Goal: Task Accomplishment & Management: Manage account settings

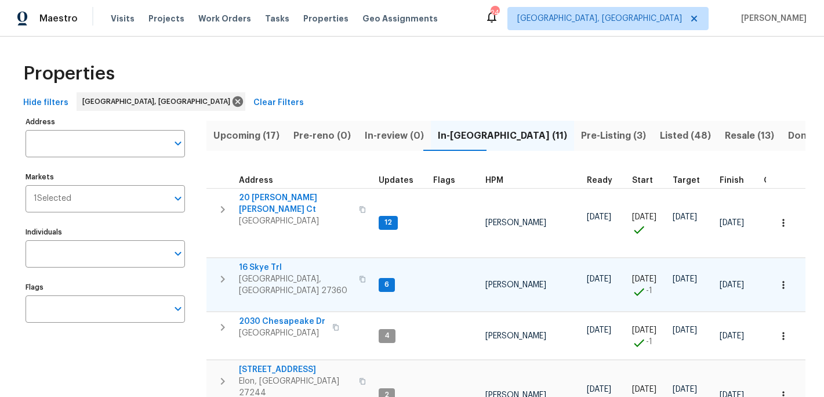
click at [269, 262] on span "16 Skye Trl" at bounding box center [295, 268] width 113 height 12
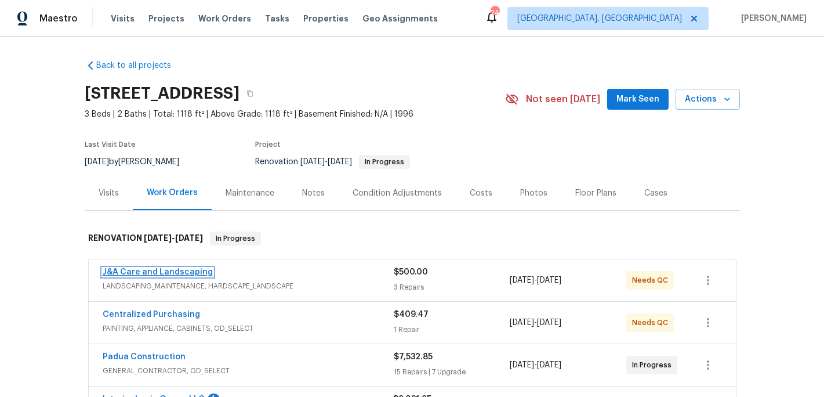
click at [169, 276] on link "J&A Care and Landscaping" at bounding box center [158, 272] width 110 height 8
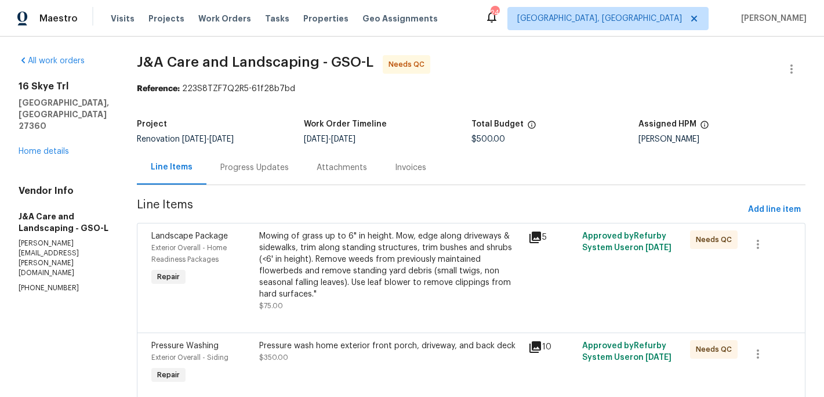
click at [391, 251] on div "Mowing of grass up to 6" in height. Mow, edge along driveways & sidewalks, trim…" at bounding box center [390, 265] width 263 height 70
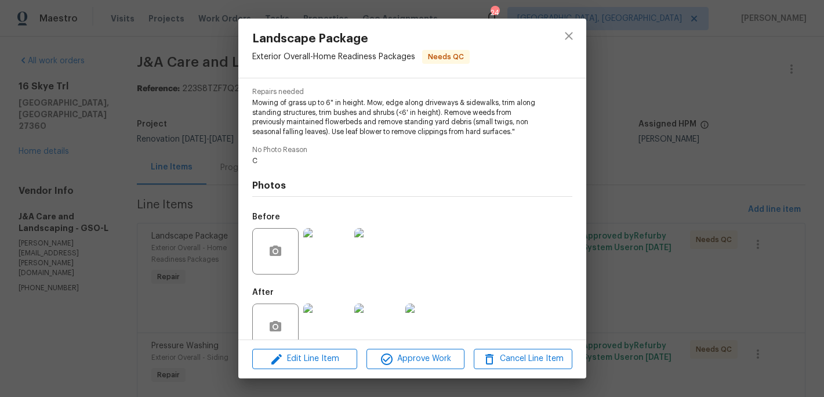
scroll to position [137, 0]
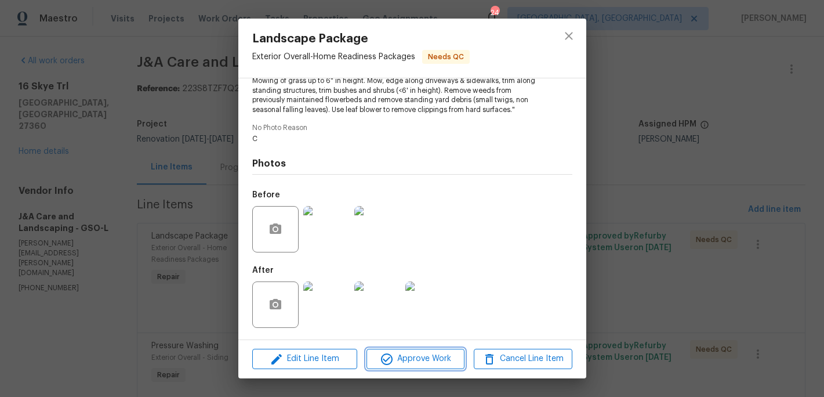
click at [415, 356] on span "Approve Work" at bounding box center [415, 359] width 91 height 15
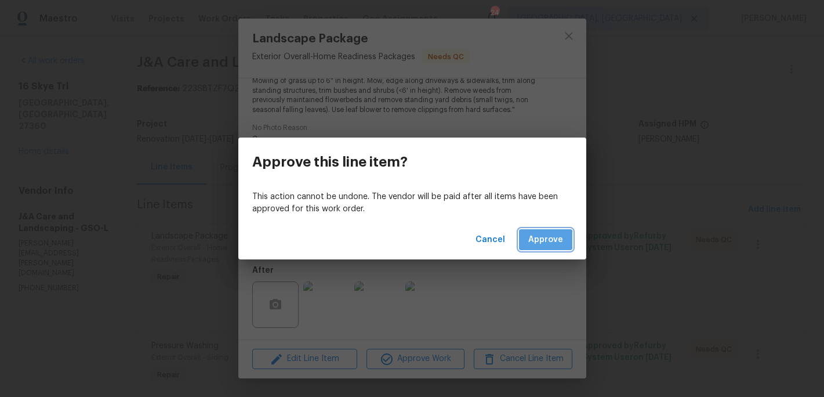
click at [542, 241] on span "Approve" at bounding box center [545, 240] width 35 height 15
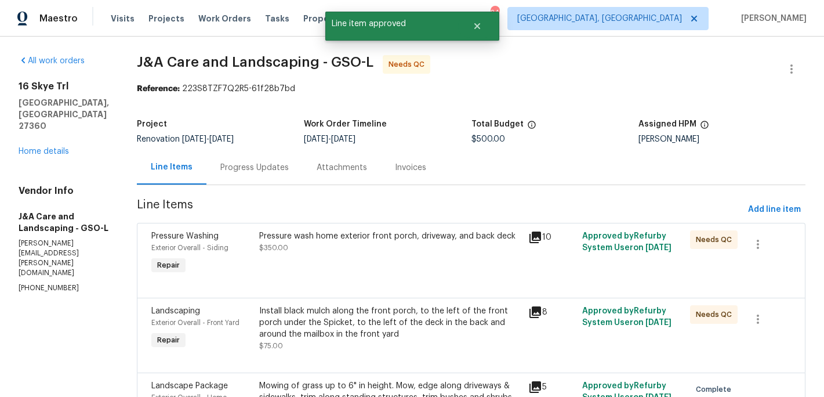
click at [409, 251] on div "Pressure wash home exterior front porch, driveway, and back deck $350.00" at bounding box center [390, 241] width 263 height 23
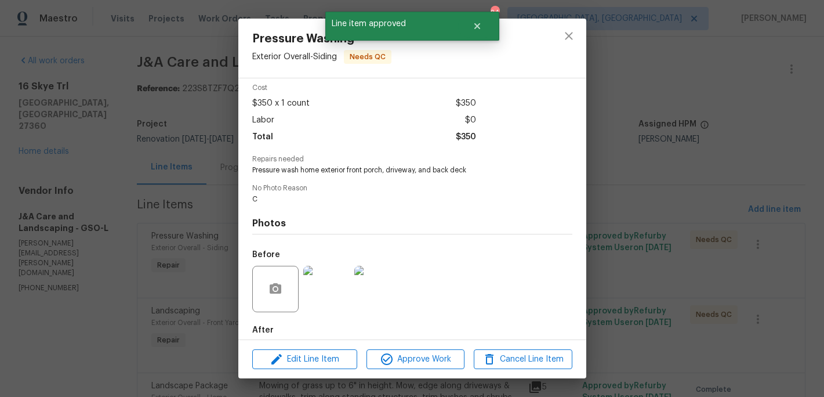
scroll to position [51, 0]
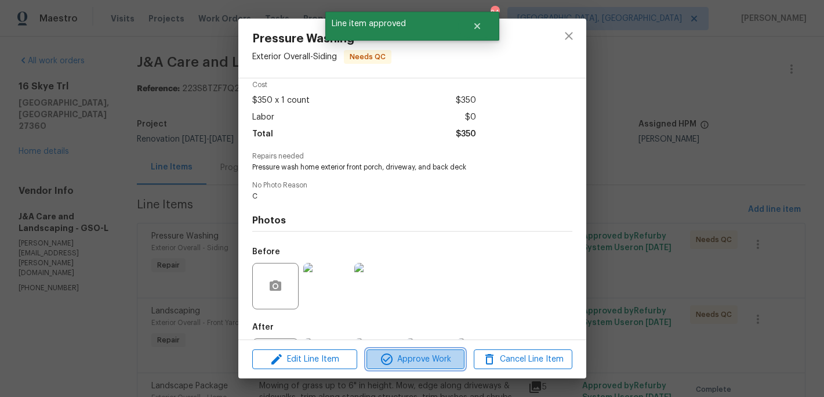
click at [406, 353] on span "Approve Work" at bounding box center [415, 359] width 91 height 15
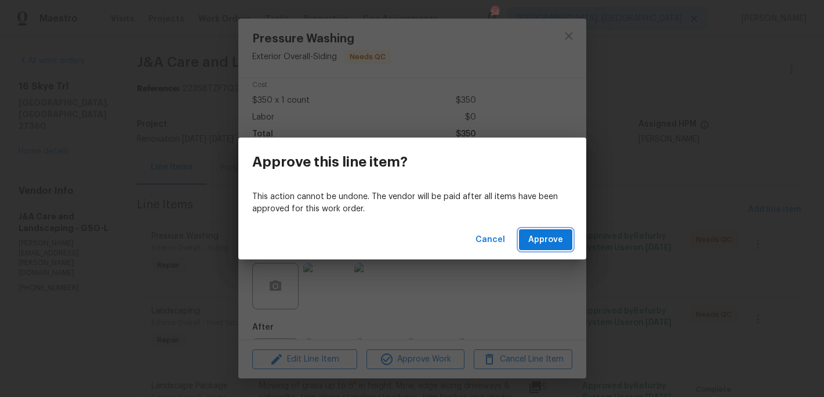
click at [541, 241] on span "Approve" at bounding box center [545, 240] width 35 height 15
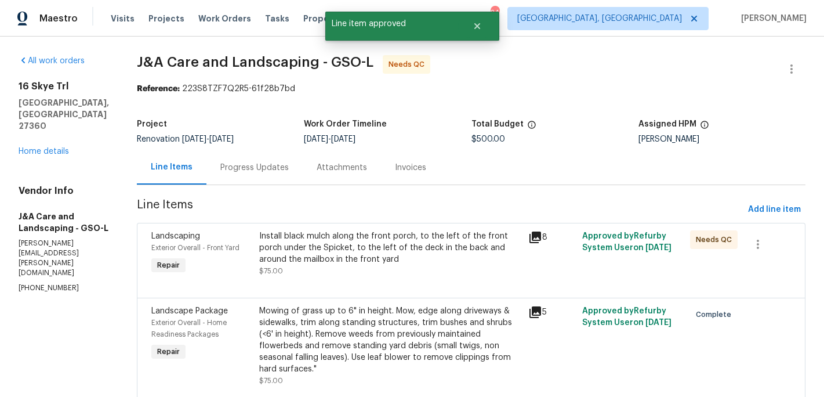
click at [396, 242] on div "Install black mulch along the front porch, to the left of the front porch under…" at bounding box center [390, 247] width 263 height 35
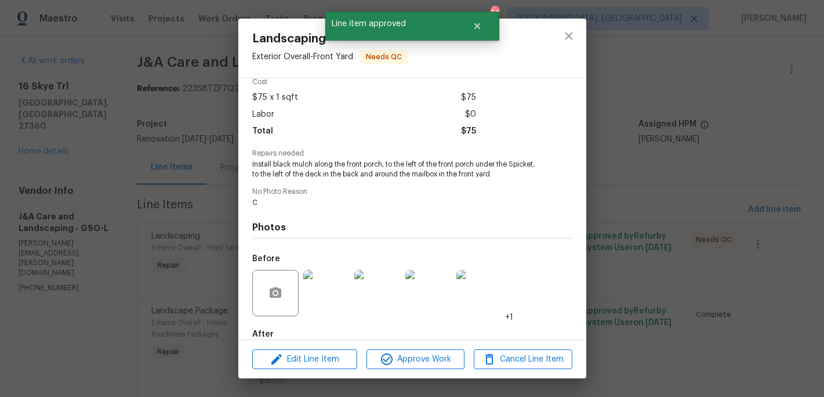
scroll to position [118, 0]
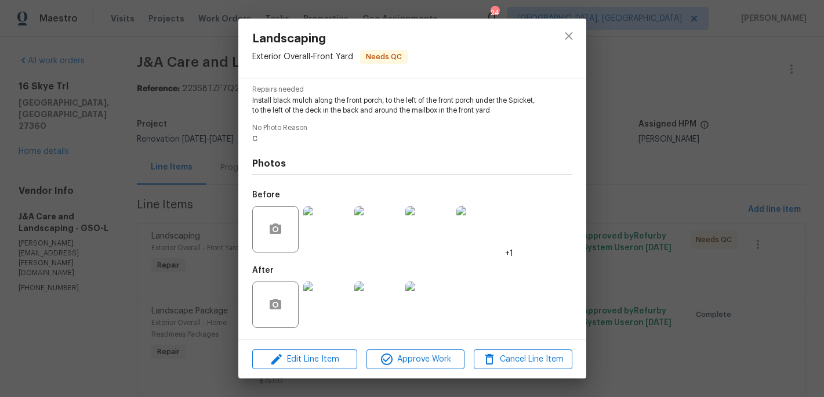
click at [342, 309] on img at bounding box center [326, 304] width 46 height 46
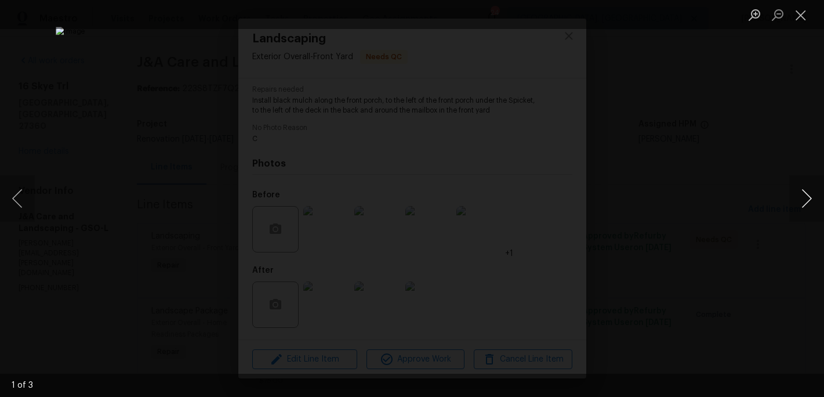
click at [807, 197] on button "Next image" at bounding box center [807, 198] width 35 height 46
click at [801, 11] on button "Close lightbox" at bounding box center [801, 15] width 23 height 20
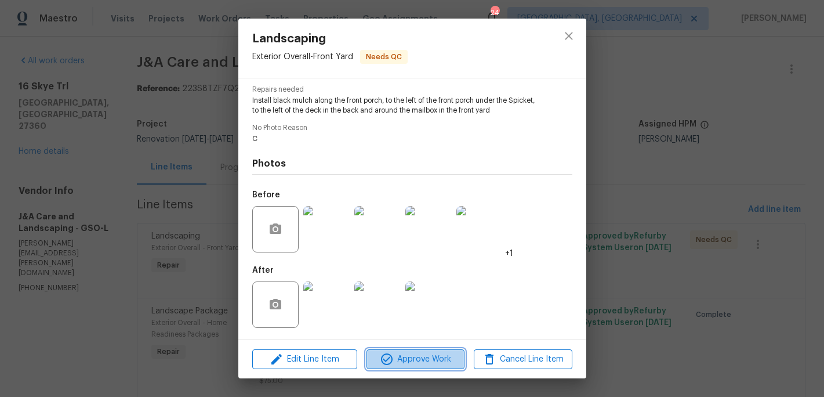
click at [416, 360] on span "Approve Work" at bounding box center [415, 359] width 91 height 15
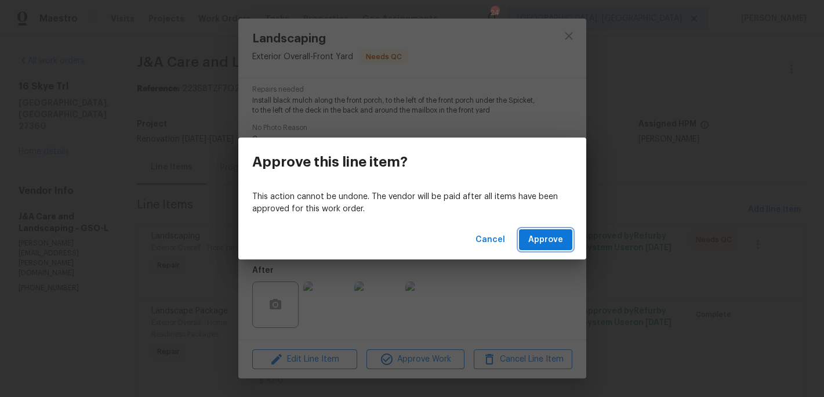
click at [554, 237] on span "Approve" at bounding box center [545, 240] width 35 height 15
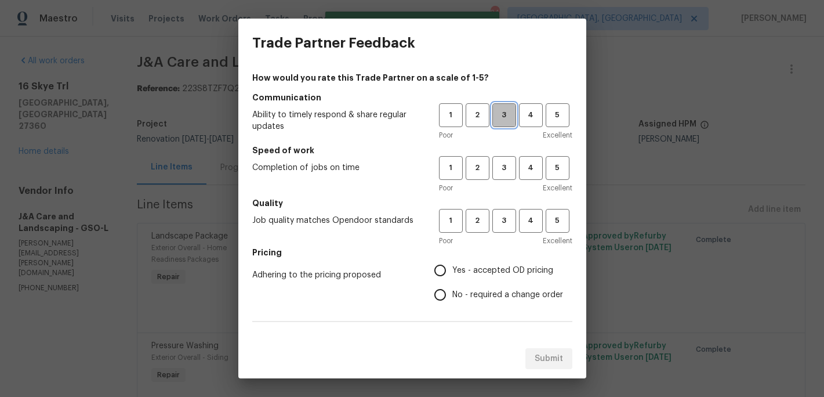
click at [502, 116] on span "3" at bounding box center [504, 114] width 21 height 13
click at [502, 162] on span "3" at bounding box center [504, 167] width 21 height 13
click at [502, 225] on span "3" at bounding box center [504, 220] width 21 height 13
click at [454, 270] on span "Yes - accepted OD pricing" at bounding box center [502, 271] width 101 height 12
click at [452, 270] on input "Yes - accepted OD pricing" at bounding box center [440, 270] width 24 height 24
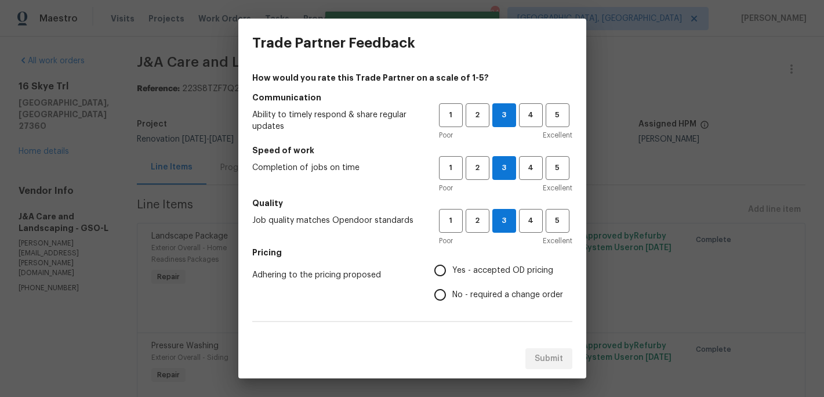
radio input "true"
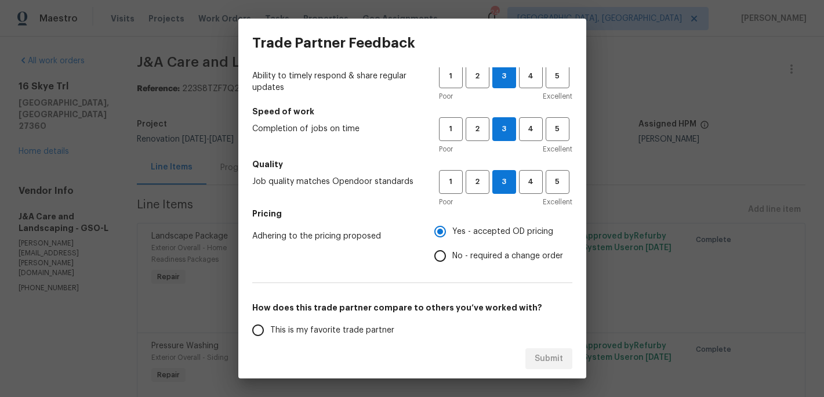
click at [342, 339] on div "Submit" at bounding box center [412, 359] width 348 height 40
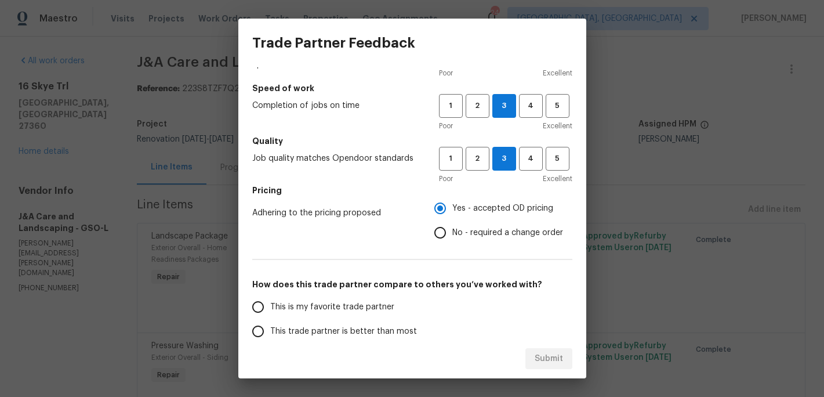
scroll to position [75, 0]
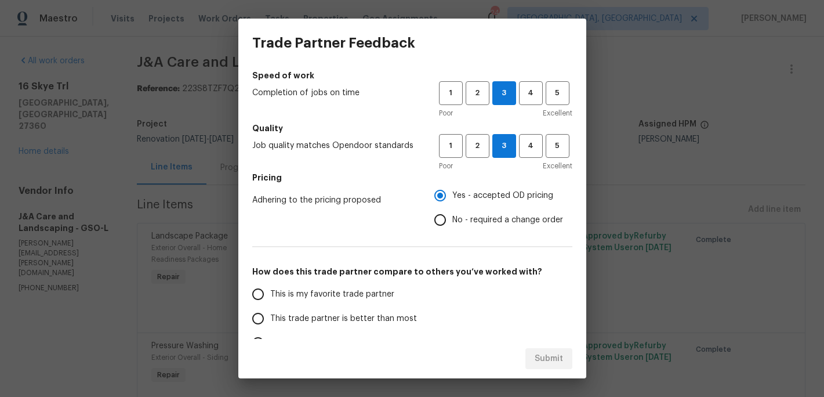
click at [359, 320] on span "This trade partner is better than most" at bounding box center [343, 319] width 147 height 12
click at [270, 320] on input "This trade partner is better than most" at bounding box center [258, 318] width 24 height 24
click at [547, 361] on span "Submit" at bounding box center [549, 359] width 28 height 15
radio input "true"
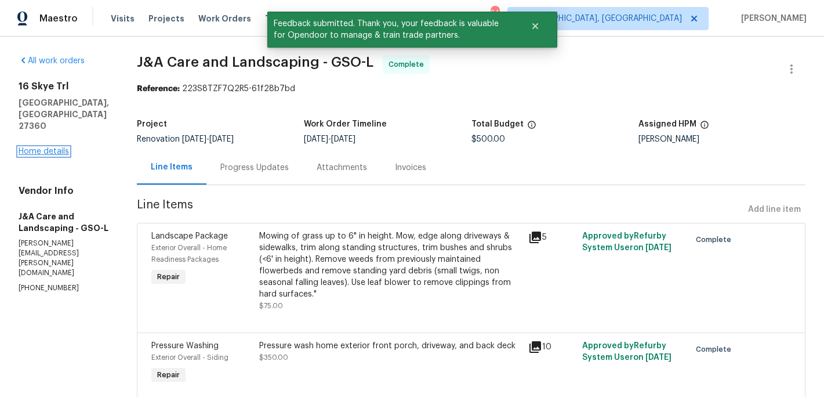
click at [47, 147] on link "Home details" at bounding box center [44, 151] width 50 height 8
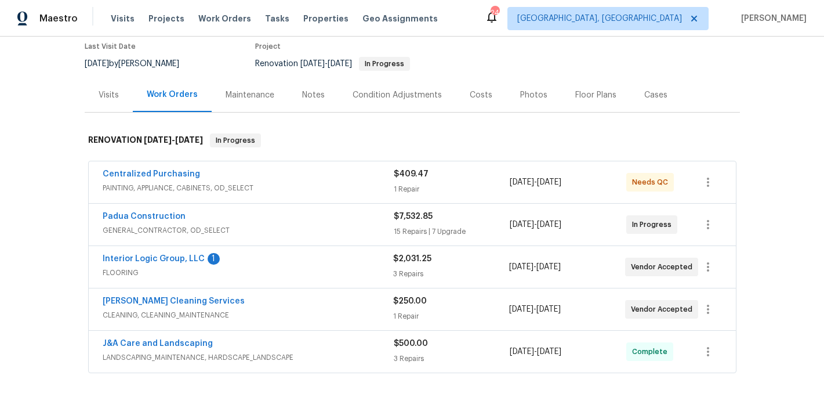
scroll to position [188, 0]
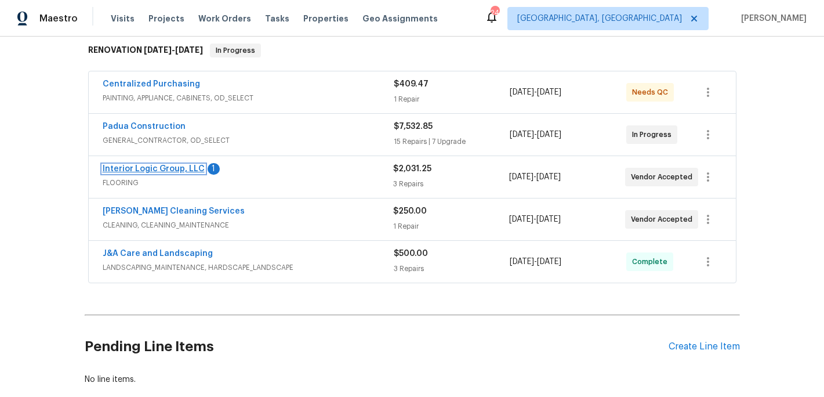
click at [161, 165] on link "Interior Logic Group, LLC" at bounding box center [154, 169] width 102 height 8
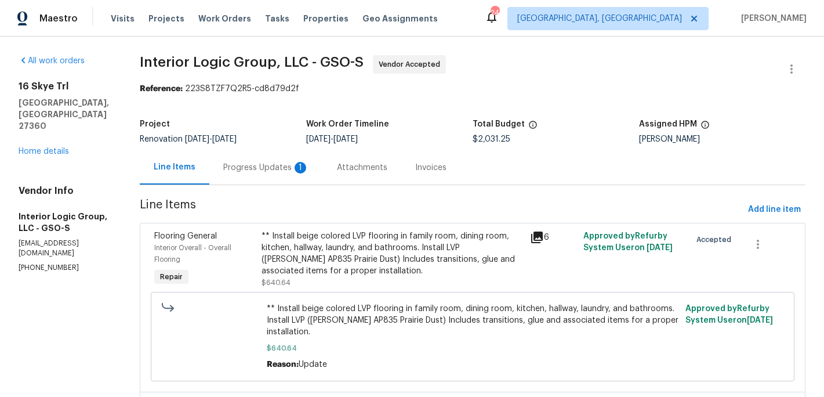
click at [289, 167] on div "Progress Updates 1" at bounding box center [266, 168] width 86 height 12
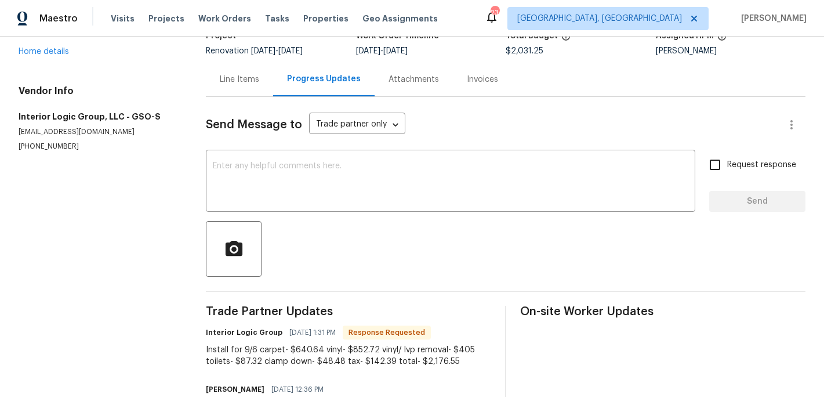
scroll to position [75, 0]
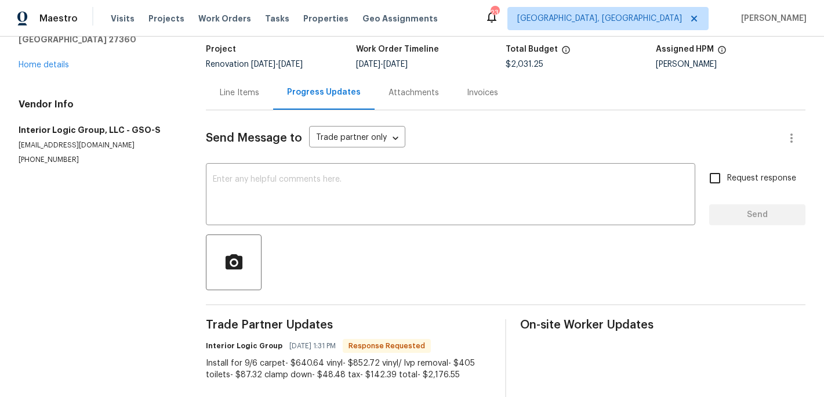
click at [252, 90] on div "Line Items" at bounding box center [239, 93] width 39 height 12
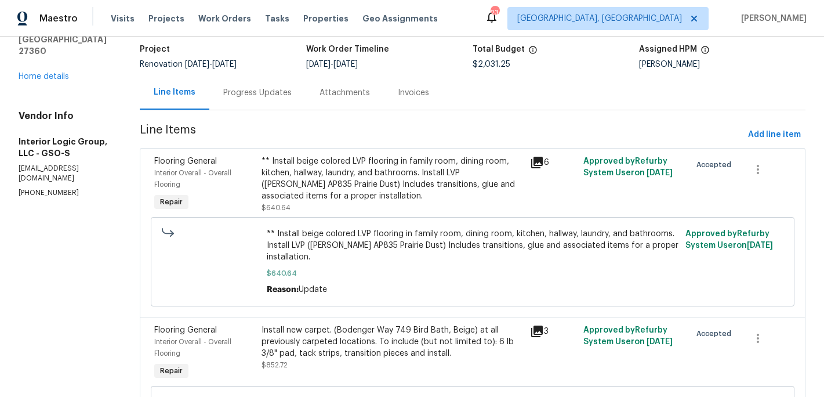
click at [346, 184] on div "** Install beige colored LVP flooring in family room, dining room, kitchen, hal…" at bounding box center [392, 178] width 261 height 46
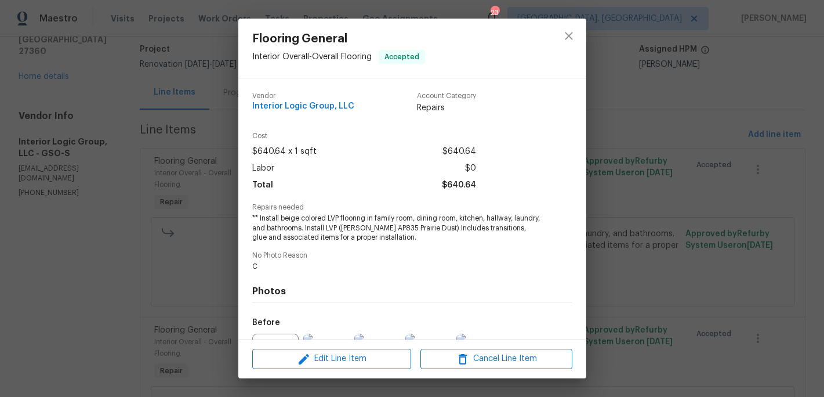
scroll to position [128, 0]
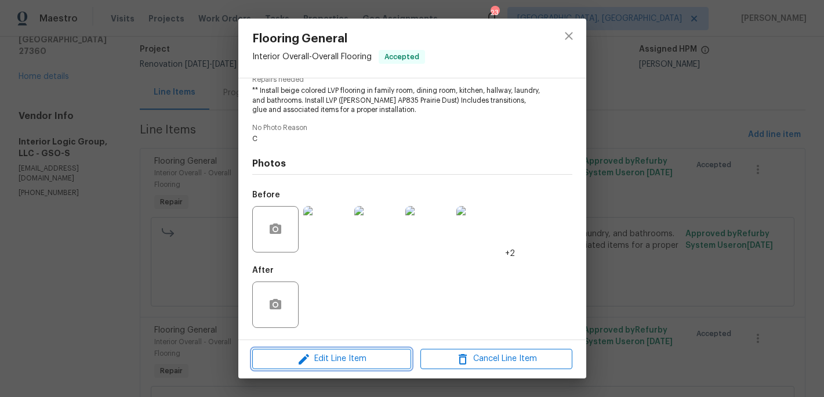
click at [333, 358] on span "Edit Line Item" at bounding box center [332, 359] width 152 height 15
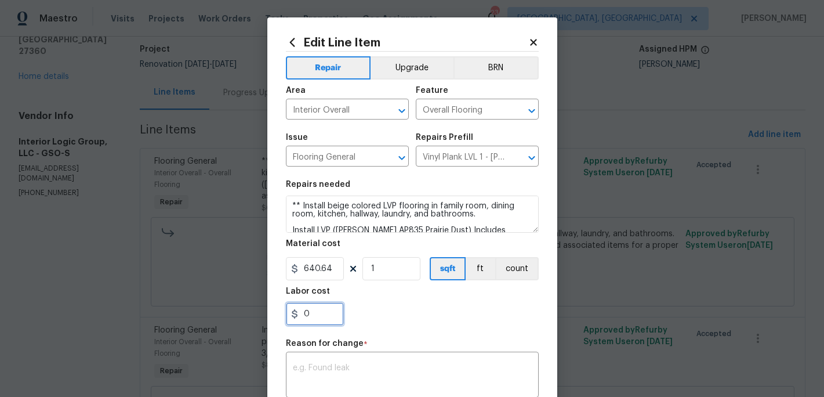
click at [314, 315] on input "0" at bounding box center [315, 313] width 58 height 23
type input "145.3"
click at [299, 363] on div "x ​" at bounding box center [412, 375] width 253 height 43
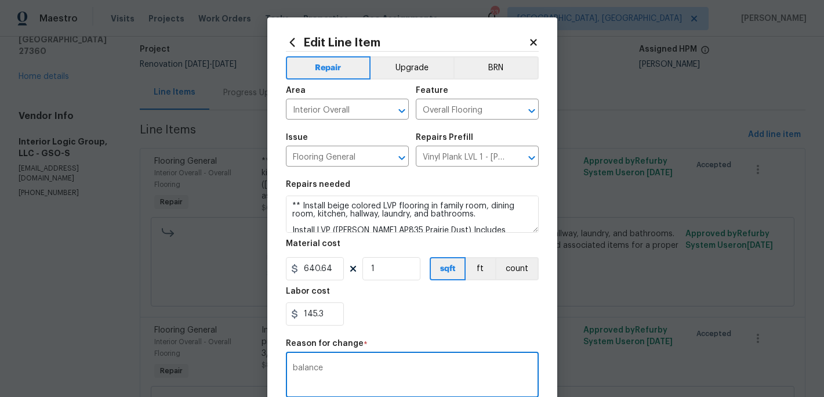
type textarea "balance"
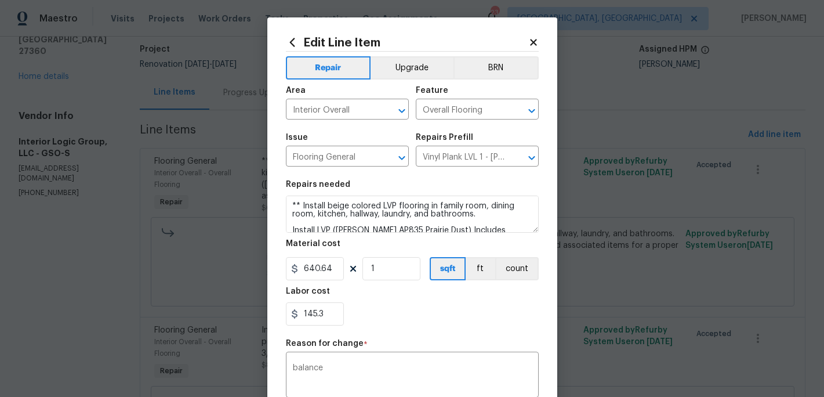
click at [382, 324] on div "145.3" at bounding box center [412, 313] width 253 height 23
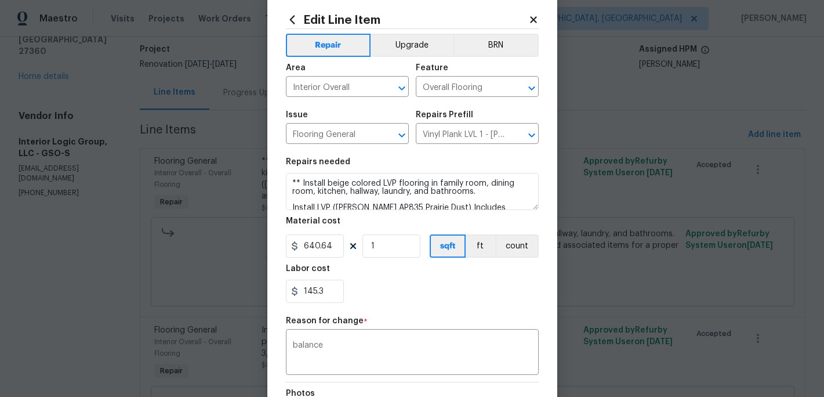
scroll to position [187, 0]
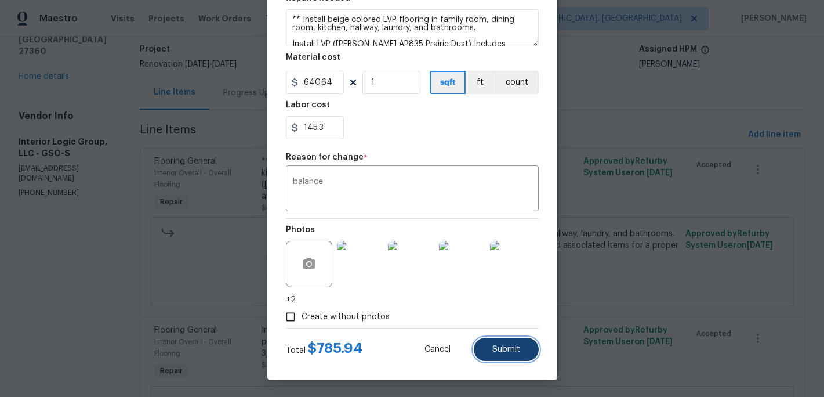
click at [515, 352] on span "Submit" at bounding box center [506, 349] width 28 height 9
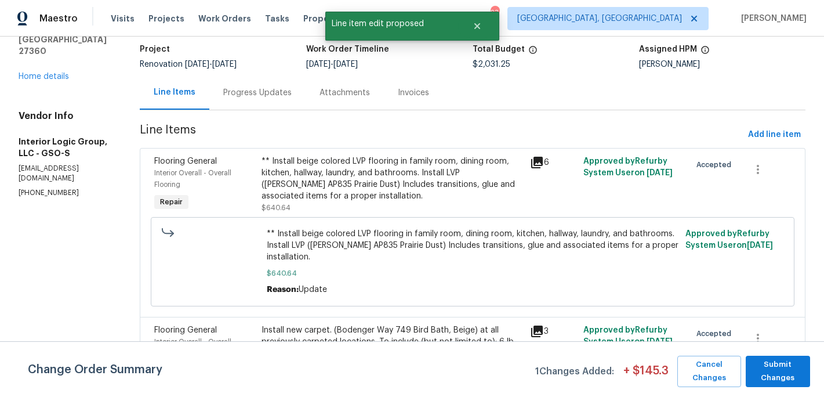
scroll to position [0, 0]
click at [782, 369] on span "Submit Changes" at bounding box center [778, 371] width 53 height 27
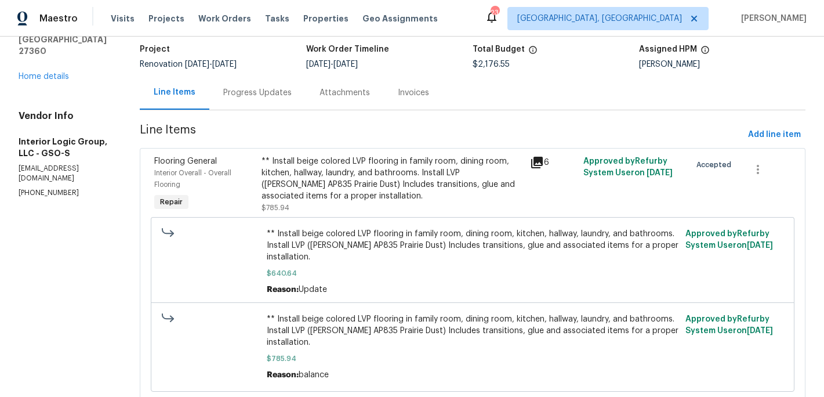
click at [278, 92] on div "Progress Updates" at bounding box center [257, 93] width 68 height 12
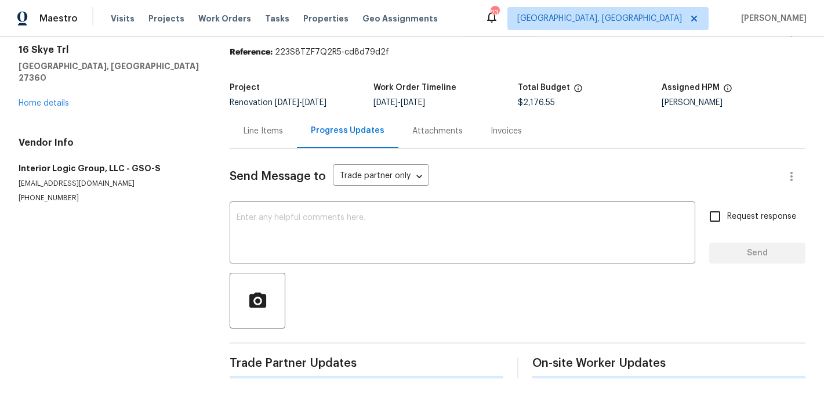
scroll to position [75, 0]
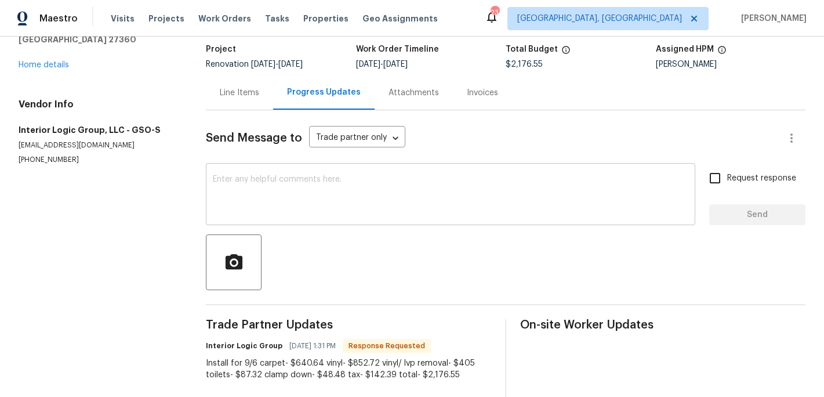
click at [252, 199] on textarea at bounding box center [451, 195] width 476 height 41
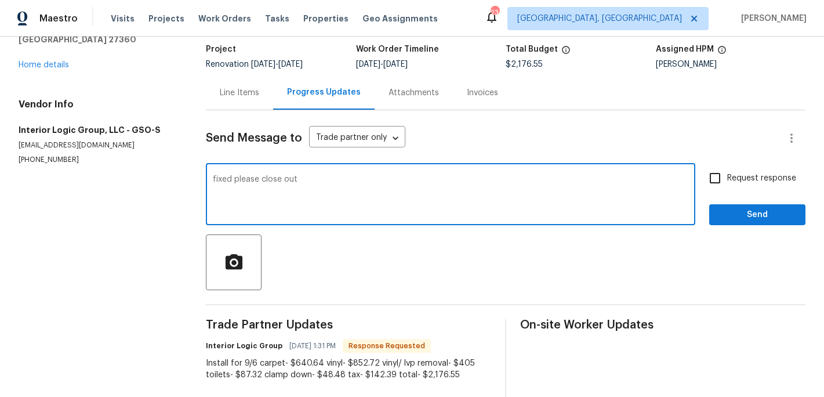
drag, startPoint x: 252, startPoint y: 199, endPoint x: 323, endPoint y: 199, distance: 70.2
click at [255, 199] on textarea "fixed please close out" at bounding box center [451, 195] width 476 height 41
type textarea "fixed please close out"
click at [722, 219] on span "Send" at bounding box center [758, 215] width 78 height 15
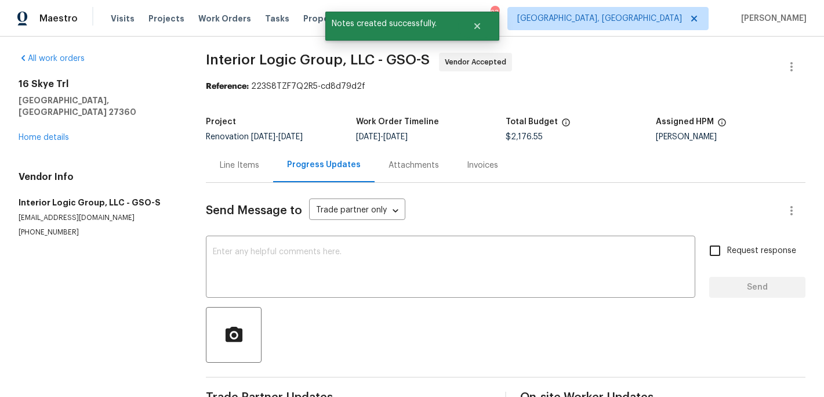
scroll to position [0, 0]
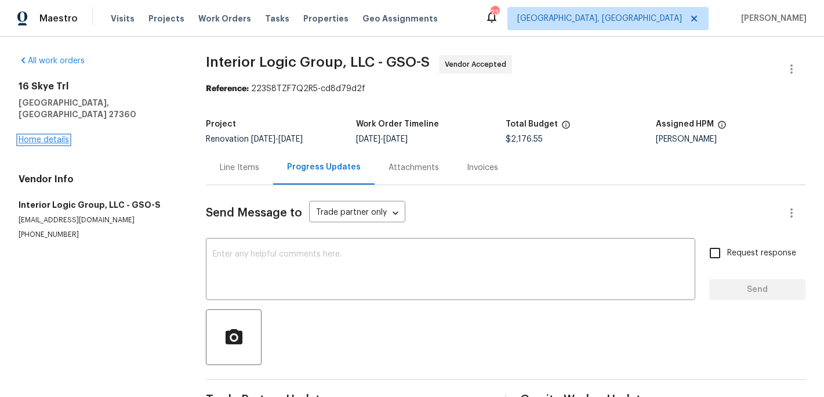
click at [55, 136] on link "Home details" at bounding box center [44, 140] width 50 height 8
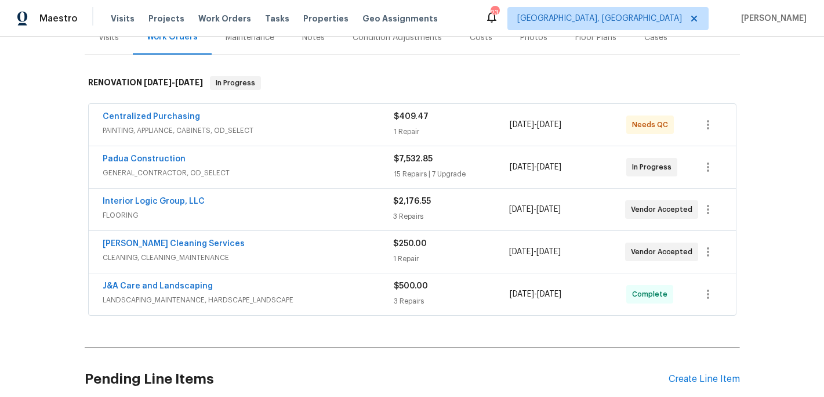
scroll to position [155, 0]
click at [172, 201] on link "Interior Logic Group, LLC" at bounding box center [154, 202] width 102 height 8
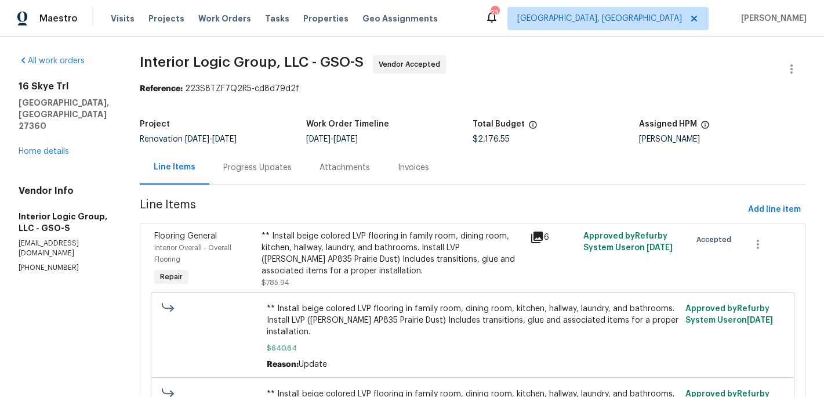
click at [287, 168] on div "Progress Updates" at bounding box center [257, 168] width 68 height 12
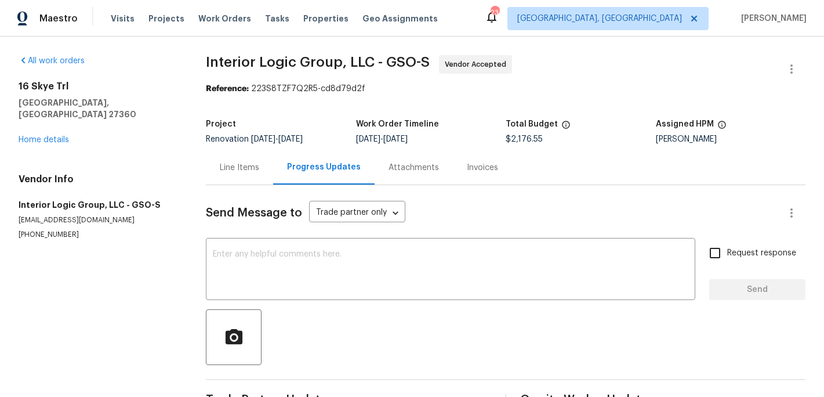
click at [235, 171] on div "Line Items" at bounding box center [239, 168] width 39 height 12
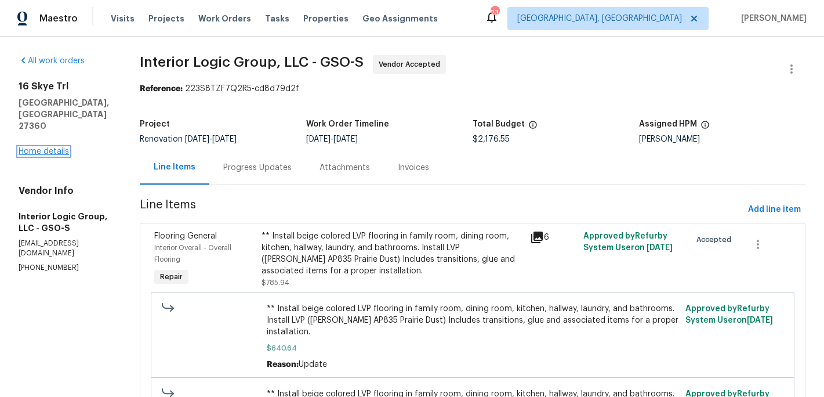
click at [49, 147] on link "Home details" at bounding box center [44, 151] width 50 height 8
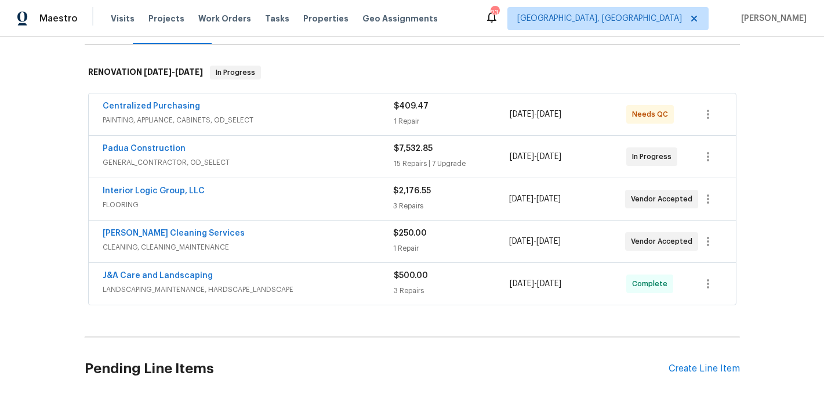
scroll to position [173, 0]
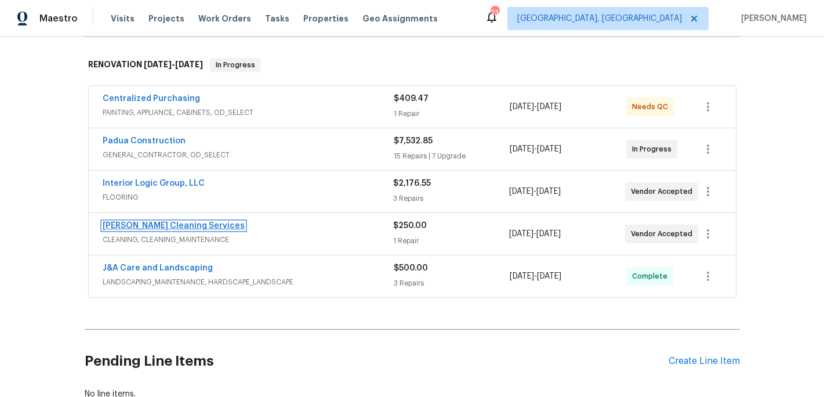
click at [180, 222] on link "DePascale Cleaning Services" at bounding box center [174, 226] width 142 height 8
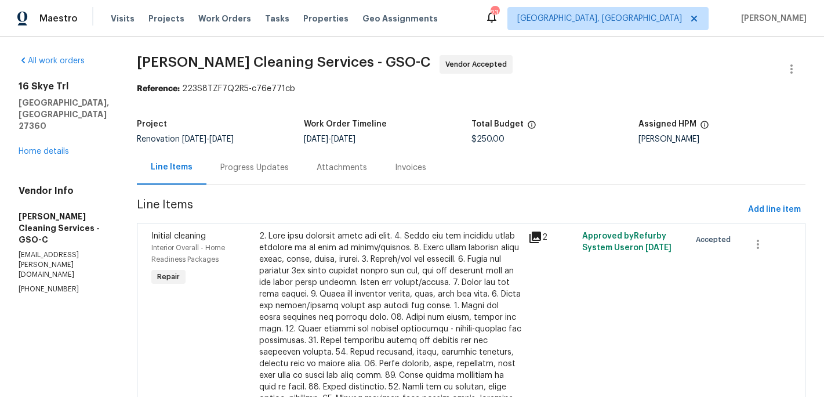
click at [240, 164] on div "Progress Updates" at bounding box center [254, 168] width 68 height 12
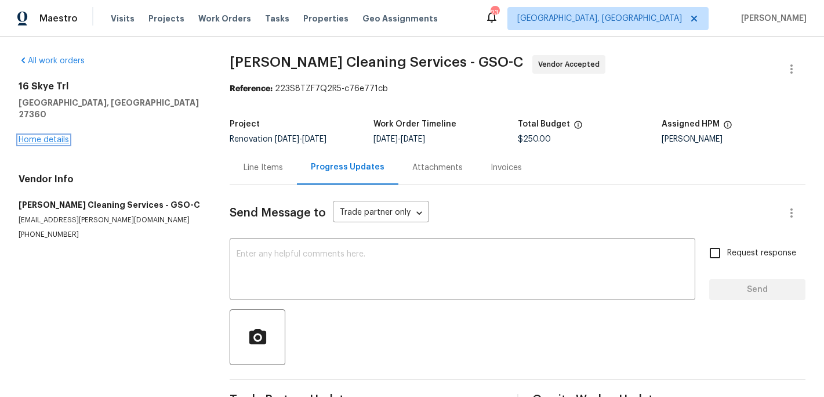
click at [60, 136] on link "Home details" at bounding box center [44, 140] width 50 height 8
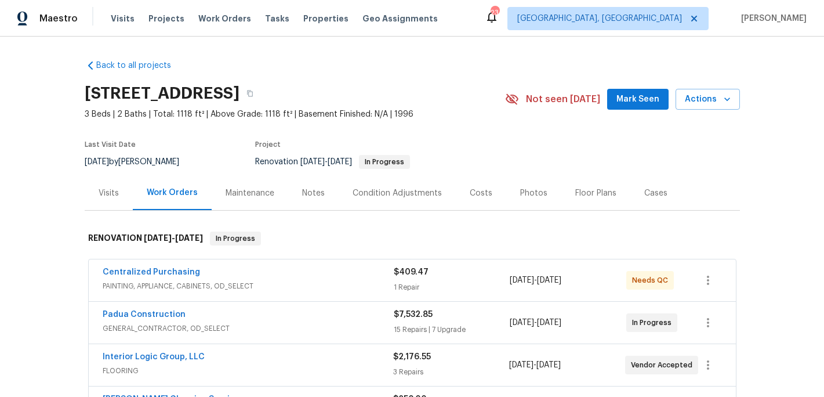
scroll to position [1, 0]
click at [318, 15] on span "Properties" at bounding box center [325, 19] width 45 height 12
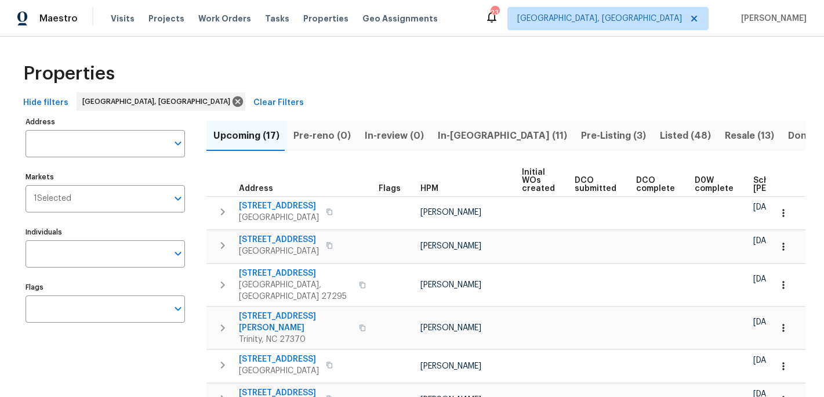
click at [457, 132] on span "In-reno (11)" at bounding box center [502, 136] width 129 height 16
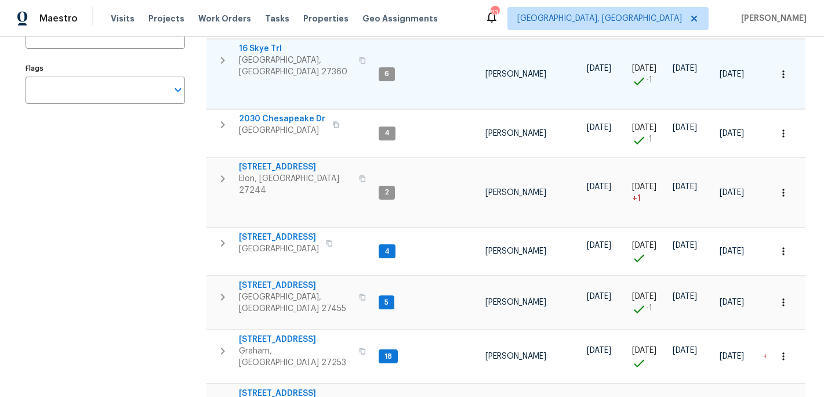
scroll to position [222, 0]
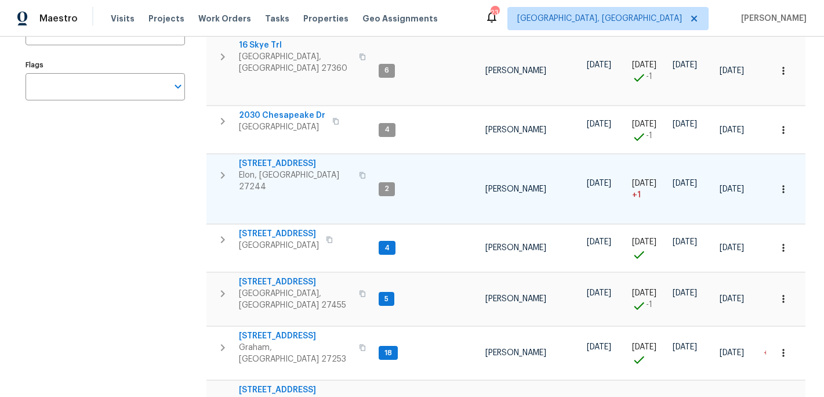
click at [271, 158] on span "400 Brickwalk Ct" at bounding box center [295, 164] width 113 height 12
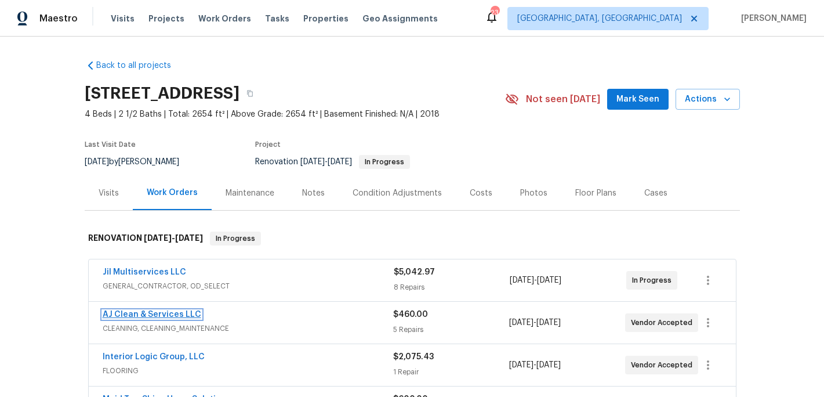
click at [160, 316] on link "AJ Clean & Services LLC" at bounding box center [152, 314] width 99 height 8
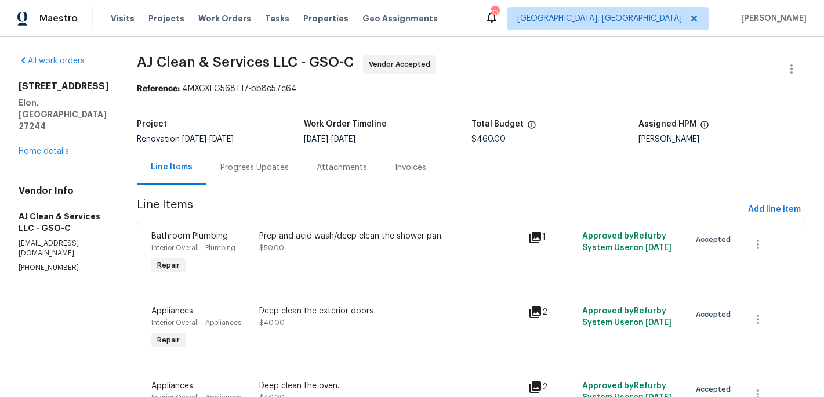
click at [276, 167] on div "Progress Updates" at bounding box center [254, 168] width 68 height 12
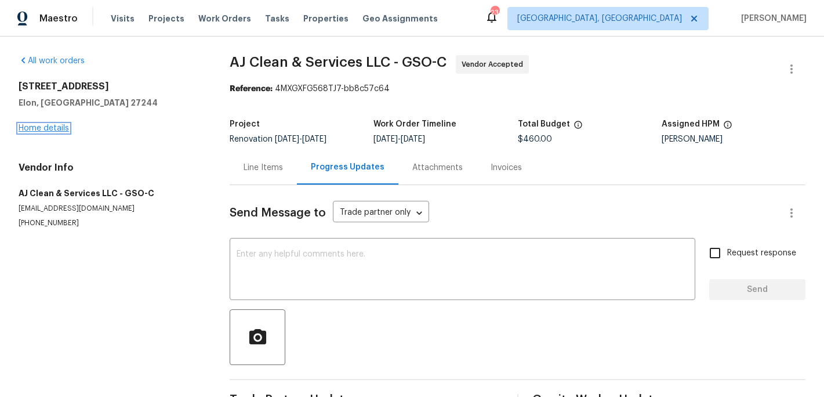
click at [46, 129] on link "Home details" at bounding box center [44, 128] width 50 height 8
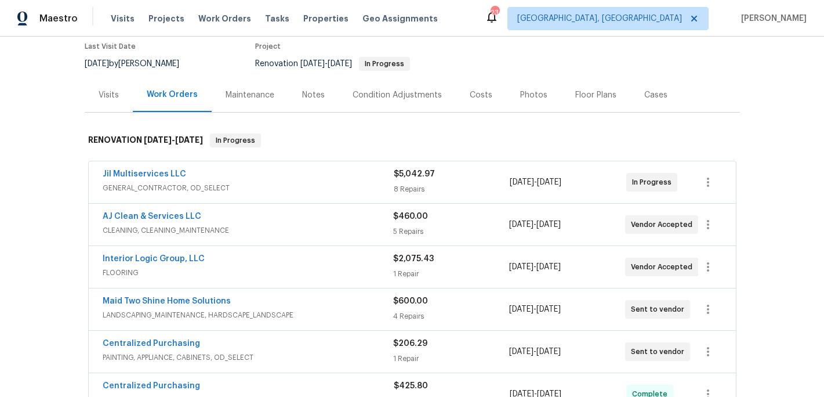
scroll to position [99, 0]
click at [166, 258] on link "Interior Logic Group, LLC" at bounding box center [154, 258] width 102 height 8
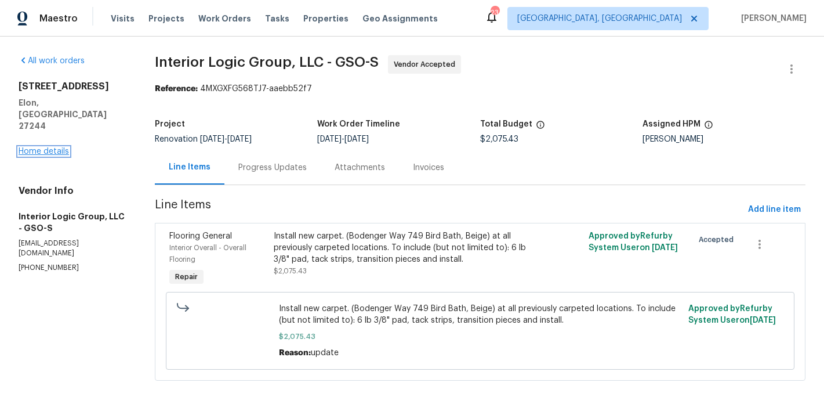
click at [57, 147] on link "Home details" at bounding box center [44, 151] width 50 height 8
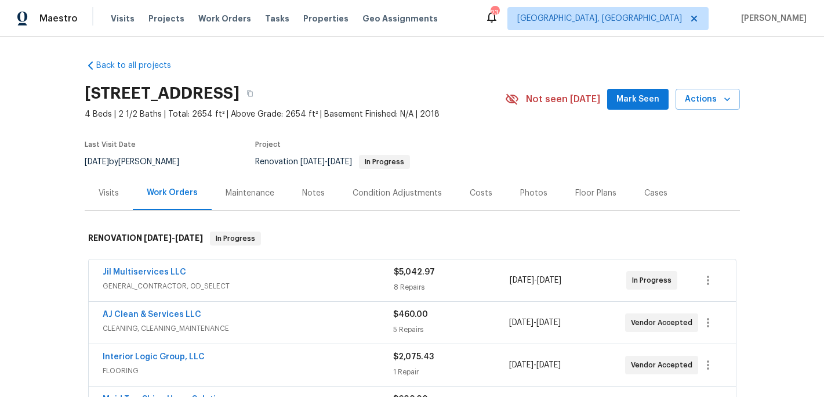
click at [255, 188] on div "Maintenance" at bounding box center [250, 193] width 49 height 12
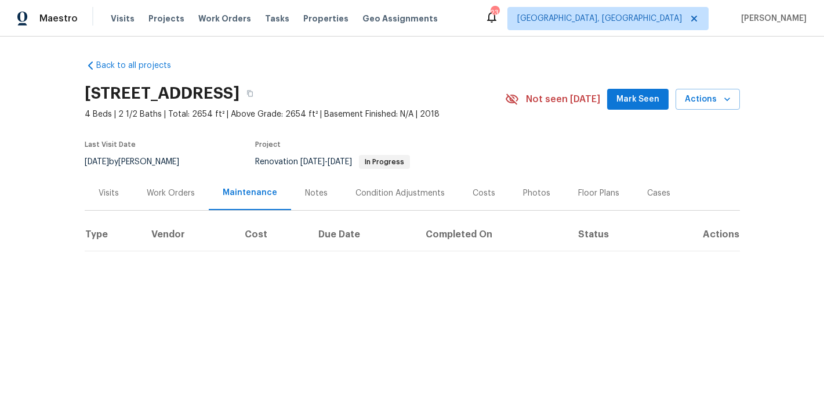
click at [186, 195] on div "Work Orders" at bounding box center [171, 193] width 48 height 12
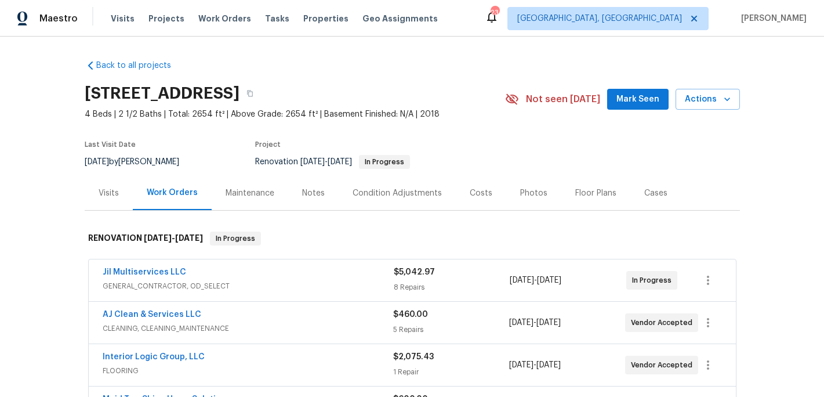
click at [316, 194] on div "Notes" at bounding box center [313, 193] width 23 height 12
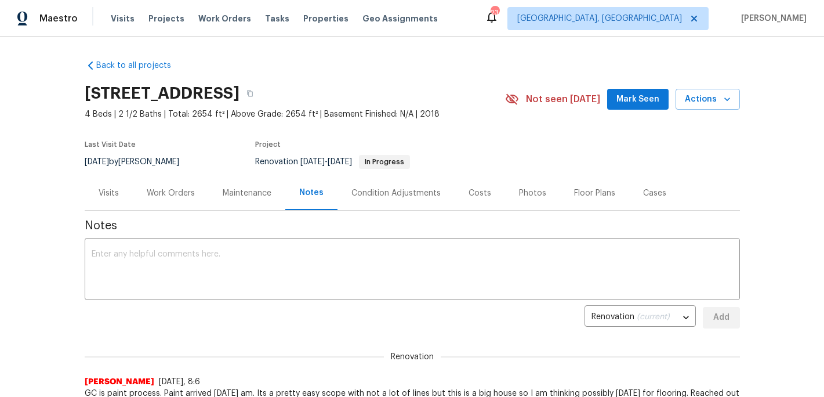
click at [176, 193] on div "Work Orders" at bounding box center [171, 193] width 48 height 12
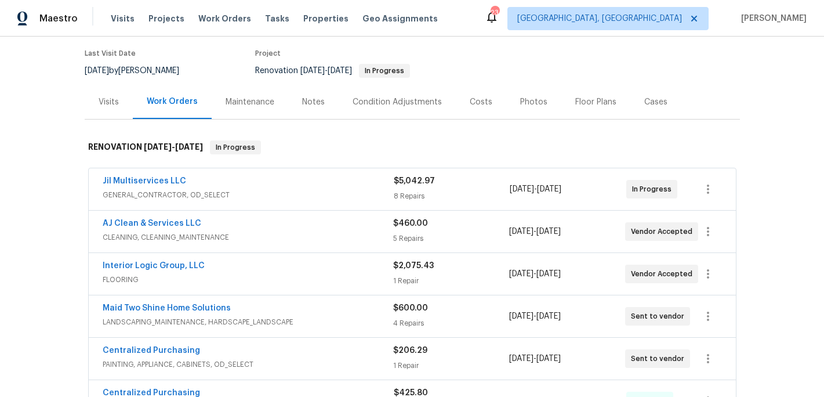
scroll to position [95, 0]
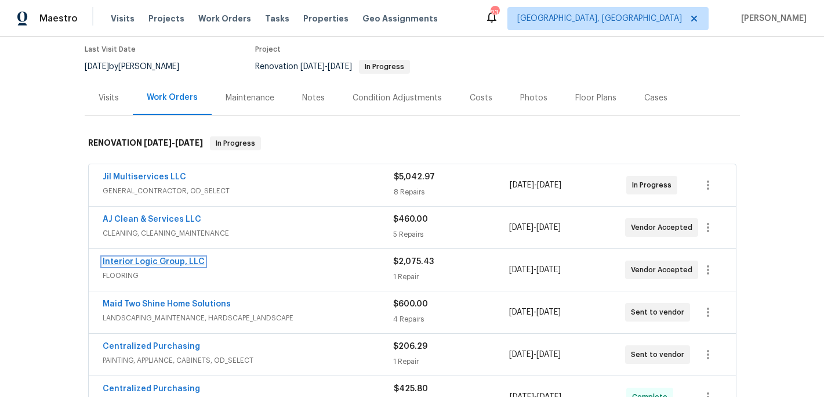
click at [153, 262] on link "Interior Logic Group, LLC" at bounding box center [154, 262] width 102 height 8
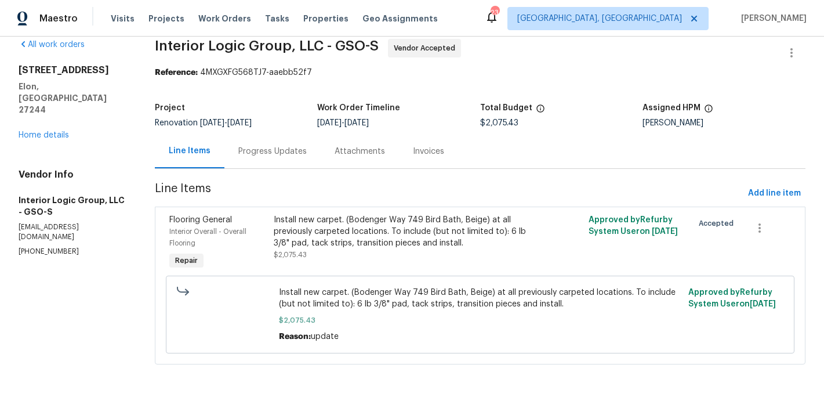
scroll to position [16, 0]
click at [282, 150] on div "Progress Updates" at bounding box center [272, 152] width 68 height 12
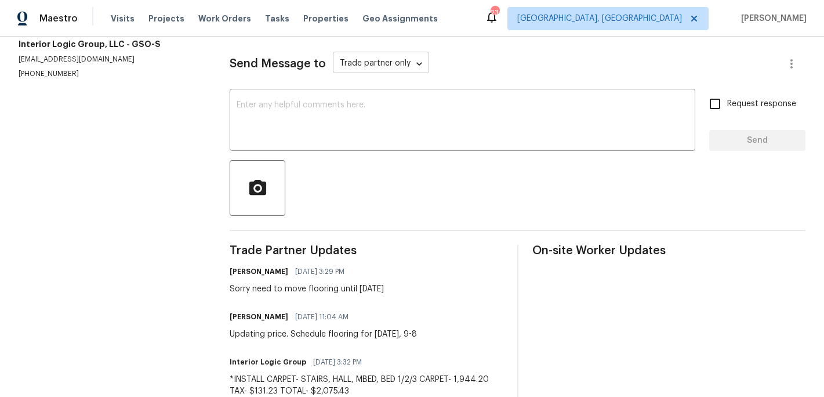
scroll to position [161, 0]
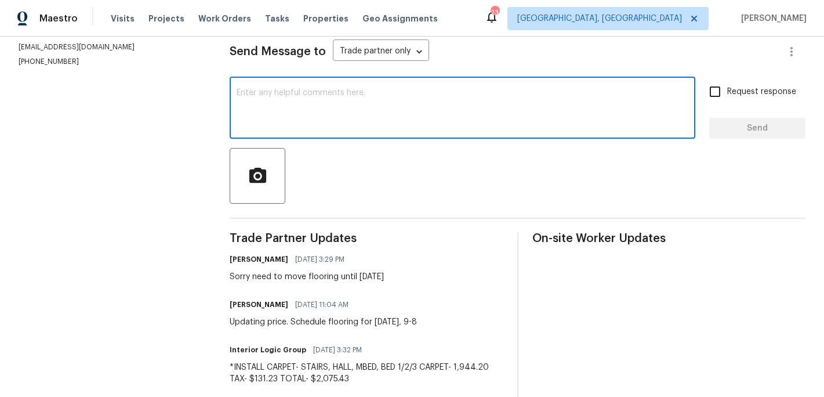
click at [246, 99] on textarea at bounding box center [463, 109] width 452 height 41
type textarea "floor here today"
click at [754, 128] on span "Send" at bounding box center [758, 128] width 78 height 15
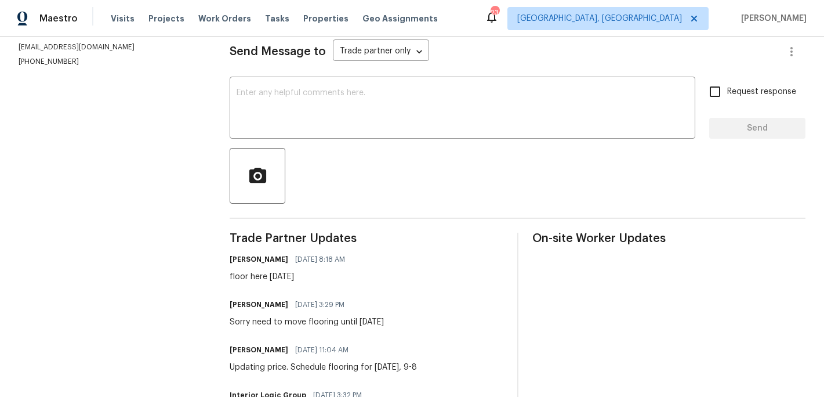
scroll to position [0, 0]
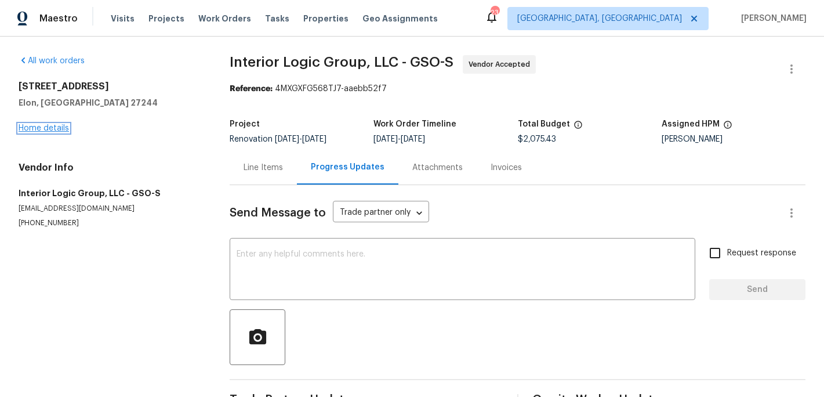
click at [51, 128] on link "Home details" at bounding box center [44, 128] width 50 height 8
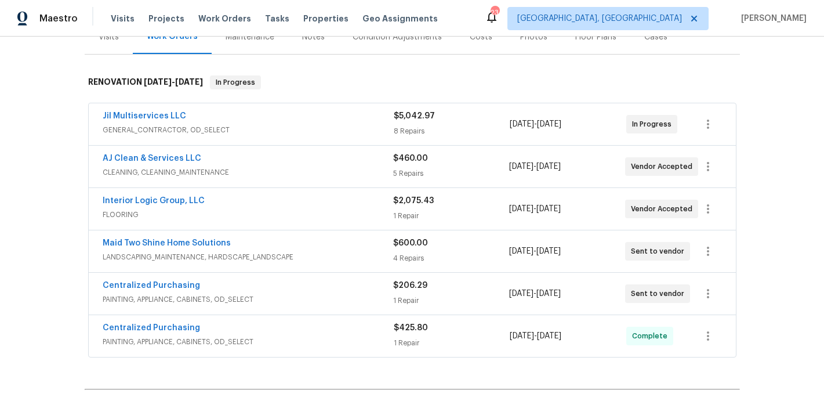
scroll to position [158, 0]
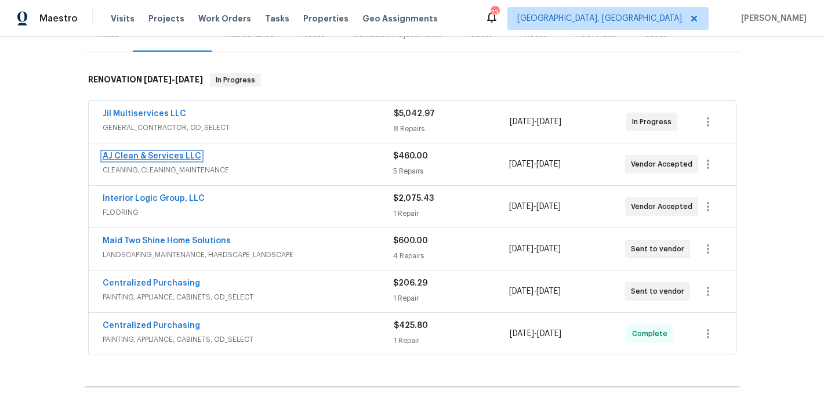
click at [150, 157] on link "AJ Clean & Services LLC" at bounding box center [152, 156] width 99 height 8
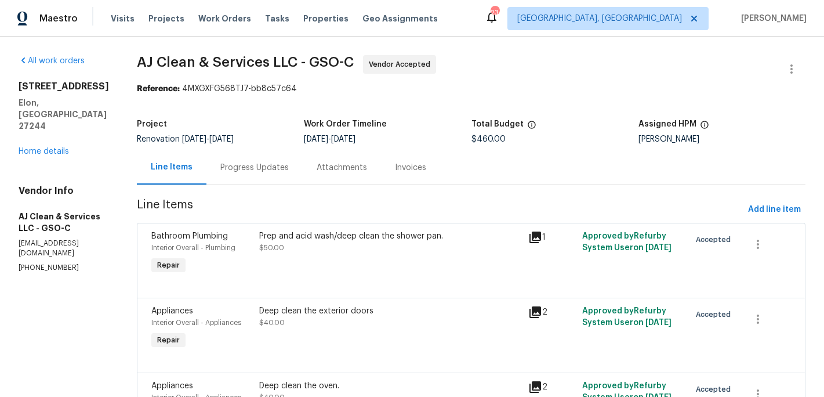
click at [256, 168] on div "Progress Updates" at bounding box center [254, 168] width 68 height 12
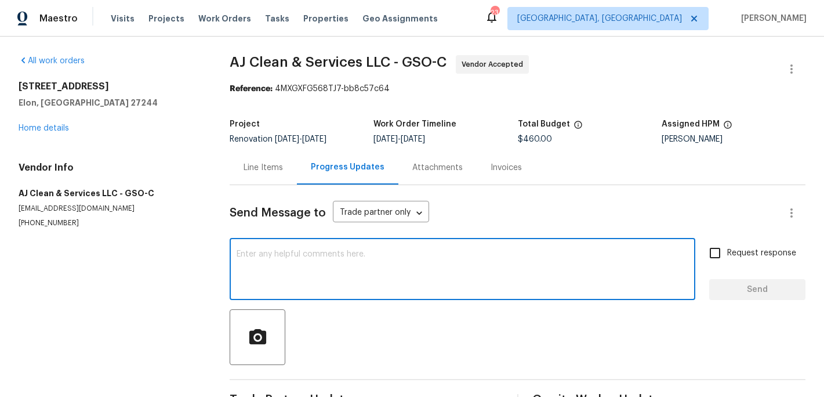
click at [259, 262] on textarea at bounding box center [463, 270] width 452 height 41
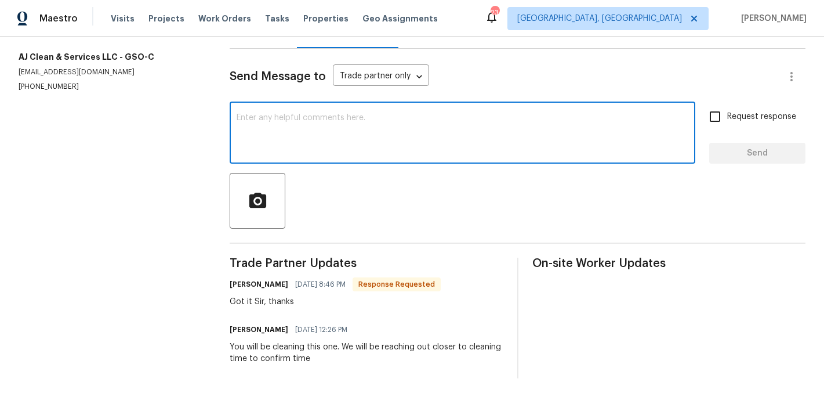
scroll to position [125, 0]
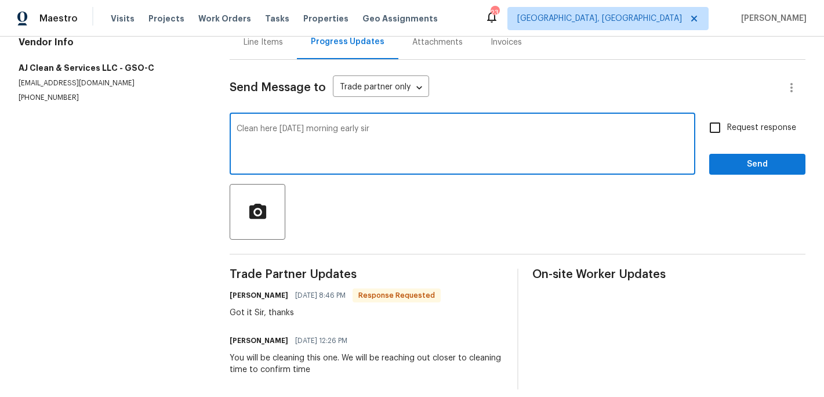
type textarea "Clean here tomorrow morning early sir"
click at [743, 166] on span "Send" at bounding box center [758, 164] width 78 height 15
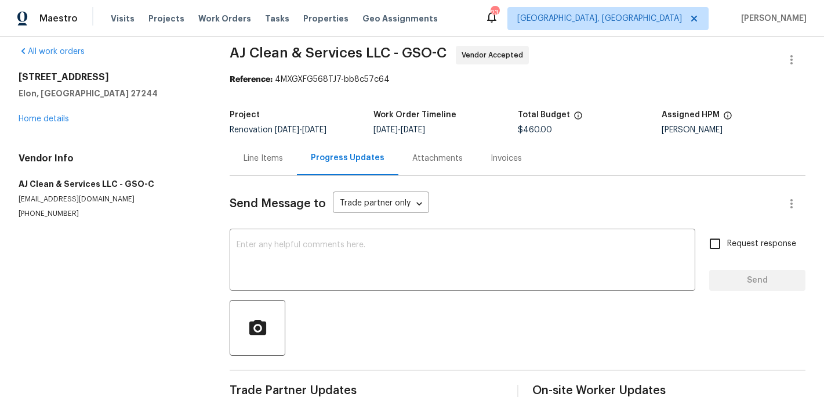
scroll to position [0, 0]
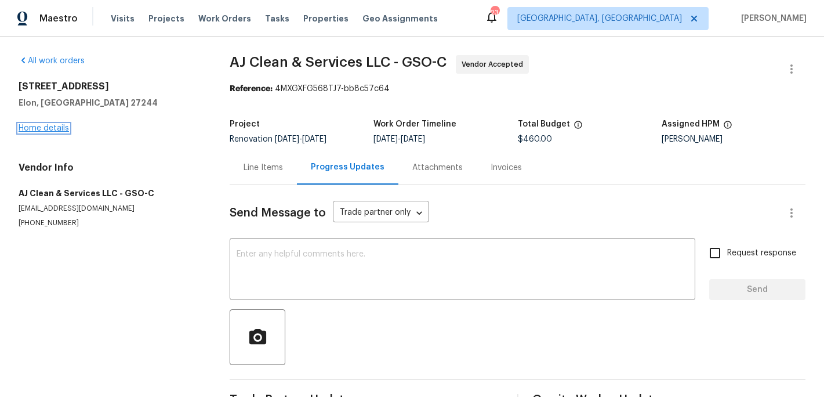
click at [56, 126] on link "Home details" at bounding box center [44, 128] width 50 height 8
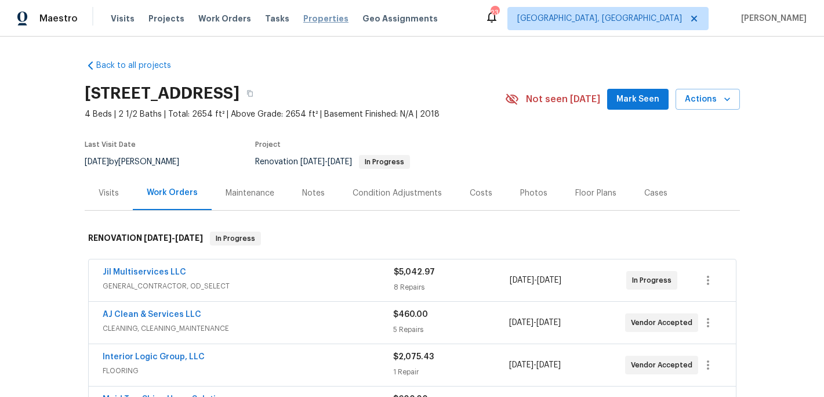
click at [303, 16] on span "Properties" at bounding box center [325, 19] width 45 height 12
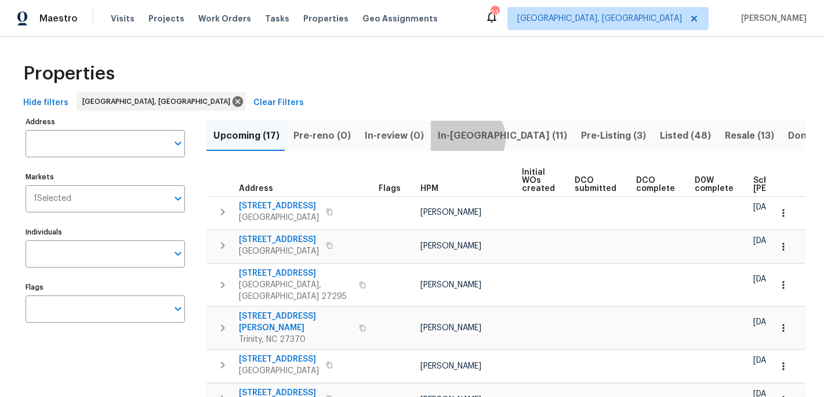
click at [458, 138] on span "In-reno (11)" at bounding box center [502, 136] width 129 height 16
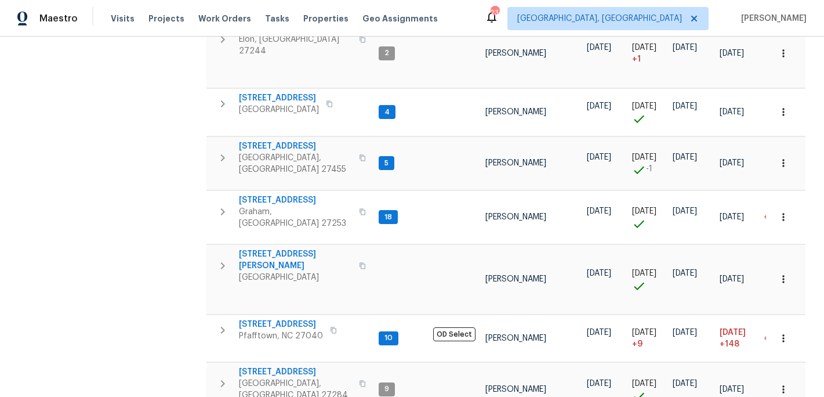
scroll to position [357, 0]
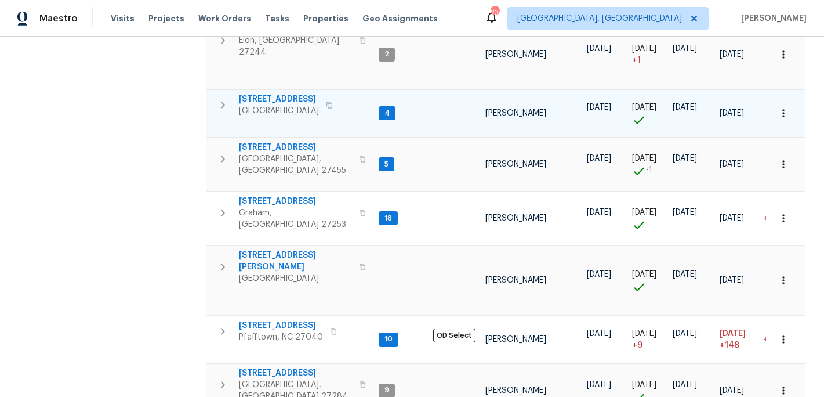
click at [277, 105] on span "Greensboro, NC 27405" at bounding box center [279, 111] width 80 height 12
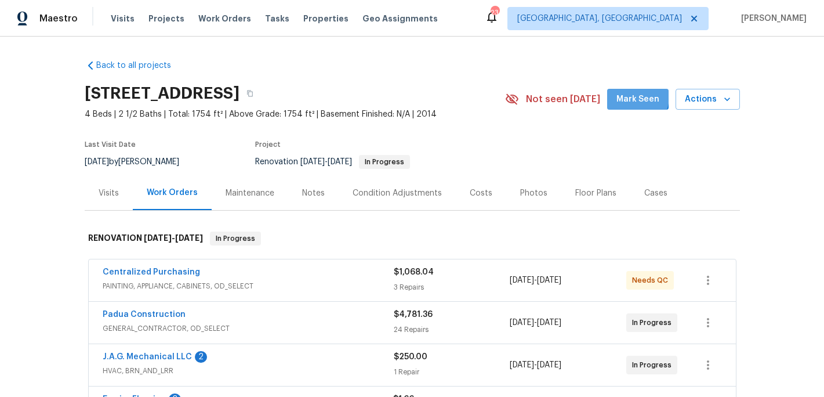
click at [636, 97] on span "Mark Seen" at bounding box center [638, 99] width 43 height 15
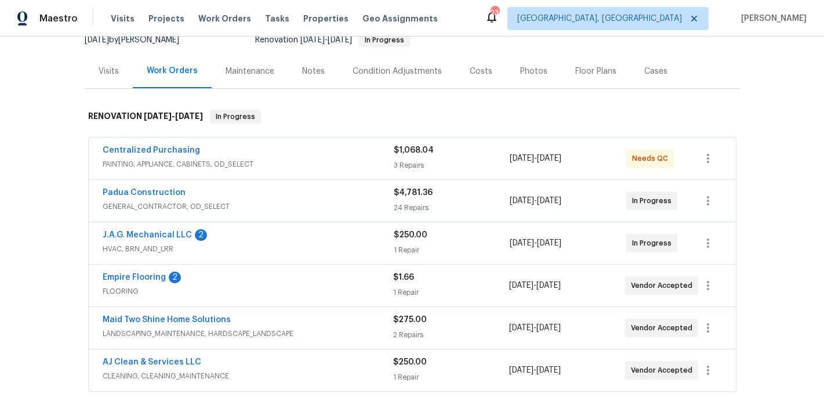
scroll to position [123, 0]
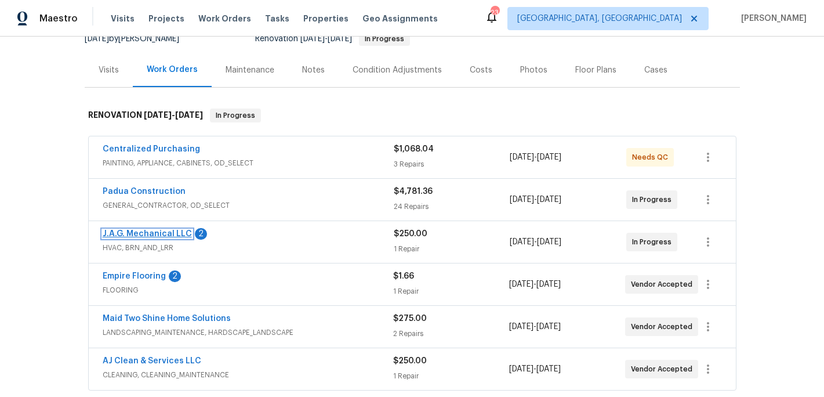
click at [168, 234] on link "J.A.G. Mechanical LLC" at bounding box center [147, 234] width 89 height 8
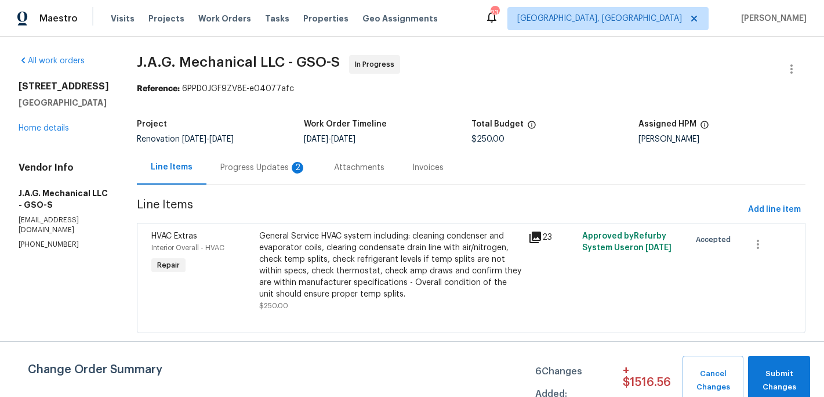
click at [255, 164] on div "Progress Updates 2" at bounding box center [263, 168] width 86 height 12
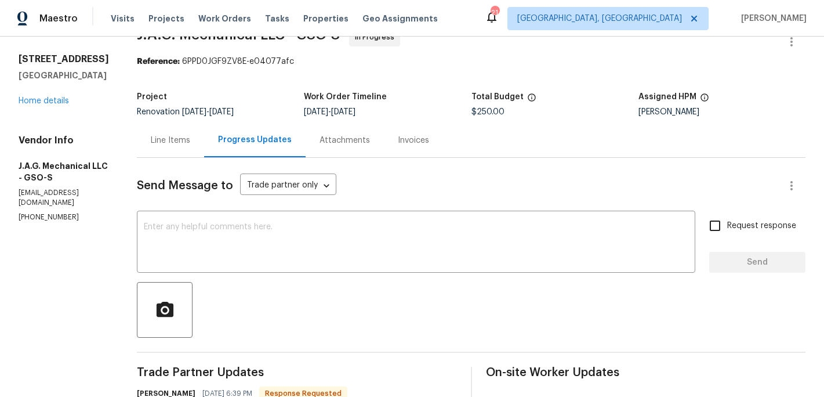
scroll to position [16, 0]
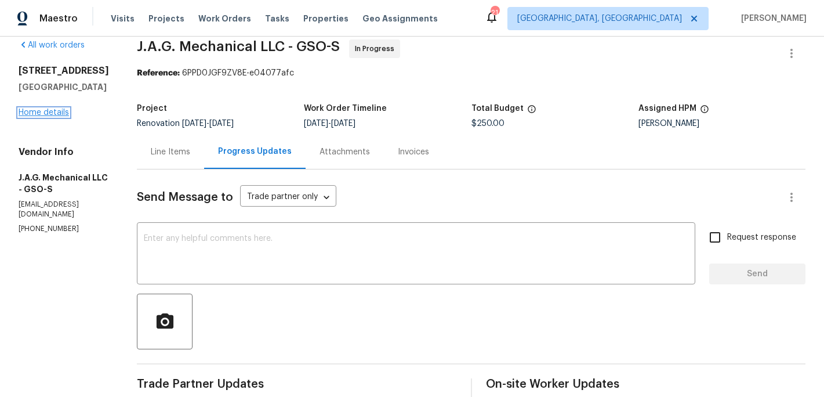
click at [59, 117] on link "Home details" at bounding box center [44, 112] width 50 height 8
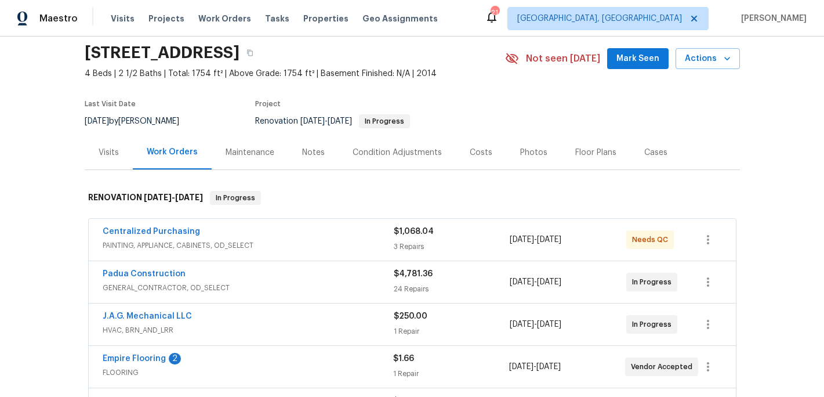
scroll to position [65, 0]
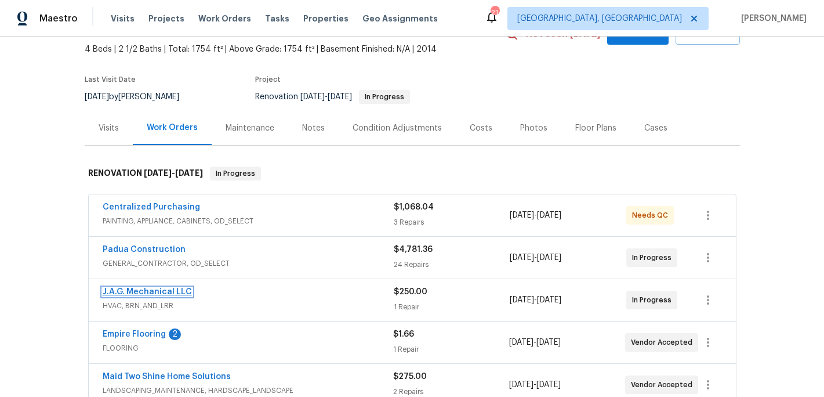
click at [161, 292] on link "J.A.G. Mechanical LLC" at bounding box center [147, 292] width 89 height 8
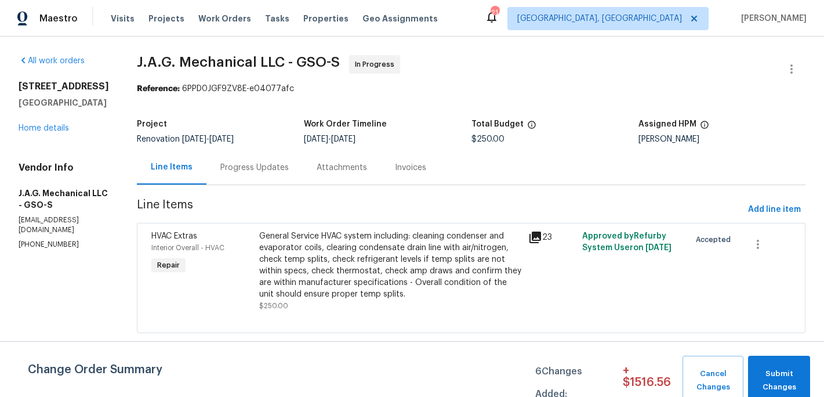
click at [276, 276] on div "General Service HVAC system including: cleaning condenser and evaporator coils,…" at bounding box center [390, 265] width 263 height 70
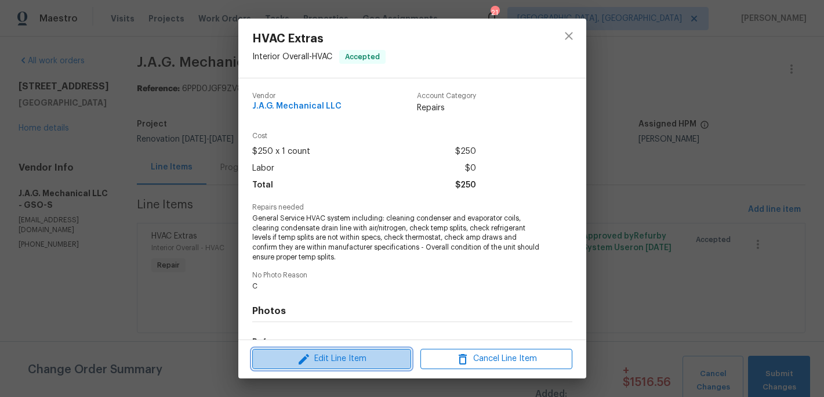
click at [317, 353] on span "Edit Line Item" at bounding box center [332, 359] width 152 height 15
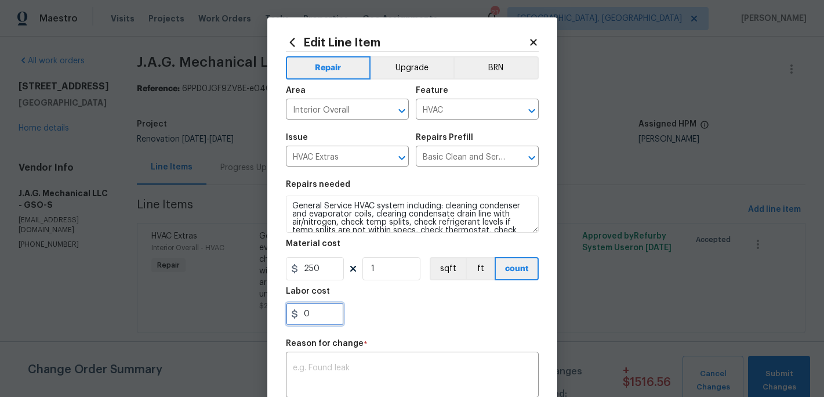
click at [304, 318] on input "0" at bounding box center [315, 313] width 58 height 23
type input "300"
click at [322, 364] on div "Repair Upgrade BRN Area Interior Overall ​ Feature HVAC ​ Issue HVAC Extras ​ R…" at bounding box center [412, 283] width 253 height 462
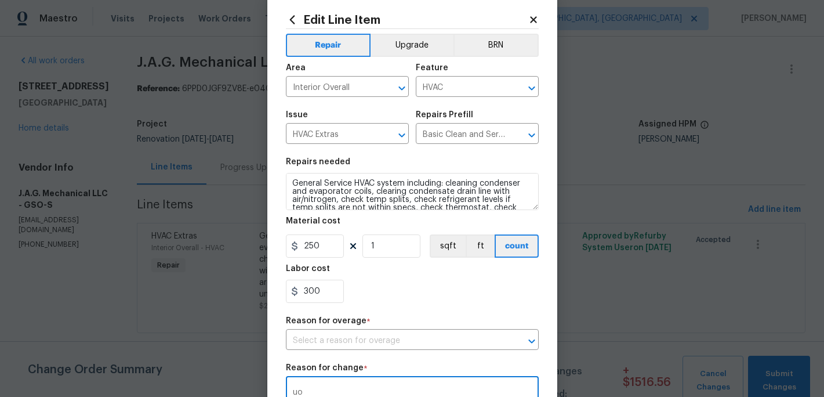
type textarea "u"
click at [334, 342] on input "text" at bounding box center [396, 341] width 220 height 18
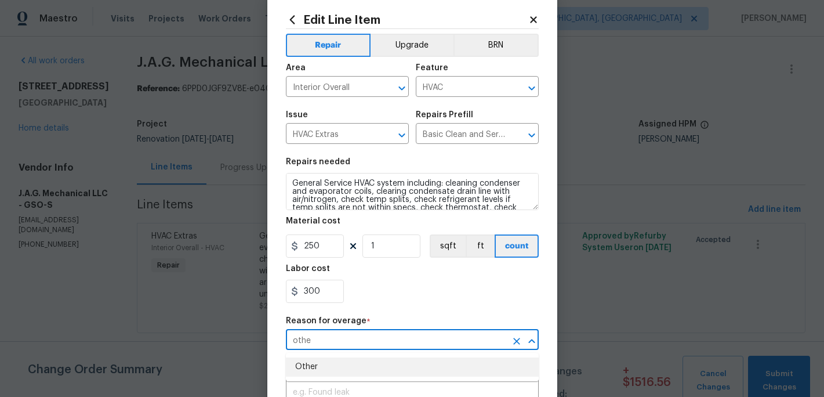
click at [322, 371] on li "Other" at bounding box center [412, 366] width 253 height 19
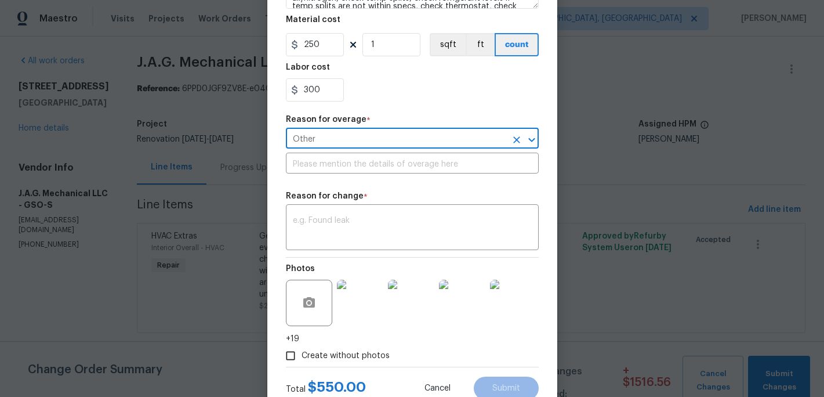
scroll to position [228, 0]
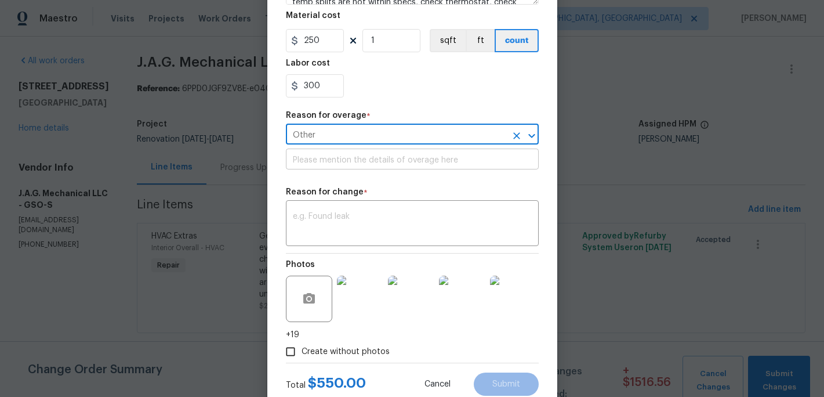
type input "Other"
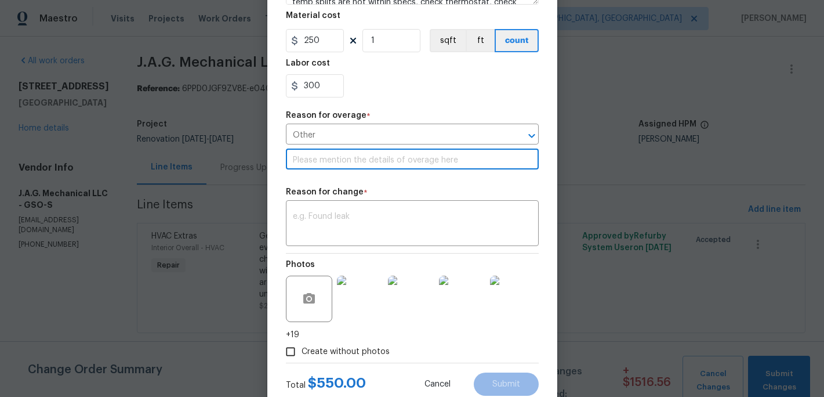
click at [340, 162] on input "text" at bounding box center [412, 160] width 253 height 18
click at [349, 210] on div "x ​" at bounding box center [412, 224] width 253 height 43
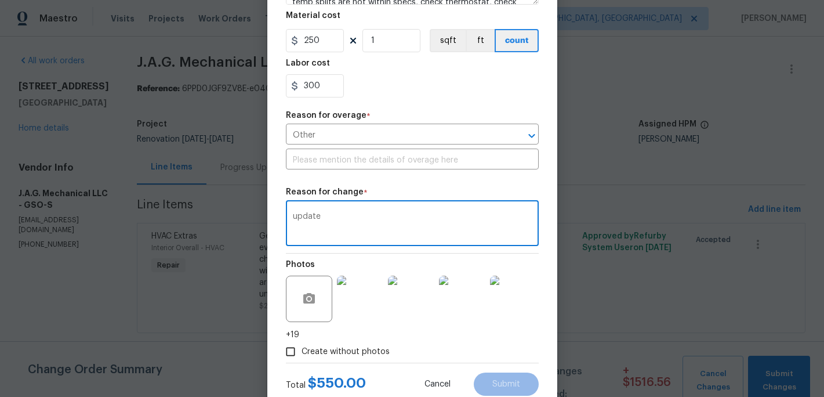
type textarea "update"
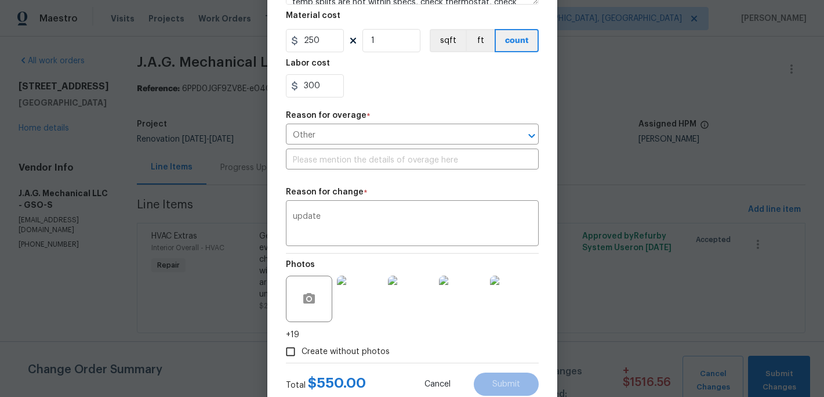
click at [415, 347] on div "Create without photos" at bounding box center [412, 352] width 253 height 22
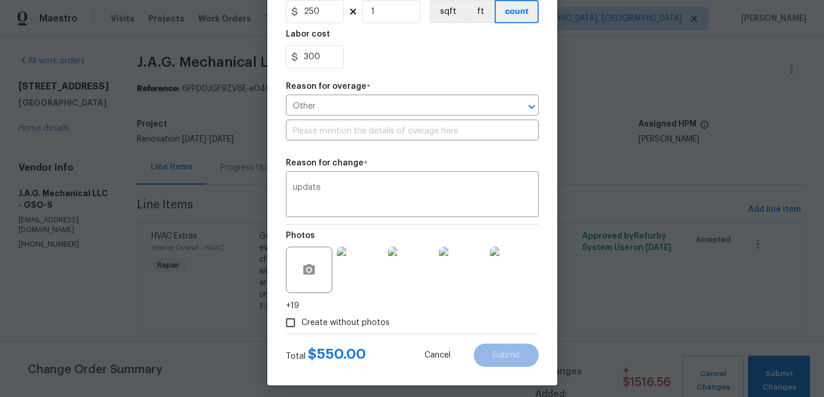
scroll to position [264, 0]
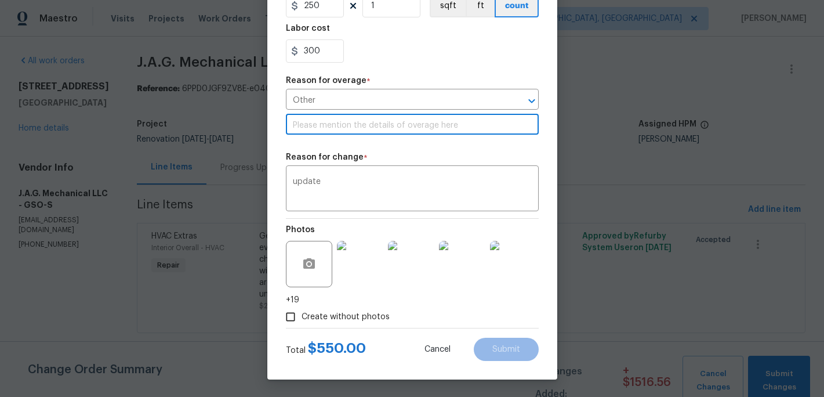
click at [400, 129] on input "text" at bounding box center [412, 126] width 253 height 18
type input "other"
click at [501, 353] on span "Submit" at bounding box center [506, 349] width 28 height 9
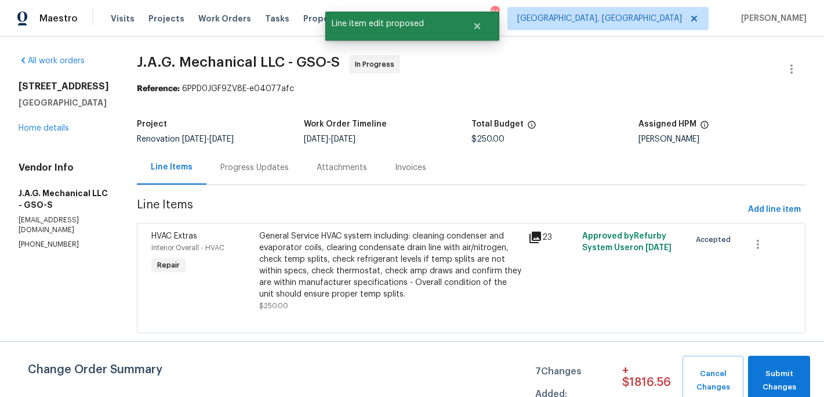
scroll to position [0, 0]
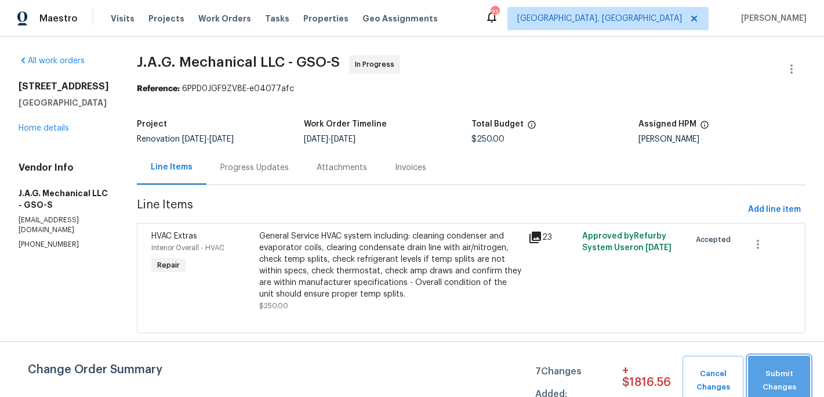
click at [782, 361] on button "Submit Changes" at bounding box center [779, 381] width 62 height 50
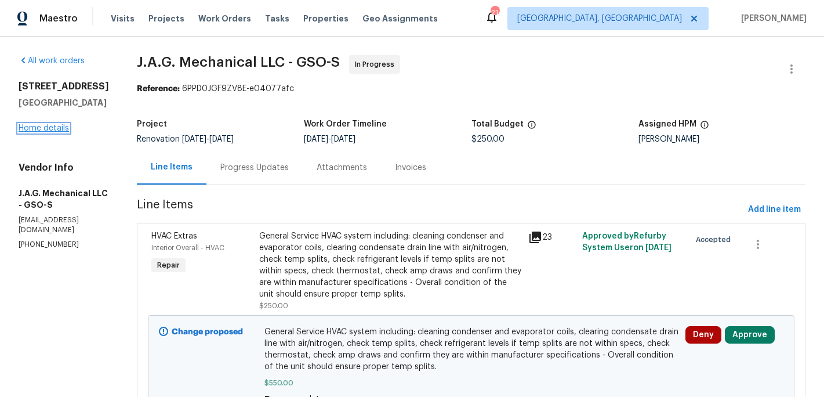
click at [54, 132] on link "Home details" at bounding box center [44, 128] width 50 height 8
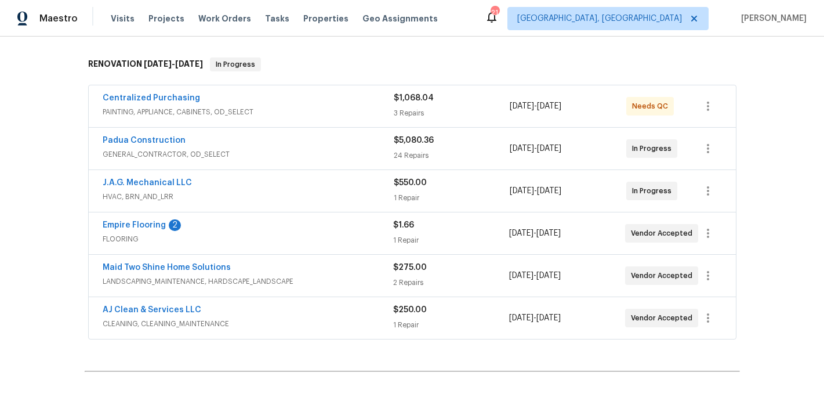
scroll to position [180, 0]
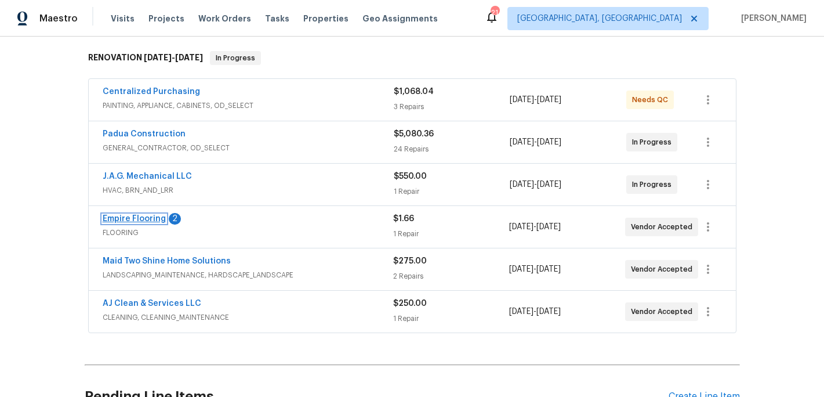
click at [135, 220] on link "Empire Flooring" at bounding box center [134, 219] width 63 height 8
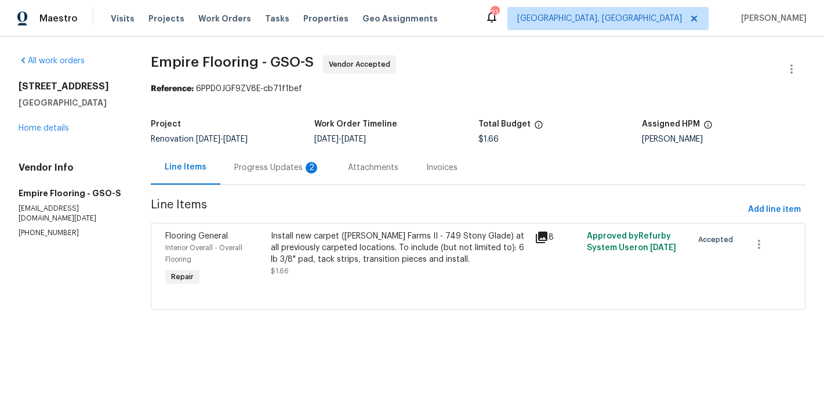
click at [263, 166] on div "Progress Updates 2" at bounding box center [277, 168] width 86 height 12
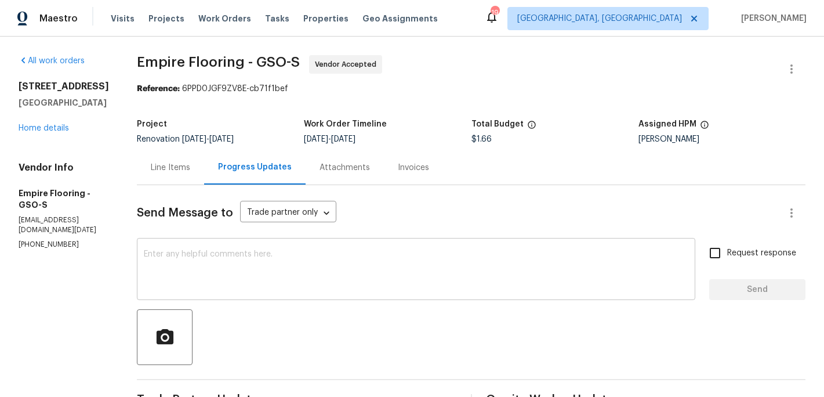
click at [188, 259] on textarea at bounding box center [416, 270] width 545 height 41
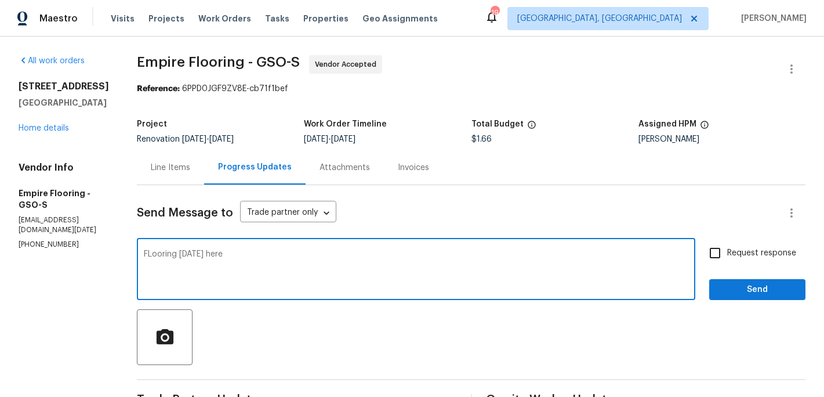
type textarea "FLooring Wednesday here"
click at [772, 289] on span "Send" at bounding box center [758, 290] width 78 height 15
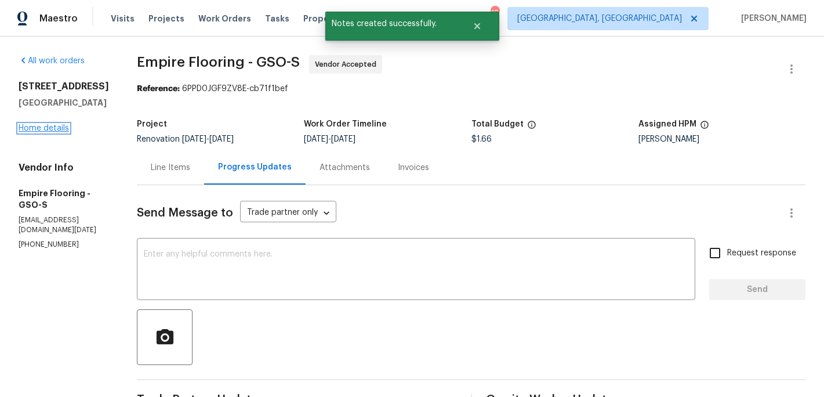
click at [54, 128] on link "Home details" at bounding box center [44, 128] width 50 height 8
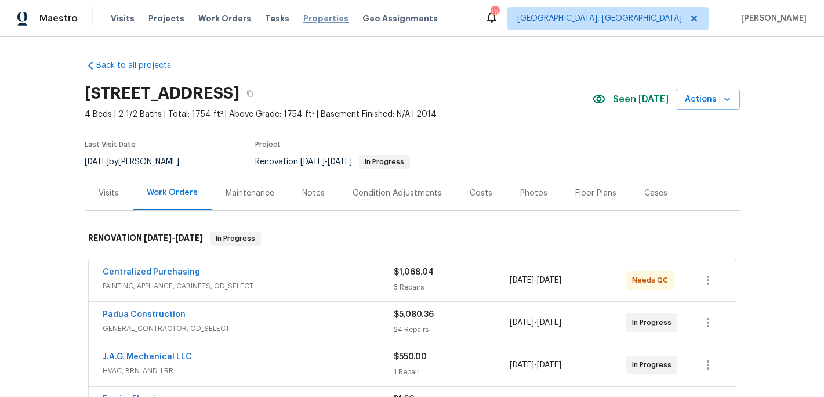
click at [304, 23] on span "Properties" at bounding box center [325, 19] width 45 height 12
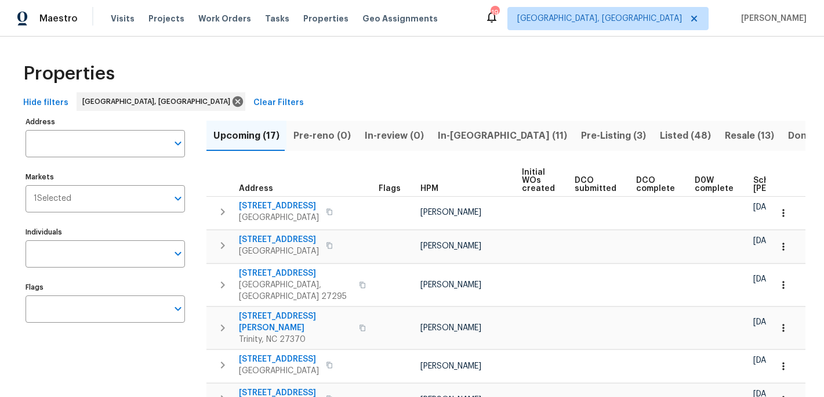
click at [457, 135] on span "In-reno (11)" at bounding box center [502, 136] width 129 height 16
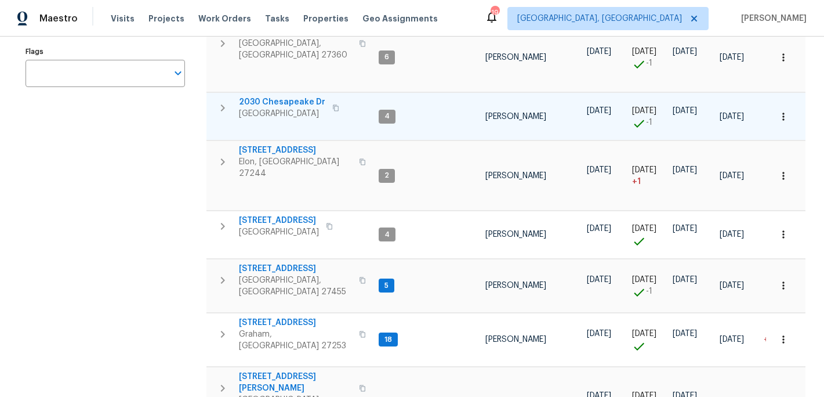
scroll to position [244, 0]
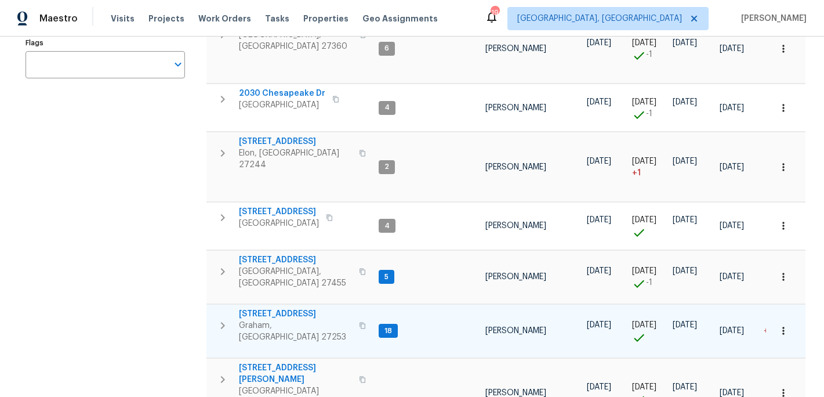
click at [278, 308] on span "[STREET_ADDRESS]" at bounding box center [295, 314] width 113 height 12
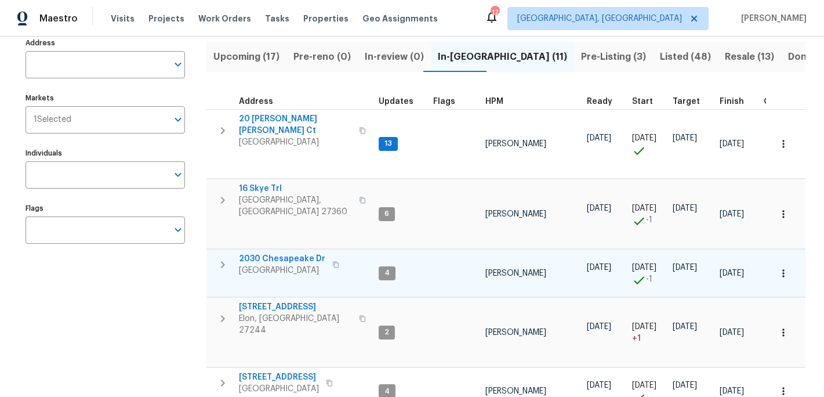
scroll to position [0, 0]
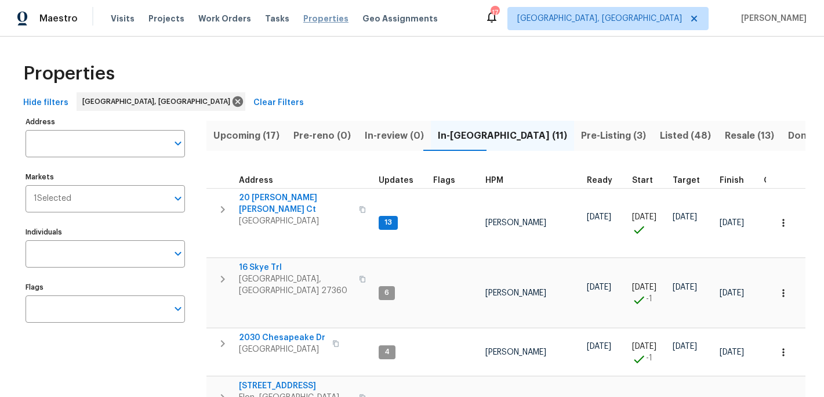
click at [307, 17] on span "Properties" at bounding box center [325, 19] width 45 height 12
click at [309, 18] on span "Properties" at bounding box center [325, 19] width 45 height 12
click at [660, 136] on span "Listed (48)" at bounding box center [685, 136] width 51 height 16
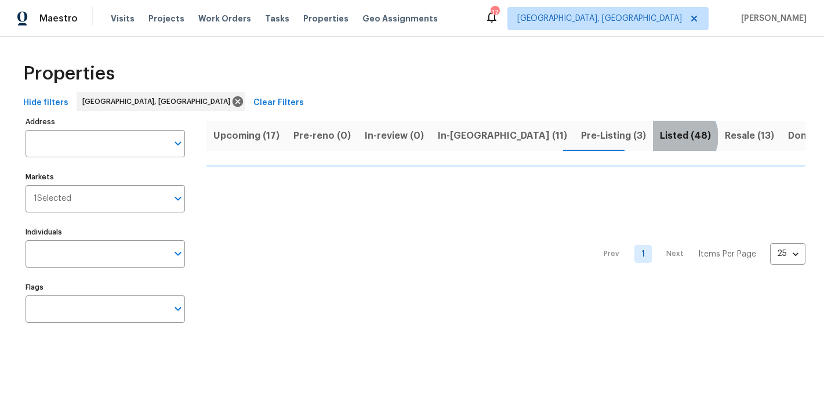
click at [660, 136] on span "Listed (48)" at bounding box center [685, 136] width 51 height 16
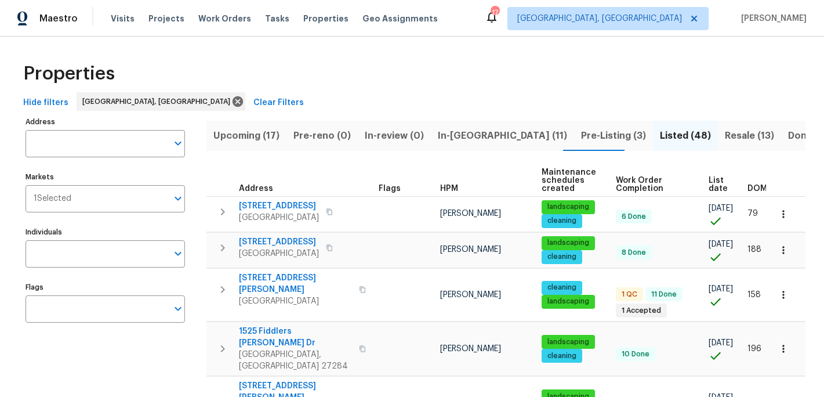
click at [725, 135] on span "Resale (13)" at bounding box center [749, 136] width 49 height 16
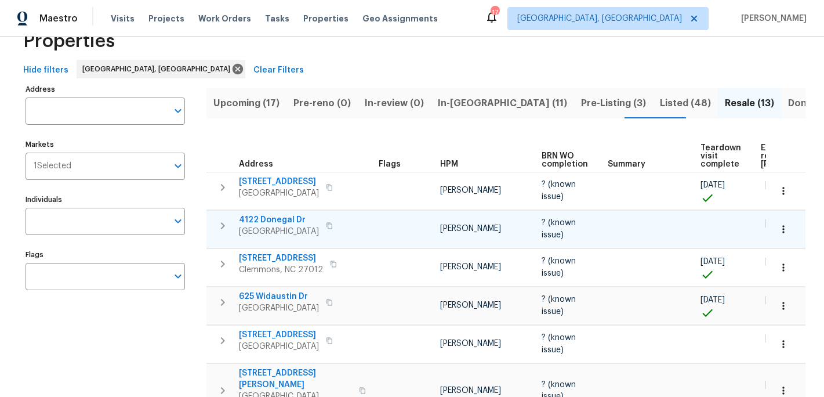
scroll to position [32, 0]
click at [581, 100] on span "Pre-Listing (3)" at bounding box center [613, 104] width 65 height 16
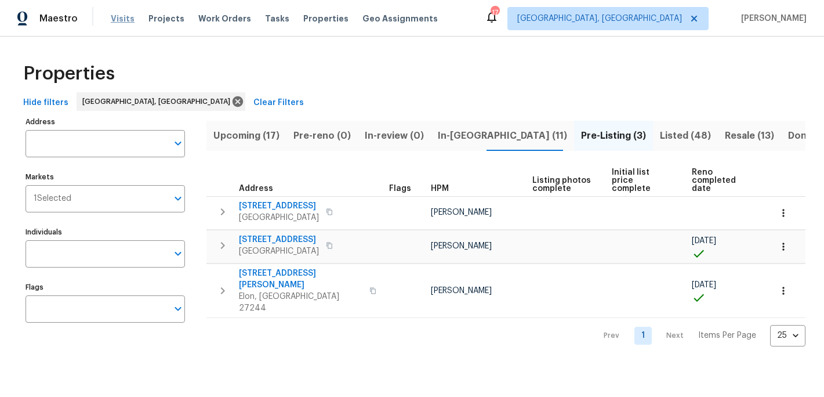
click at [121, 20] on span "Visits" at bounding box center [123, 19] width 24 height 12
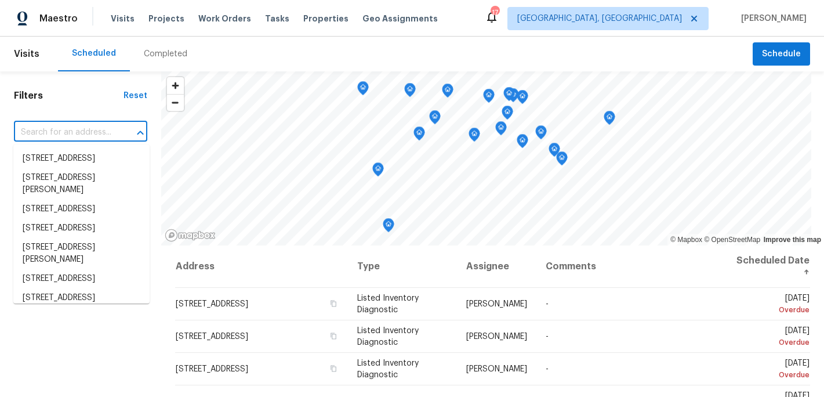
click at [70, 136] on input "text" at bounding box center [64, 133] width 101 height 18
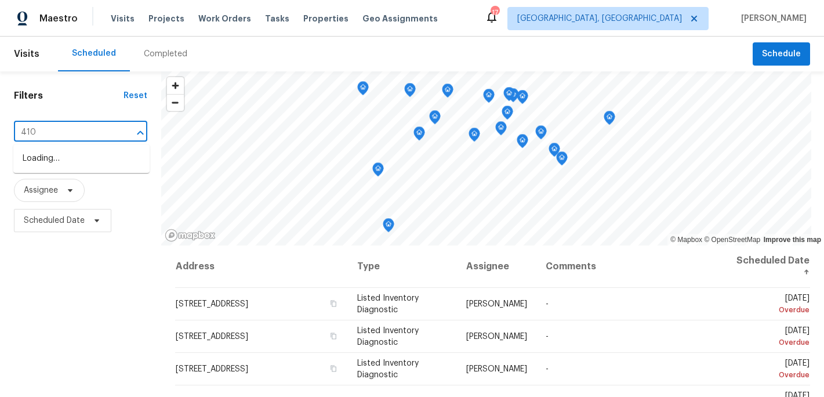
type input "4107"
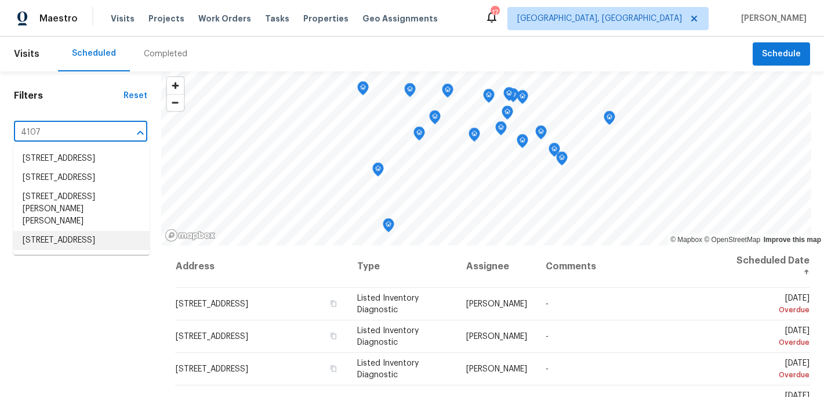
click at [77, 250] on li "4107 Summerglen Dr, Greensboro, NC 27406" at bounding box center [81, 240] width 136 height 19
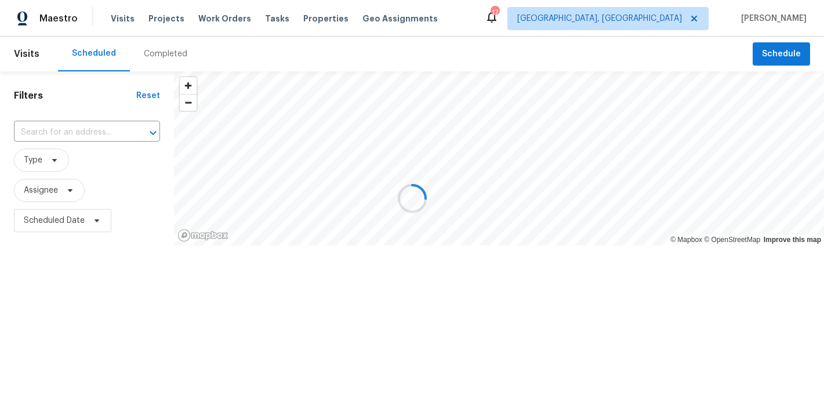
type input "4107 Summerglen Dr, Greensboro, NC 27406"
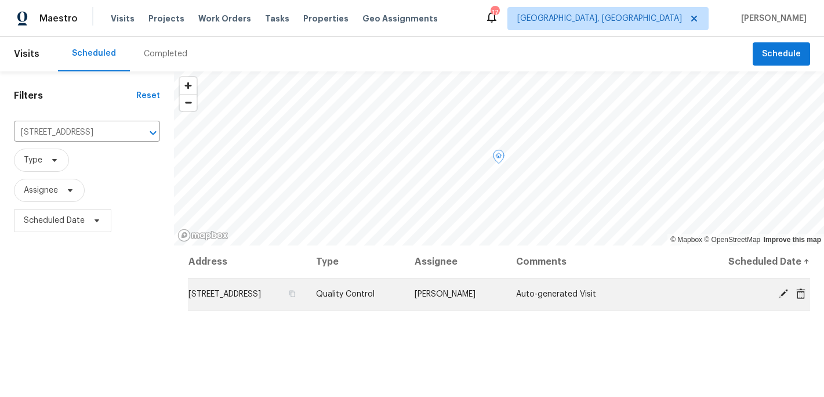
click at [783, 293] on icon at bounding box center [783, 293] width 9 height 9
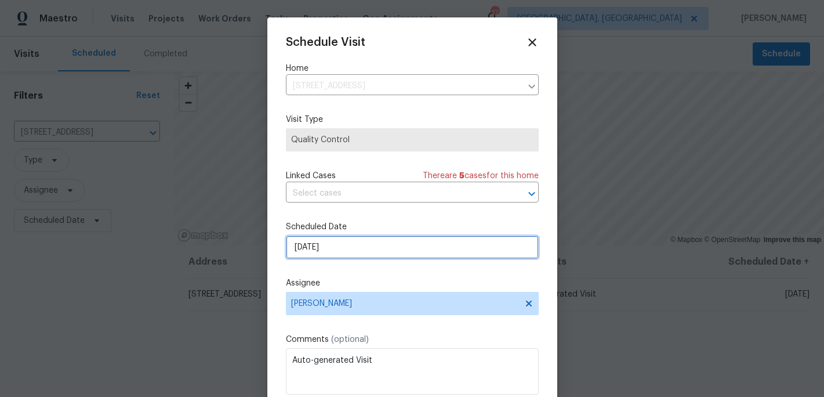
click at [321, 247] on input "[DATE]" at bounding box center [412, 247] width 253 height 23
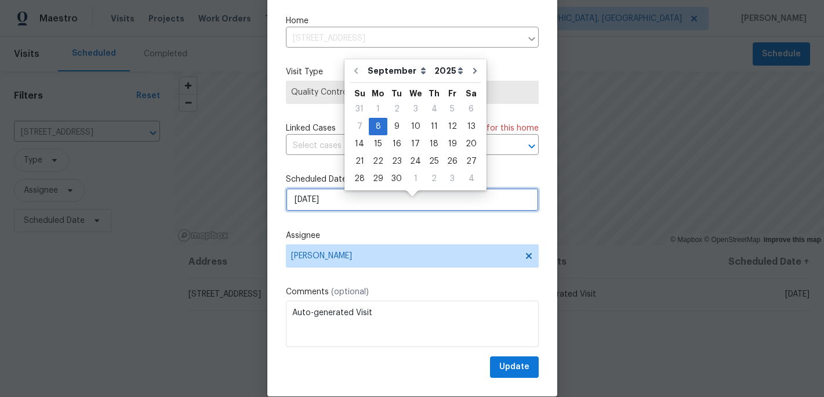
scroll to position [44, 0]
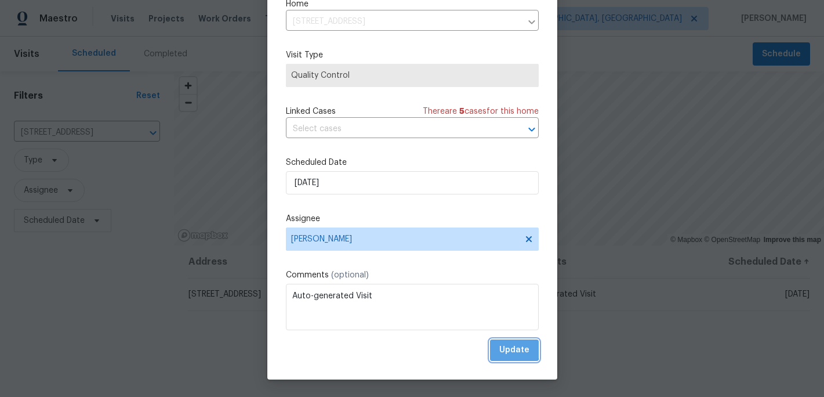
click at [504, 346] on span "Update" at bounding box center [514, 350] width 30 height 15
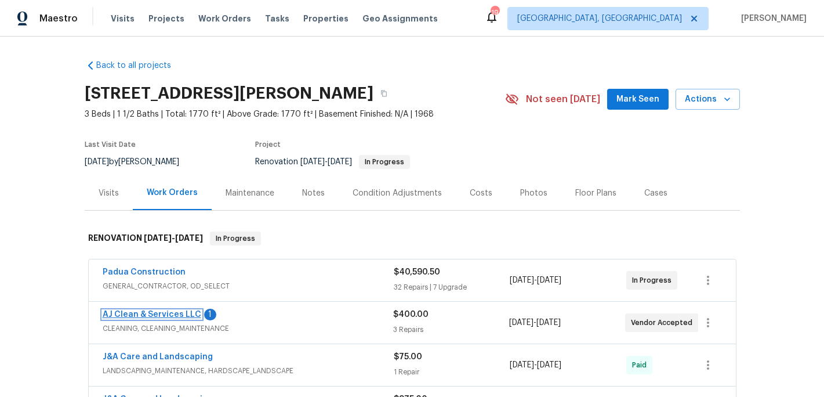
click at [160, 314] on link "AJ Clean & Services LLC" at bounding box center [152, 314] width 99 height 8
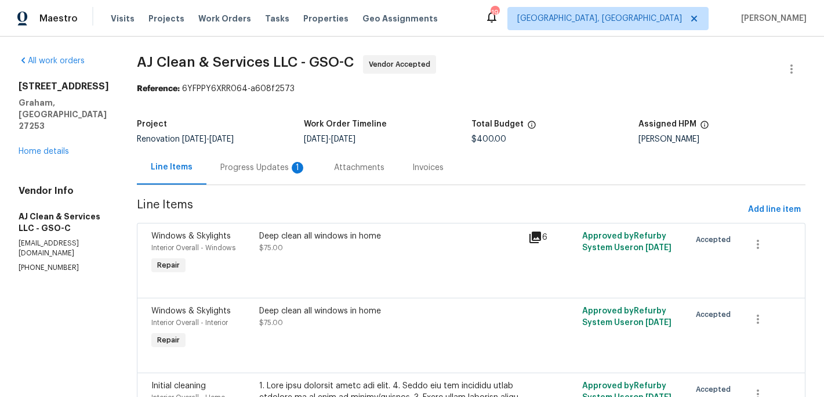
click at [270, 168] on div "Progress Updates 1" at bounding box center [263, 168] width 86 height 12
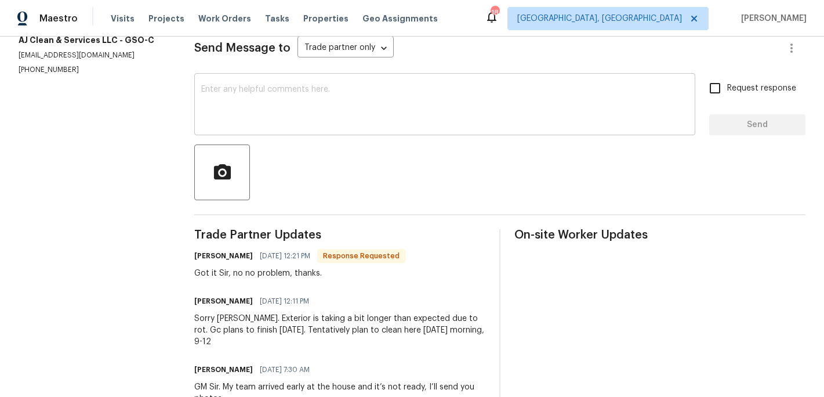
scroll to position [162, 0]
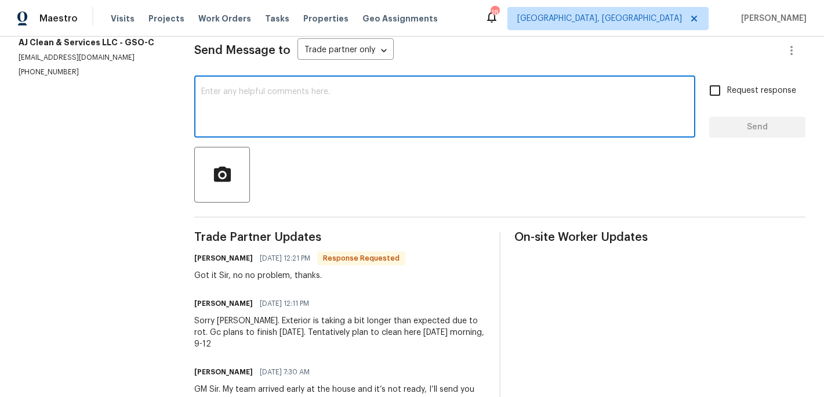
click at [229, 112] on textarea at bounding box center [444, 108] width 487 height 41
type textarea "[DATE] clean"
click at [726, 106] on div "Request response Send" at bounding box center [757, 107] width 96 height 59
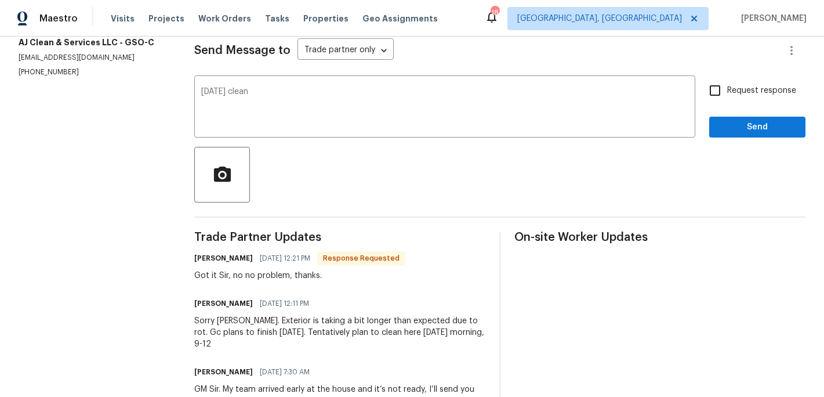
click at [726, 113] on div "Request response Send" at bounding box center [757, 107] width 96 height 59
click at [726, 118] on button "Send" at bounding box center [757, 127] width 96 height 21
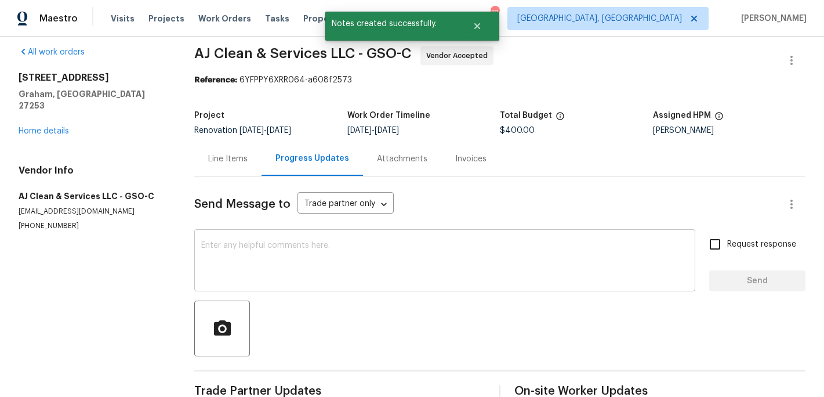
scroll to position [0, 0]
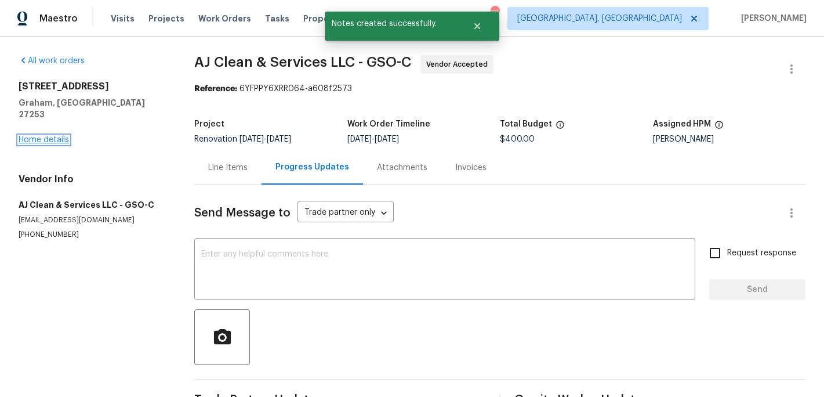
click at [52, 136] on link "Home details" at bounding box center [44, 140] width 50 height 8
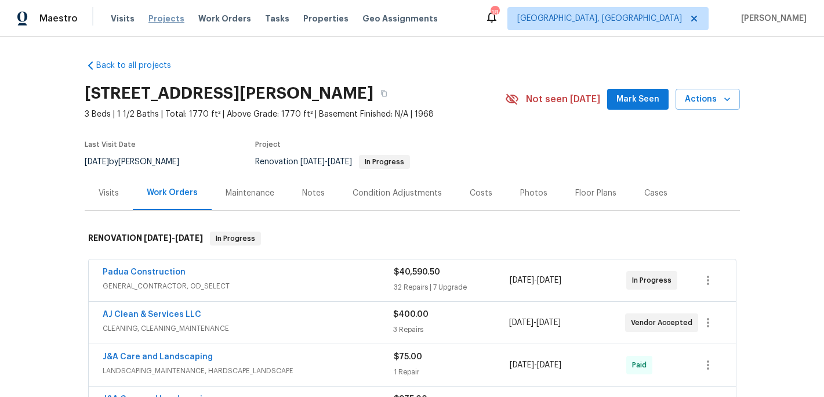
click at [168, 17] on span "Projects" at bounding box center [167, 19] width 36 height 12
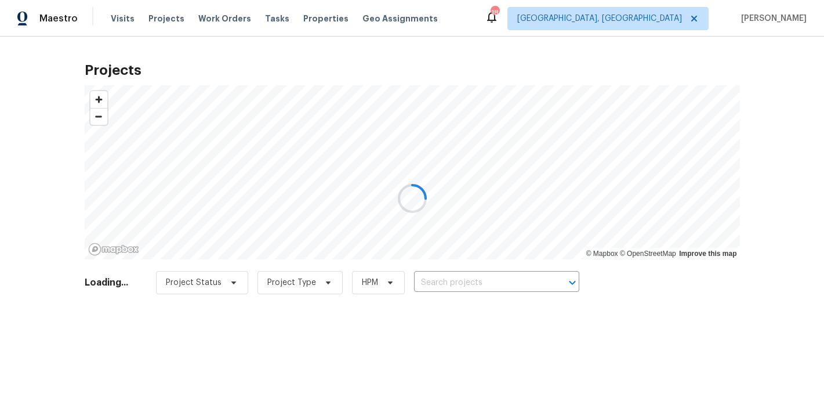
click at [430, 281] on div at bounding box center [412, 198] width 824 height 397
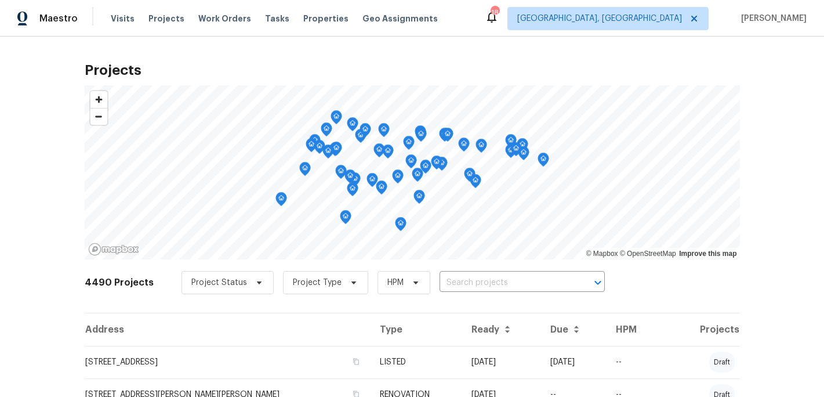
click at [440, 283] on input "text" at bounding box center [506, 283] width 133 height 18
type input "6321"
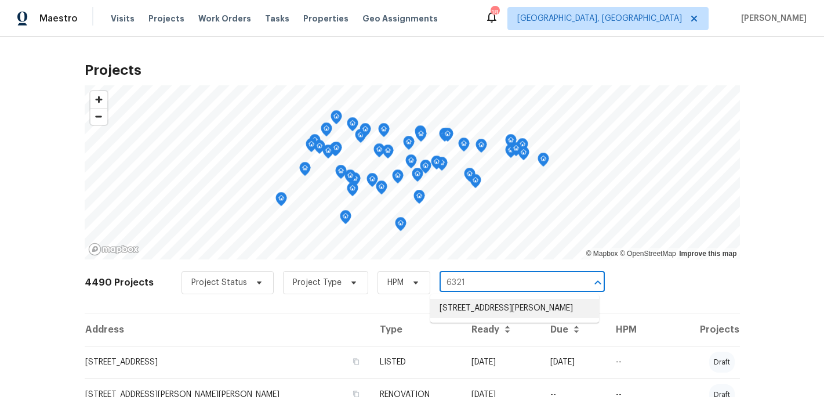
click at [488, 309] on li "[STREET_ADDRESS][PERSON_NAME]" at bounding box center [514, 308] width 169 height 19
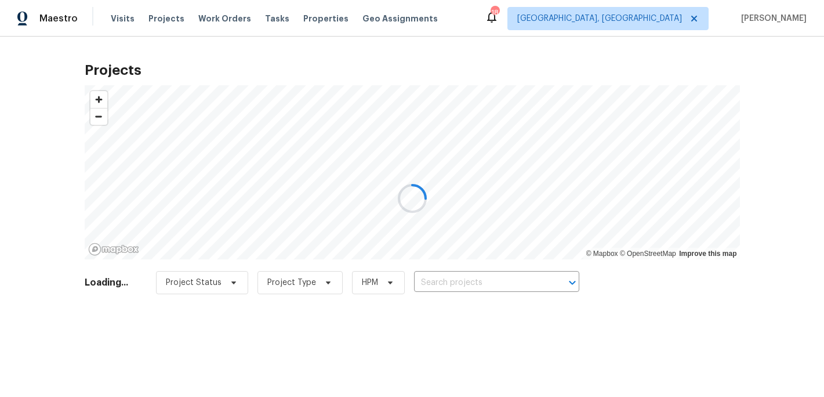
type input "[STREET_ADDRESS][PERSON_NAME]"
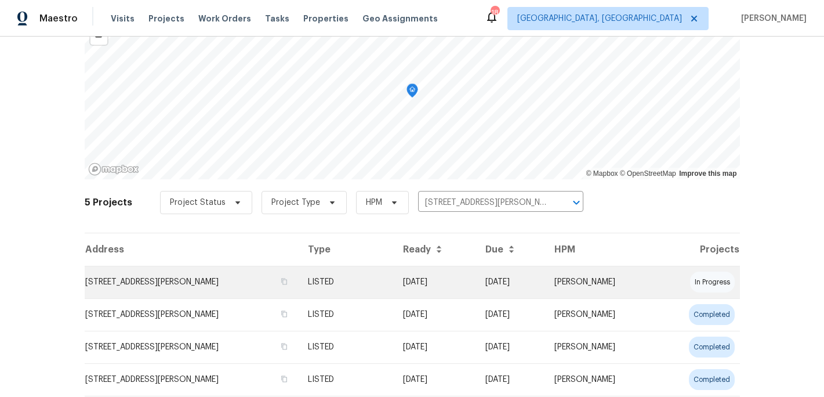
scroll to position [86, 0]
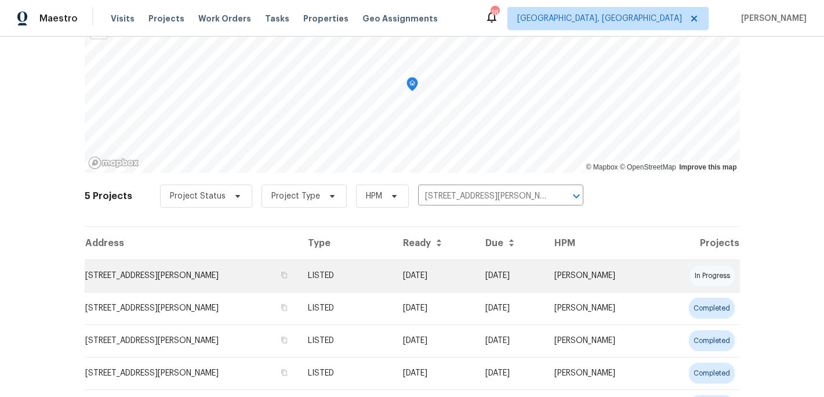
click at [339, 278] on td "LISTED" at bounding box center [346, 275] width 95 height 32
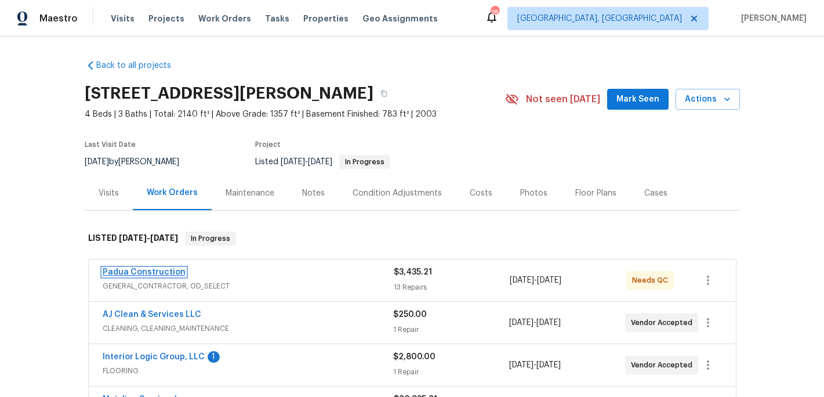
click at [156, 275] on link "Padua Construction" at bounding box center [144, 272] width 83 height 8
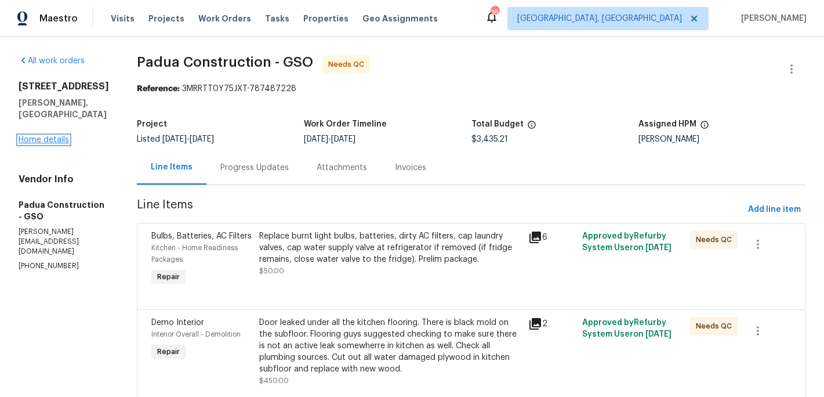
click at [57, 144] on link "Home details" at bounding box center [44, 140] width 50 height 8
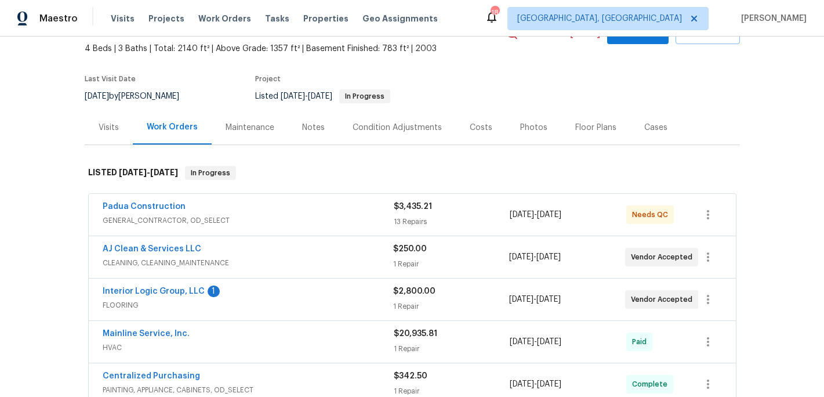
scroll to position [68, 0]
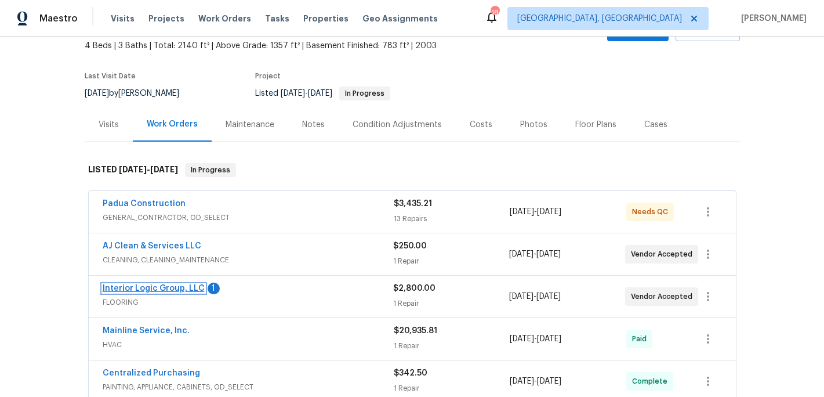
click at [168, 289] on link "Interior Logic Group, LLC" at bounding box center [154, 288] width 102 height 8
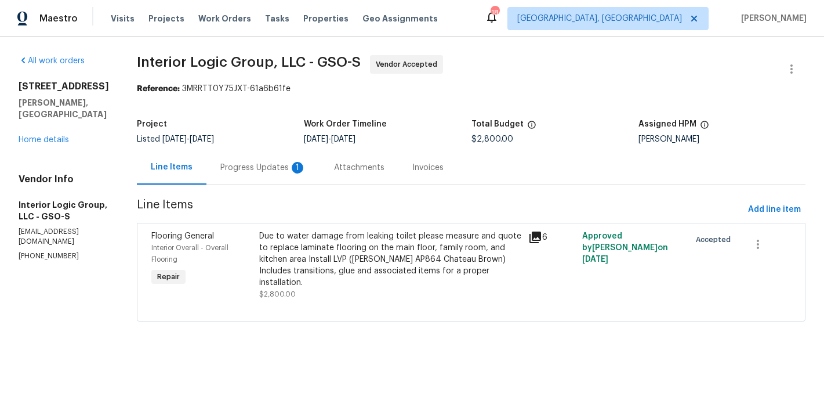
click at [271, 165] on div "Progress Updates 1" at bounding box center [263, 168] width 86 height 12
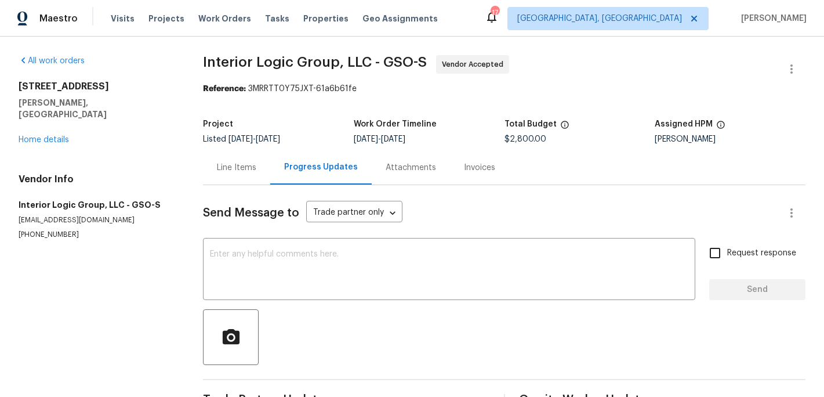
click at [255, 170] on div "Line Items" at bounding box center [236, 168] width 39 height 12
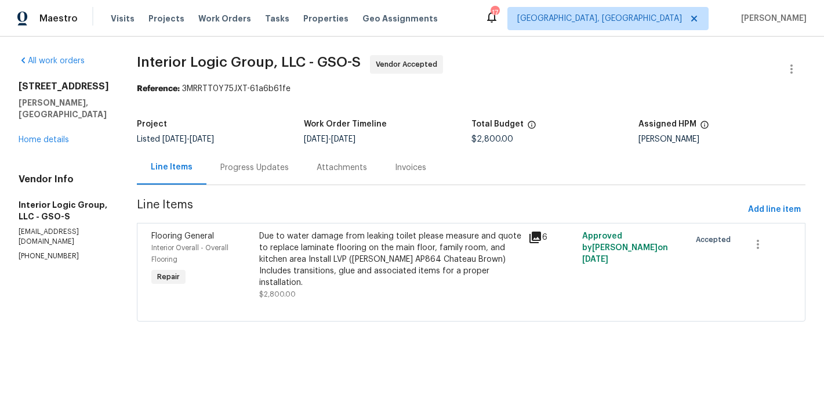
click at [346, 262] on div "Due to water damage from leaking toilet please measure and quote to replace lam…" at bounding box center [390, 259] width 263 height 58
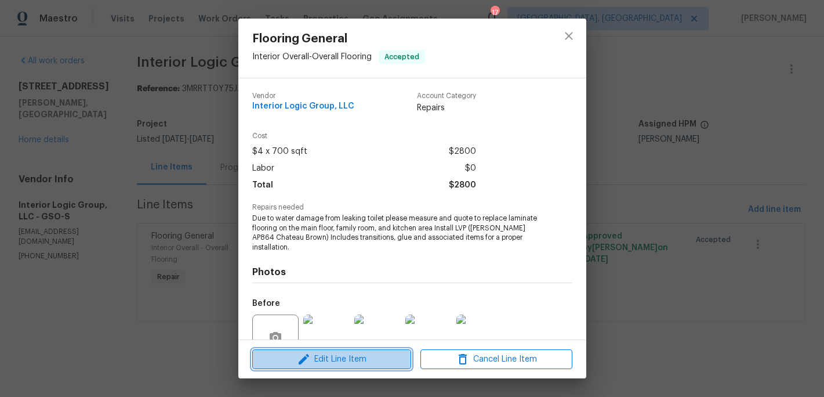
click at [357, 365] on span "Edit Line Item" at bounding box center [332, 359] width 152 height 15
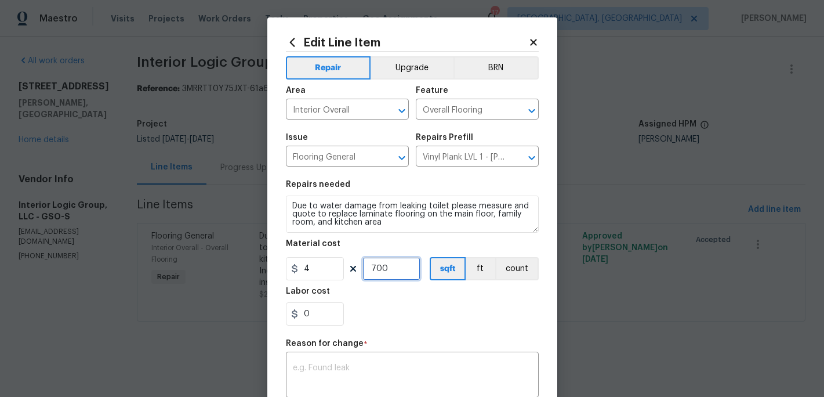
click at [392, 270] on input "700" at bounding box center [392, 268] width 58 height 23
type input "1"
click at [316, 262] on input "4" at bounding box center [315, 268] width 58 height 23
type input "1918.84"
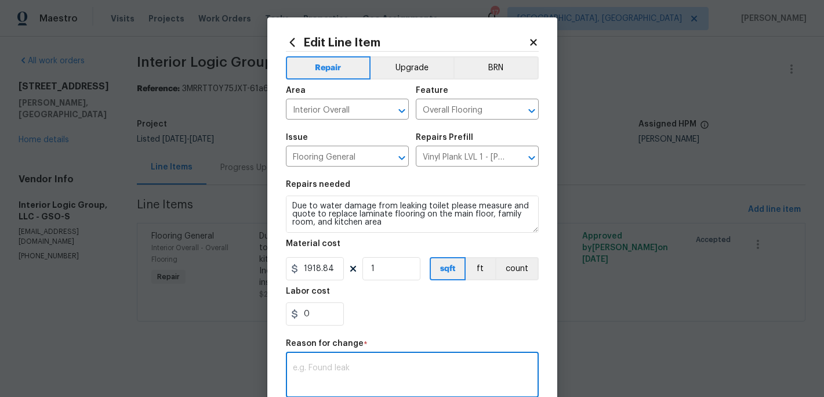
click at [326, 368] on textarea at bounding box center [412, 376] width 239 height 24
type textarea "update"
click at [395, 321] on div "0" at bounding box center [412, 313] width 253 height 23
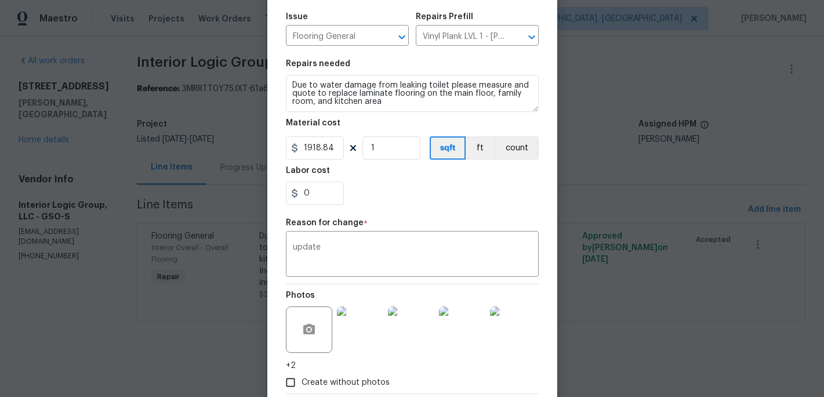
scroll to position [187, 0]
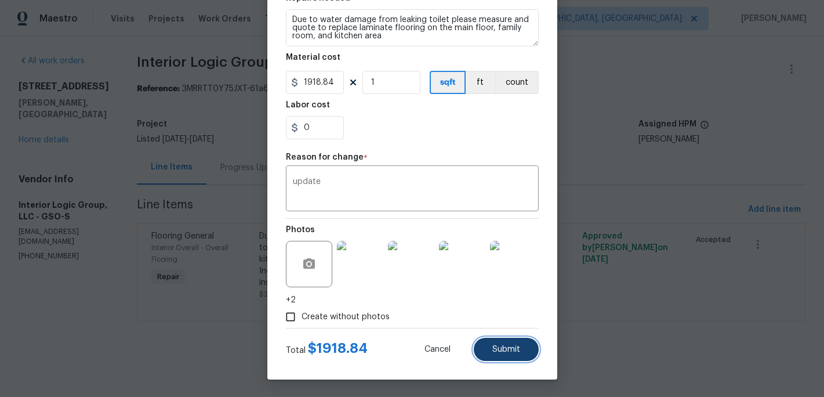
click at [494, 356] on button "Submit" at bounding box center [506, 349] width 65 height 23
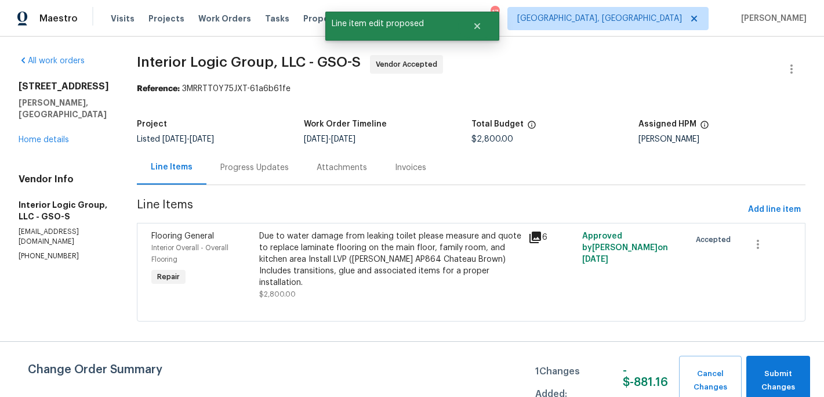
scroll to position [0, 0]
click at [772, 374] on span "Submit Changes" at bounding box center [778, 380] width 52 height 27
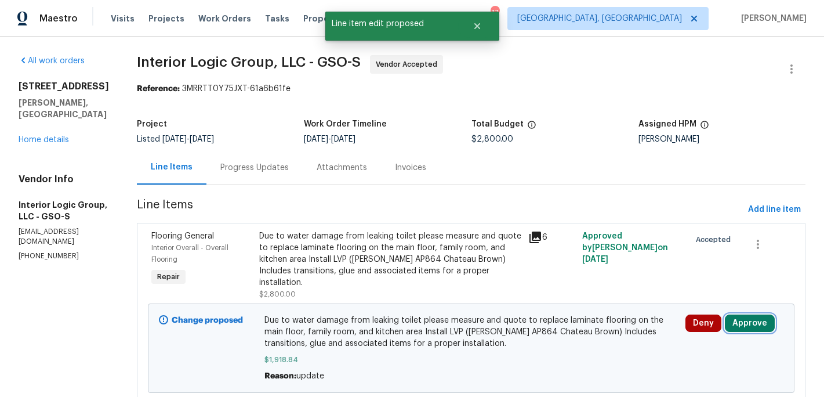
click at [739, 325] on button "Approve" at bounding box center [750, 322] width 50 height 17
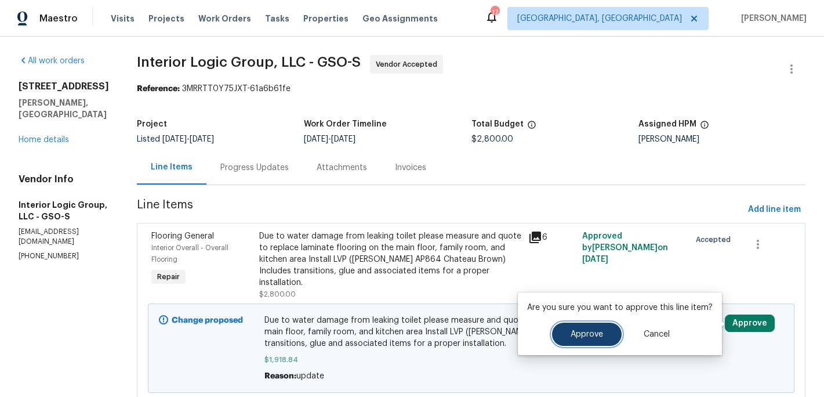
click at [567, 328] on button "Approve" at bounding box center [587, 334] width 70 height 23
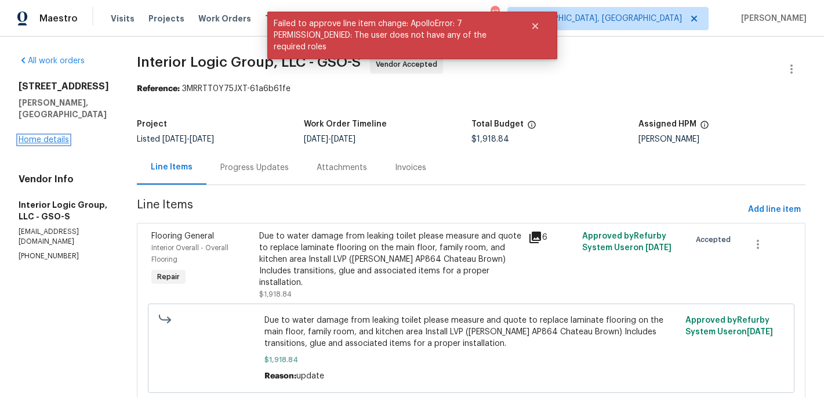
click at [50, 136] on link "Home details" at bounding box center [44, 140] width 50 height 8
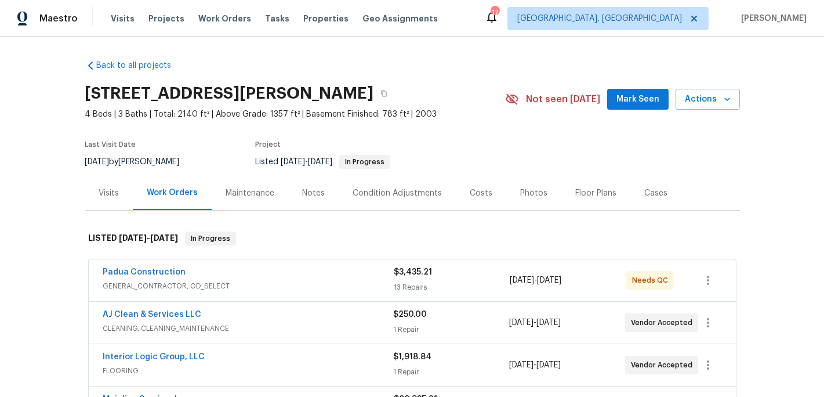
click at [309, 194] on div "Notes" at bounding box center [313, 193] width 23 height 12
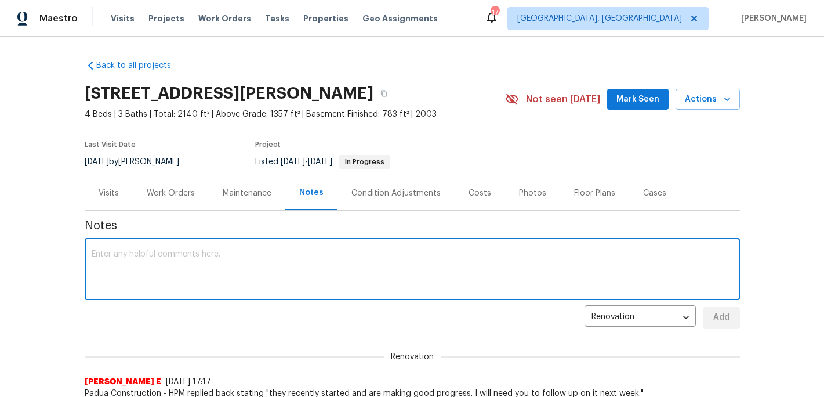
click at [169, 282] on textarea at bounding box center [413, 270] width 642 height 41
type textarea "F"
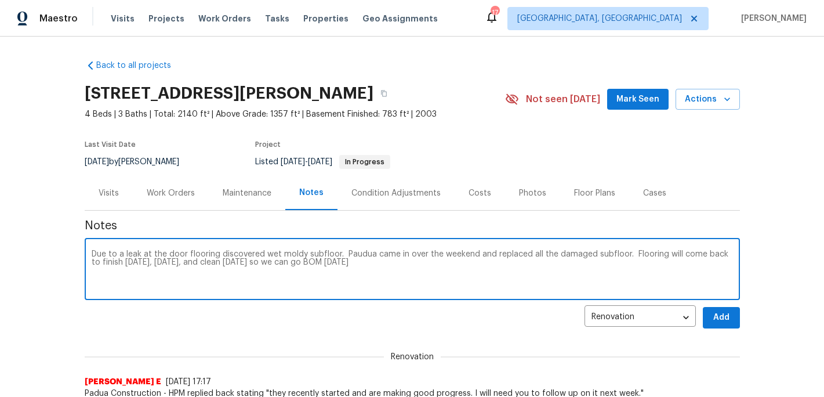
type textarea "Due to a leak at the door flooring discovered wet moldy subfloor. Paudua came i…"
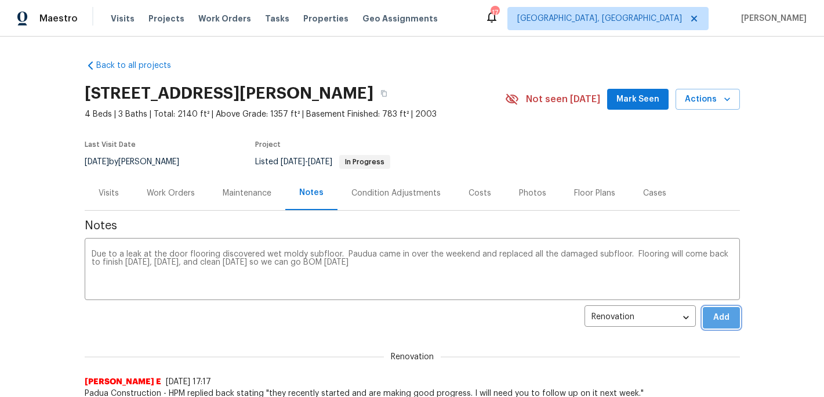
click at [720, 318] on span "Add" at bounding box center [721, 317] width 19 height 15
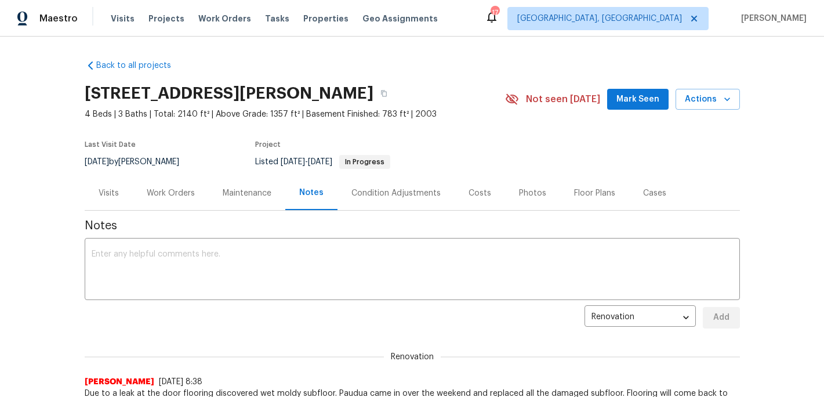
click at [175, 193] on div "Work Orders" at bounding box center [171, 193] width 48 height 12
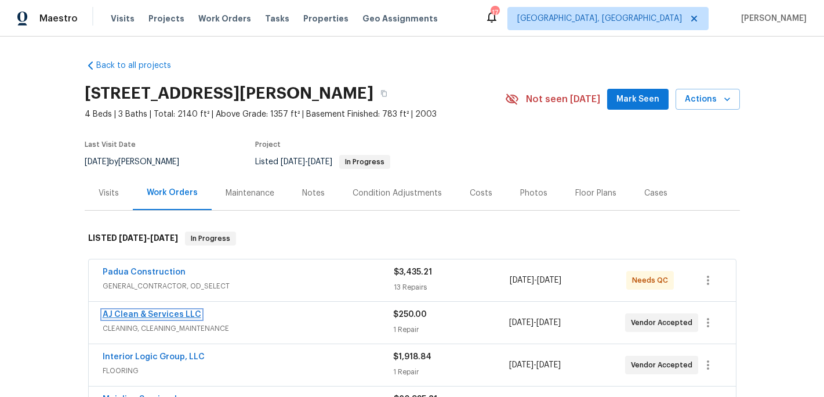
click at [151, 313] on link "AJ Clean & Services LLC" at bounding box center [152, 314] width 99 height 8
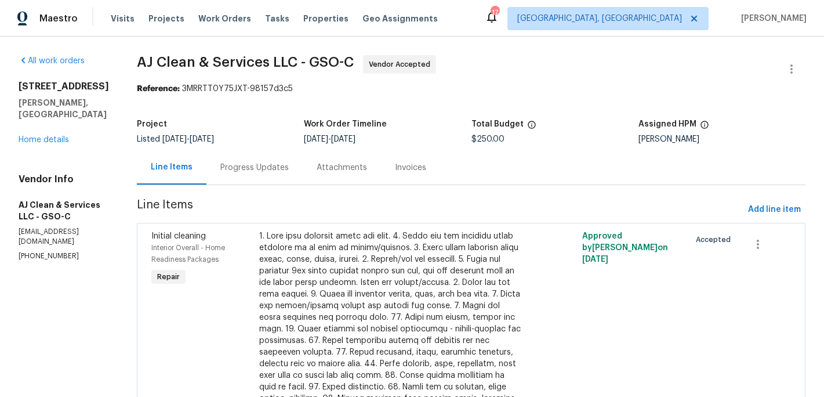
click at [281, 169] on div "Progress Updates" at bounding box center [254, 168] width 68 height 12
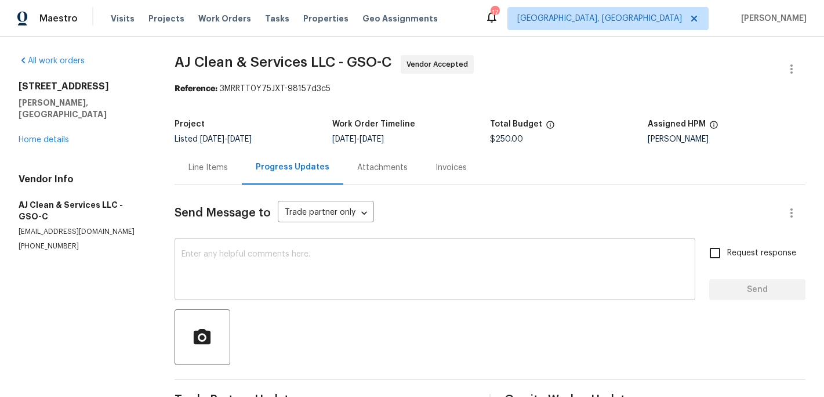
click at [247, 262] on textarea at bounding box center [436, 270] width 508 height 41
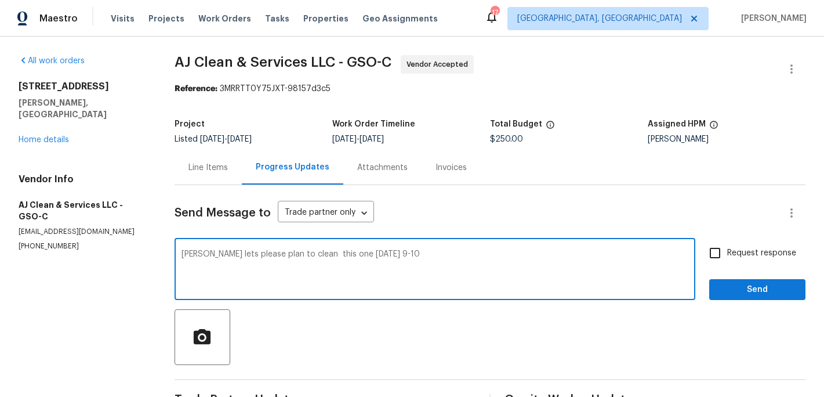
type textarea "[PERSON_NAME] lets please plan to clean this one [DATE] 9-10"
click at [721, 254] on input "Request response" at bounding box center [715, 253] width 24 height 24
checkbox input "true"
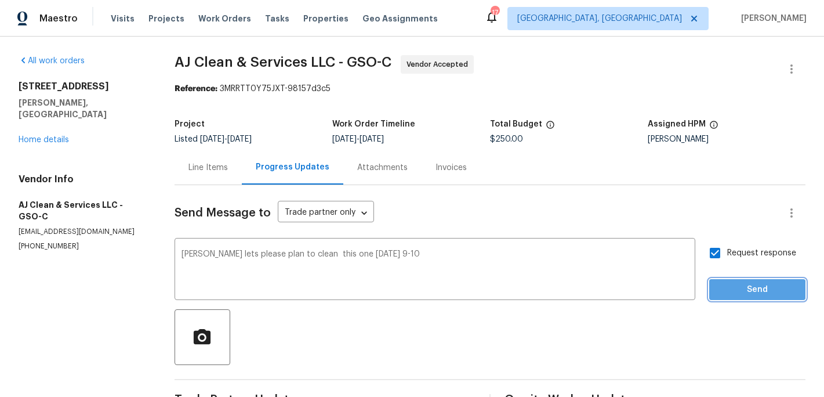
click at [725, 292] on span "Send" at bounding box center [758, 290] width 78 height 15
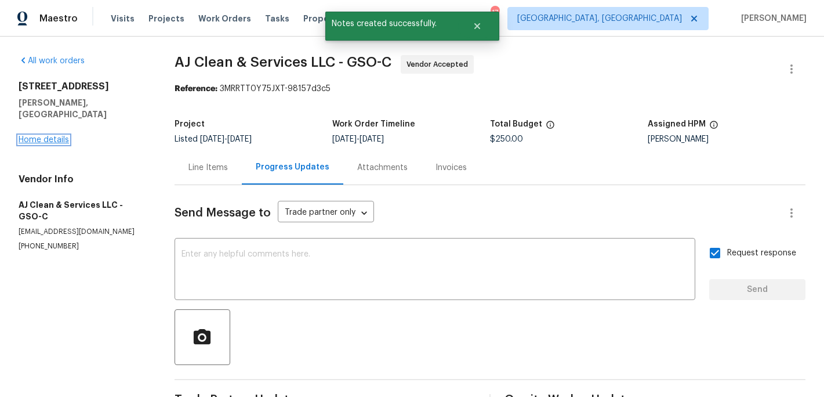
click at [56, 136] on link "Home details" at bounding box center [44, 140] width 50 height 8
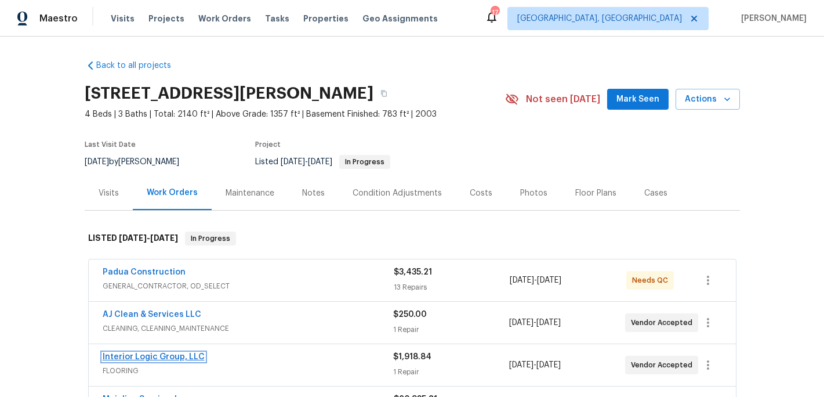
click at [177, 358] on link "Interior Logic Group, LLC" at bounding box center [154, 357] width 102 height 8
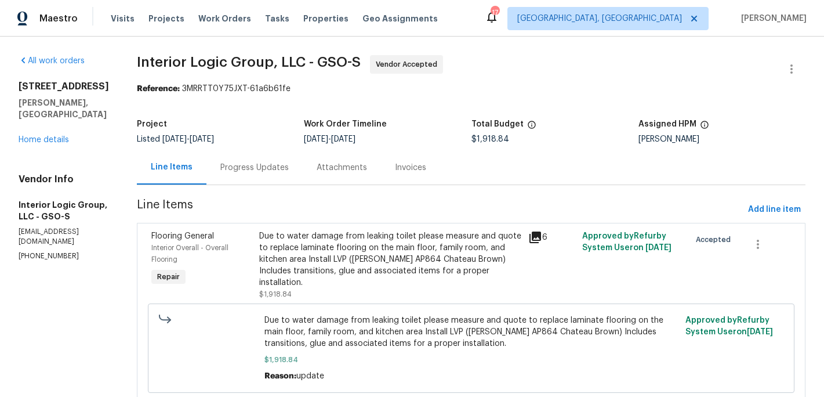
click at [277, 169] on div "Progress Updates" at bounding box center [254, 168] width 68 height 12
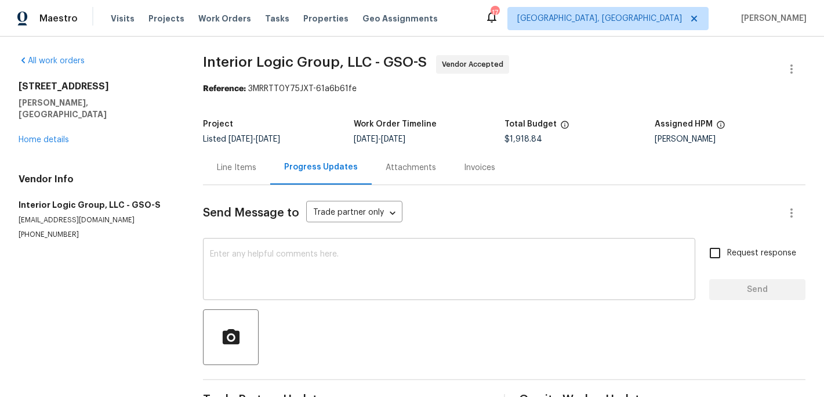
click at [274, 245] on div "x ​" at bounding box center [449, 270] width 492 height 59
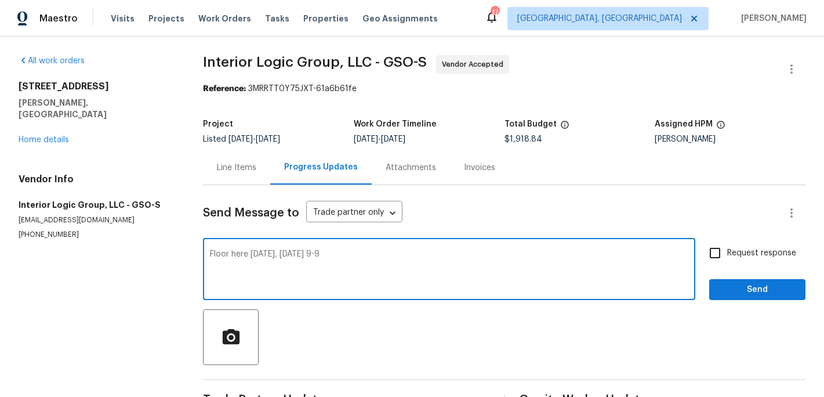
type textarea "Floor here [DATE], [DATE] 9-9"
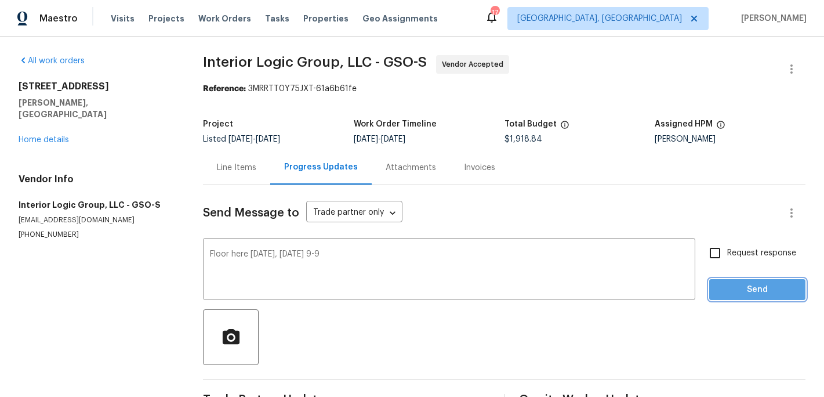
click at [754, 285] on span "Send" at bounding box center [758, 290] width 78 height 15
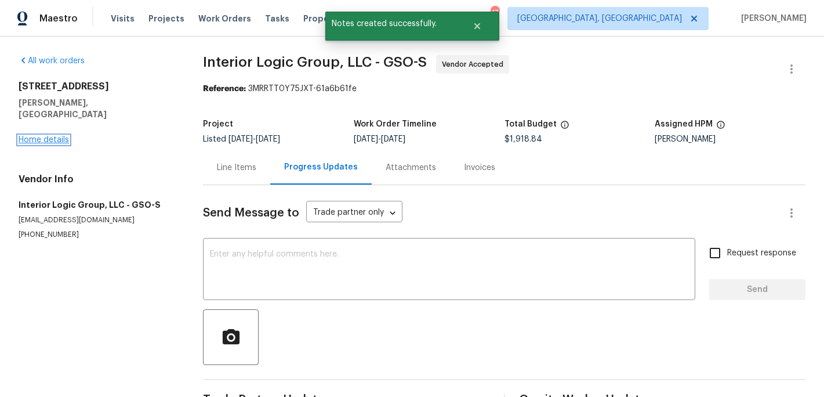
click at [66, 136] on link "Home details" at bounding box center [44, 140] width 50 height 8
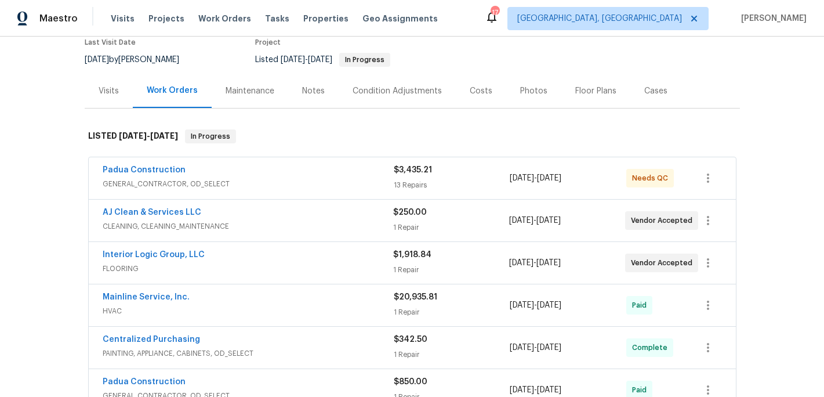
scroll to position [103, 0]
click at [153, 169] on link "Padua Construction" at bounding box center [144, 169] width 83 height 8
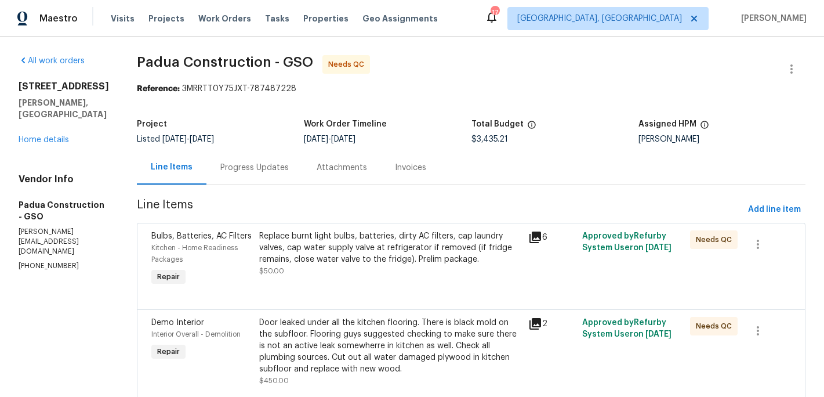
click at [226, 169] on div "Progress Updates" at bounding box center [254, 168] width 68 height 12
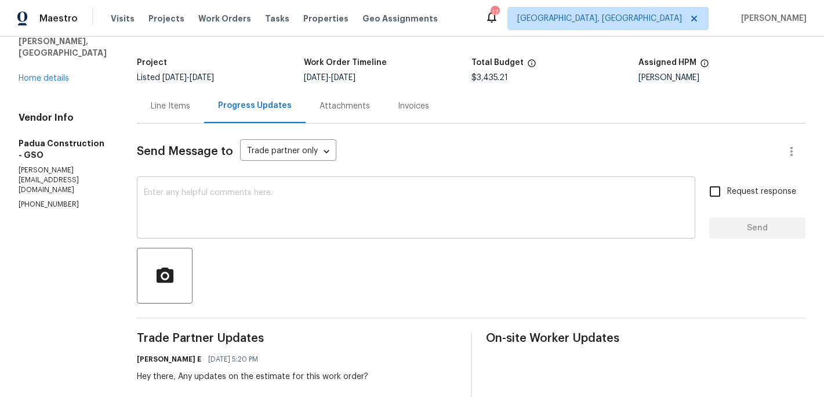
scroll to position [59, 0]
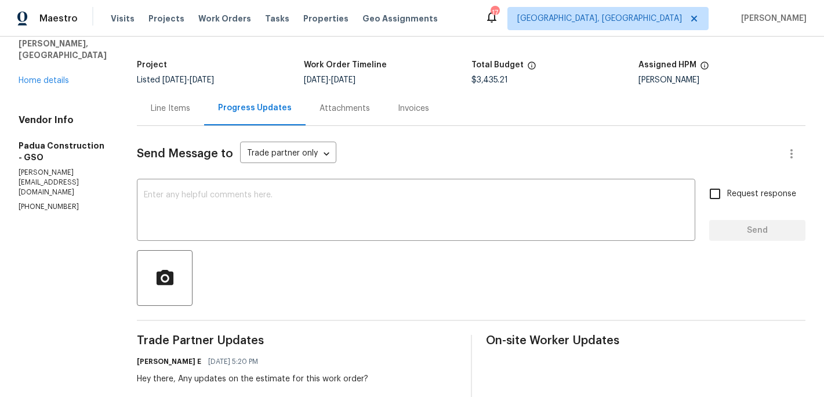
click at [172, 111] on div "Line Items" at bounding box center [170, 109] width 39 height 12
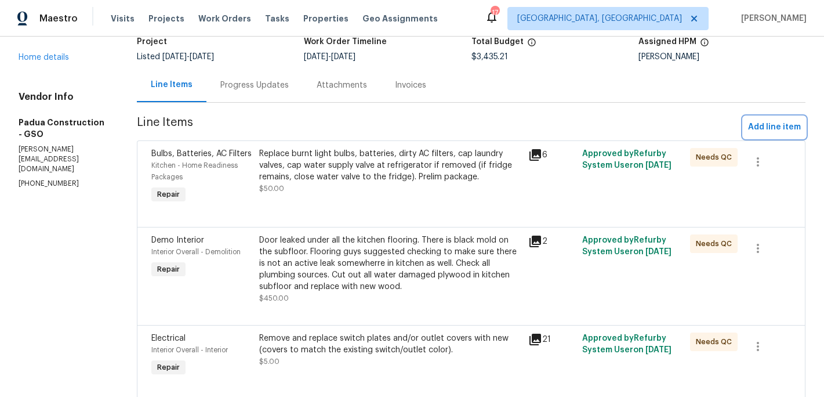
click at [773, 121] on span "Add line item" at bounding box center [774, 127] width 53 height 15
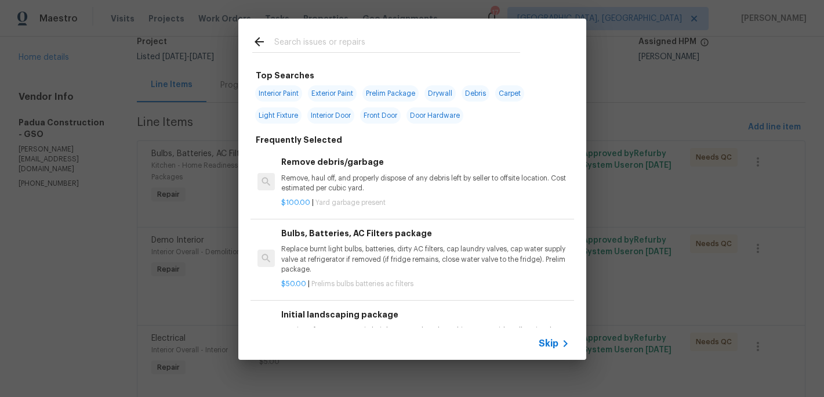
click at [284, 44] on input "text" at bounding box center [397, 43] width 246 height 17
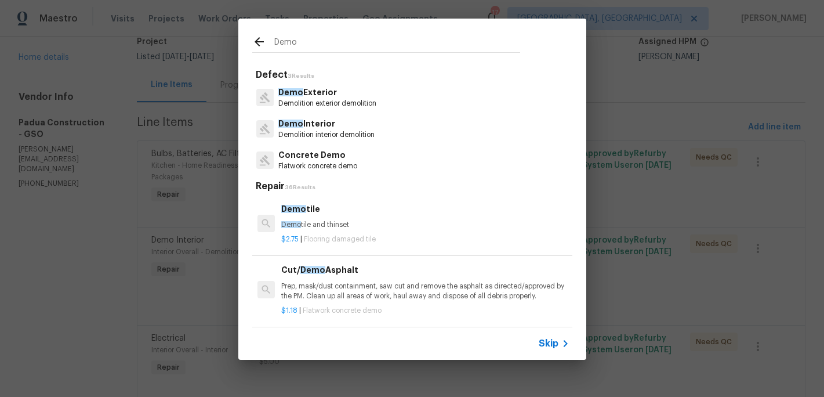
type input "Demo"
click at [321, 132] on p "Demolition interior demolition" at bounding box center [326, 135] width 96 height 10
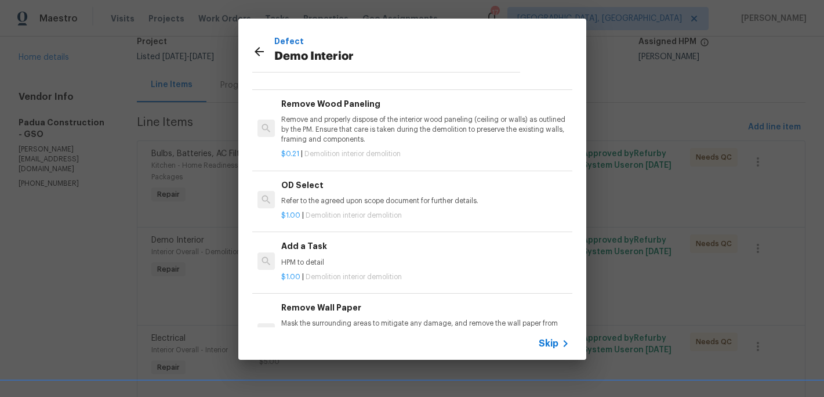
scroll to position [30, 0]
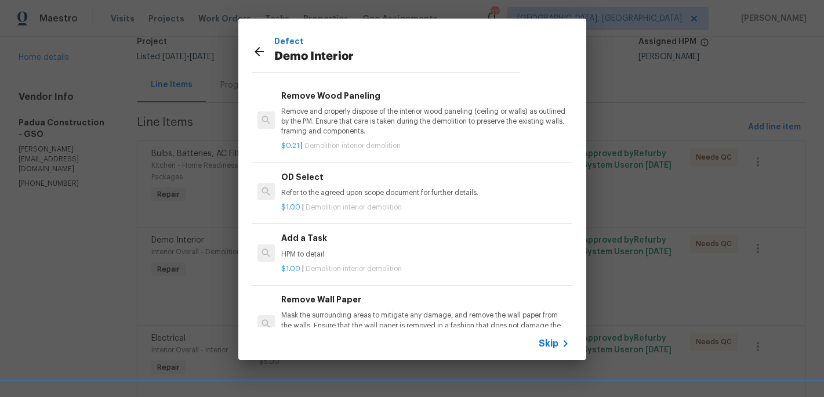
click at [312, 251] on p "HPM to detail" at bounding box center [425, 254] width 288 height 10
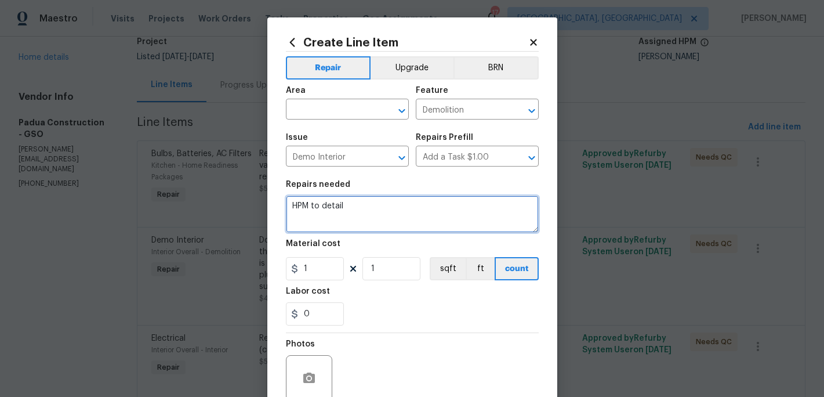
click at [364, 209] on textarea "HPM to detail" at bounding box center [412, 213] width 253 height 37
type textarea "H"
type textarea "Replace damaged moldy subfloor from leak at back door"
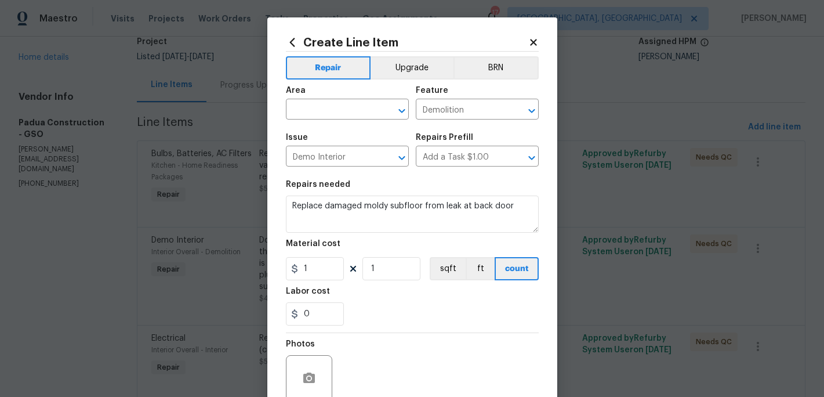
click at [339, 126] on span "Area ​" at bounding box center [347, 102] width 123 height 47
click at [337, 118] on input "text" at bounding box center [331, 111] width 90 height 18
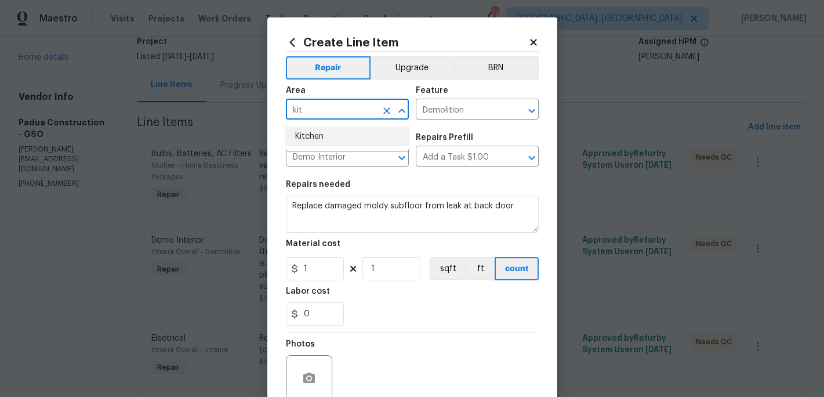
click at [329, 135] on li "Kitchen" at bounding box center [347, 136] width 123 height 19
type input "Kitchen"
click at [317, 270] on input "1" at bounding box center [315, 268] width 58 height 23
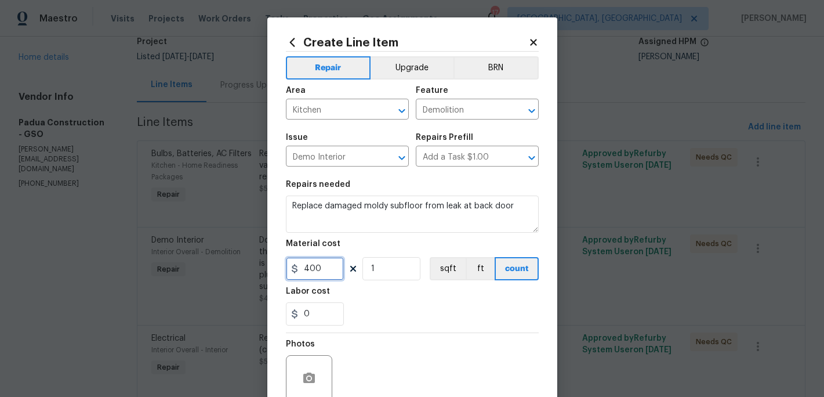
type input "400"
click at [410, 311] on div "0" at bounding box center [412, 313] width 253 height 23
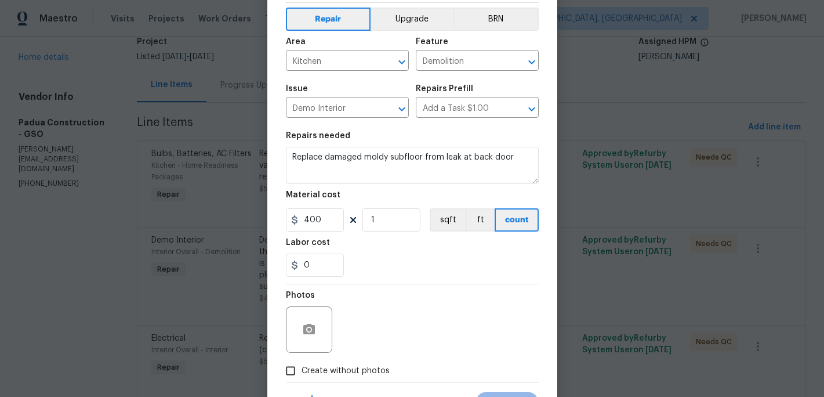
scroll to position [103, 0]
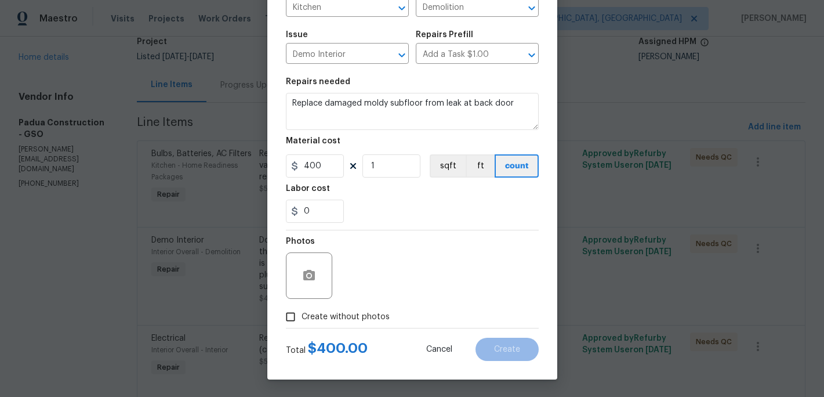
click at [294, 315] on input "Create without photos" at bounding box center [291, 317] width 22 height 22
checkbox input "true"
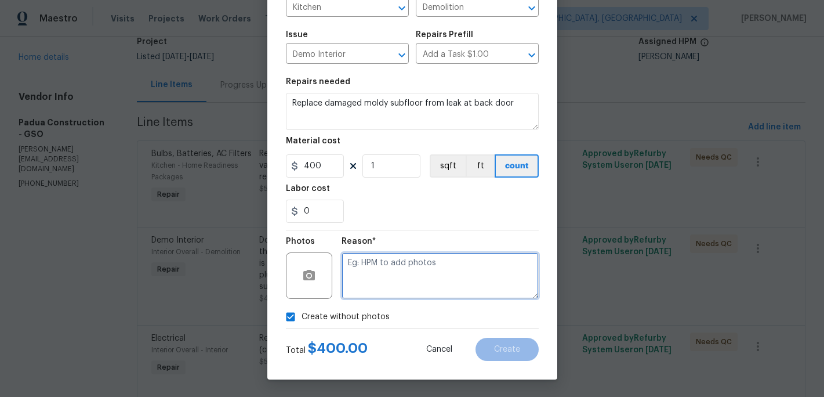
click at [375, 279] on textarea at bounding box center [440, 275] width 197 height 46
type textarea "c"
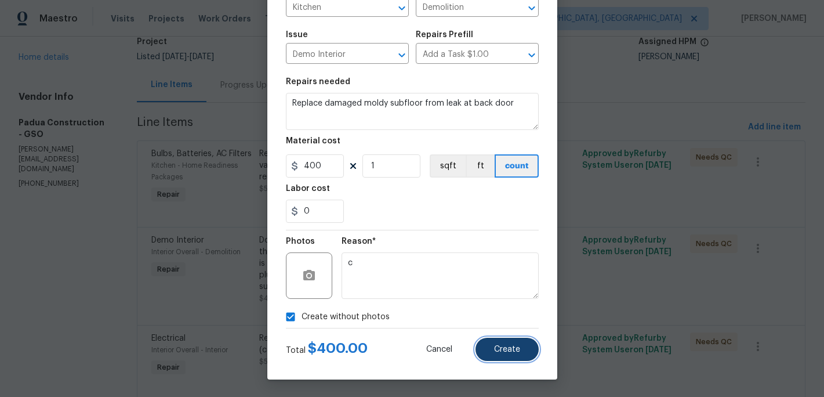
click at [499, 350] on span "Create" at bounding box center [507, 349] width 26 height 9
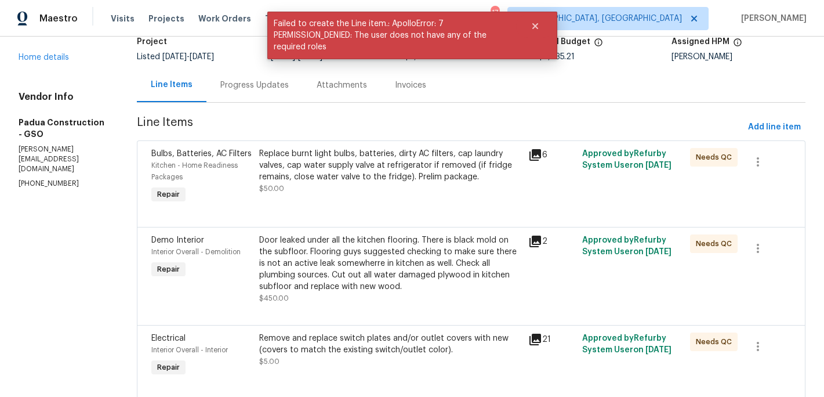
scroll to position [0, 0]
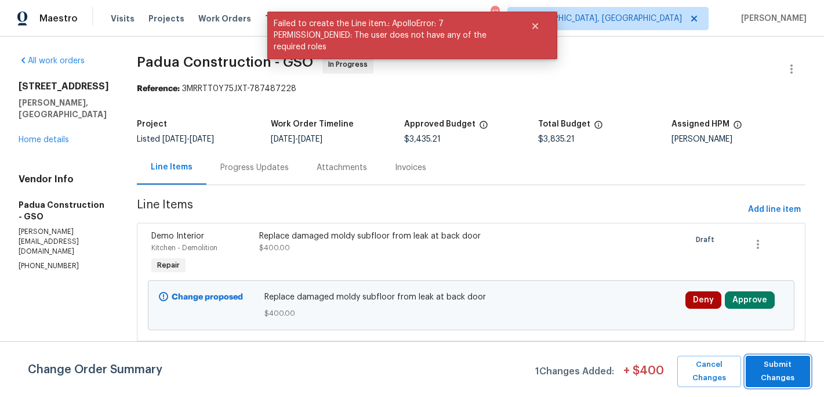
click at [772, 365] on span "Submit Changes" at bounding box center [778, 371] width 53 height 27
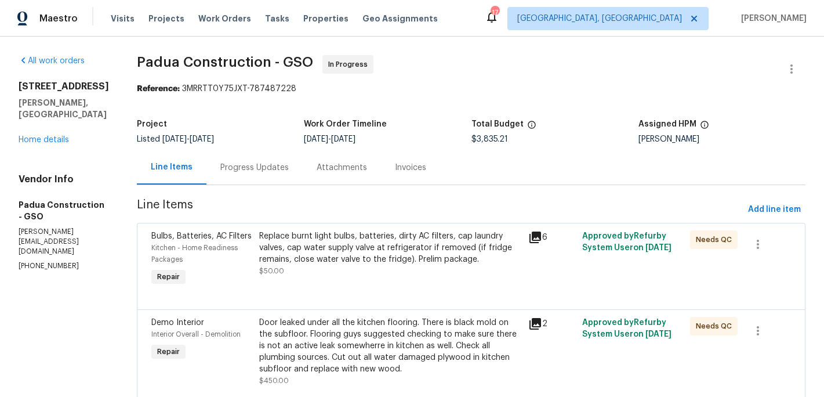
click at [374, 242] on div "Replace burnt light bulbs, batteries, dirty AC filters, cap laundry valves, cap…" at bounding box center [390, 247] width 263 height 35
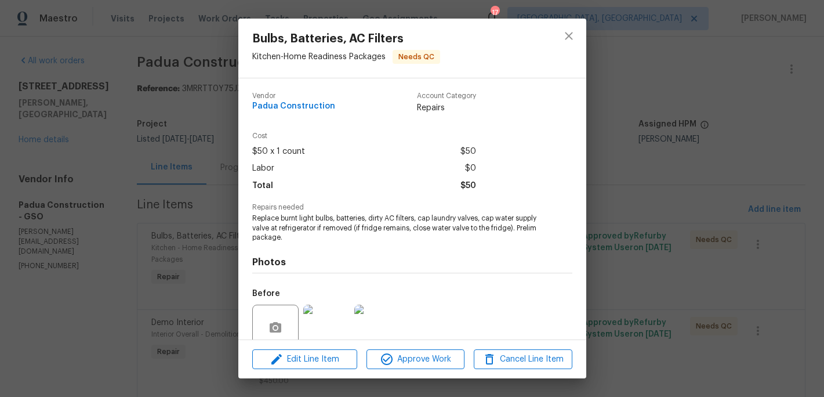
scroll to position [99, 0]
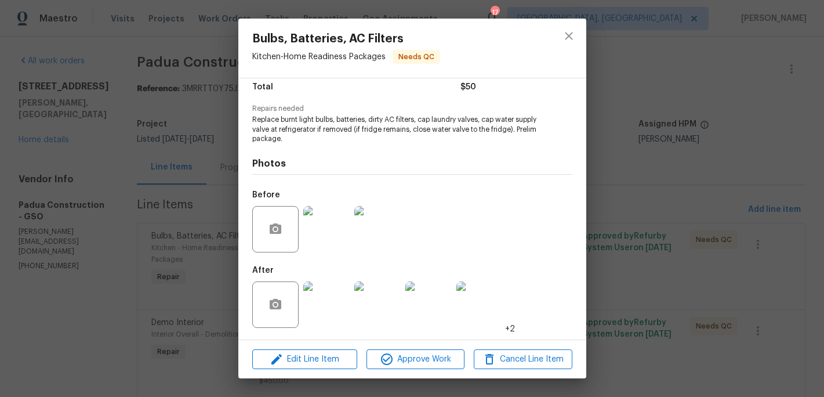
click at [338, 309] on img at bounding box center [326, 304] width 46 height 46
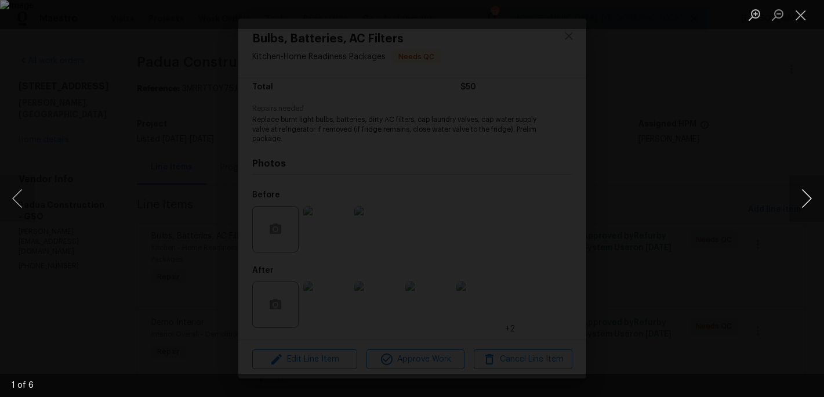
click at [802, 204] on button "Next image" at bounding box center [807, 198] width 35 height 46
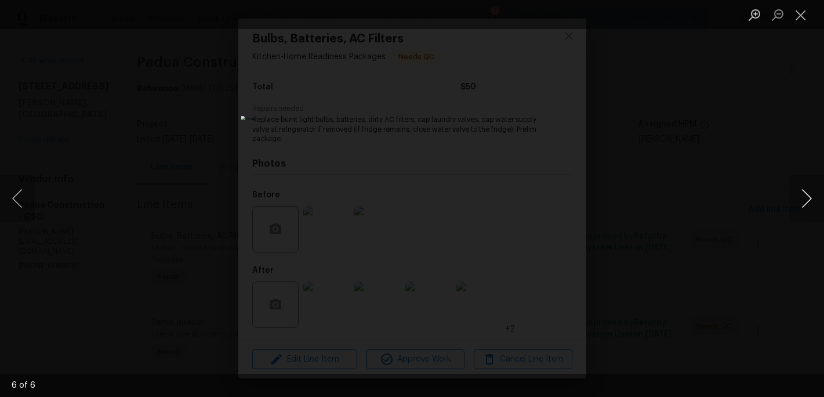
click at [802, 204] on button "Next image" at bounding box center [807, 198] width 35 height 46
click at [798, 16] on button "Close lightbox" at bounding box center [801, 15] width 23 height 20
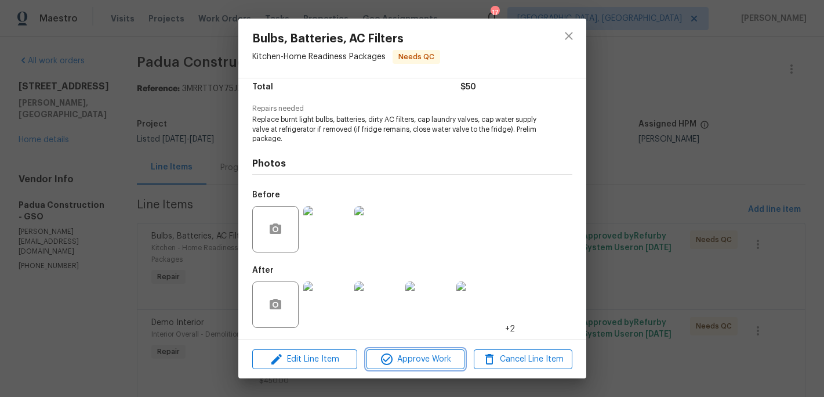
click at [432, 354] on span "Approve Work" at bounding box center [415, 359] width 91 height 15
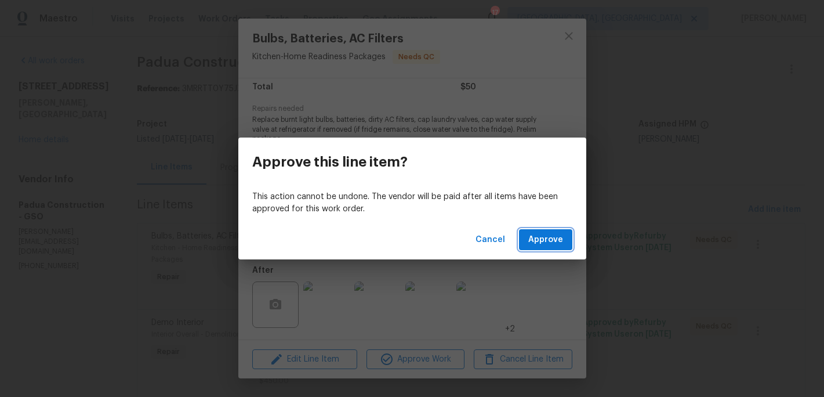
click at [539, 247] on button "Approve" at bounding box center [545, 239] width 53 height 21
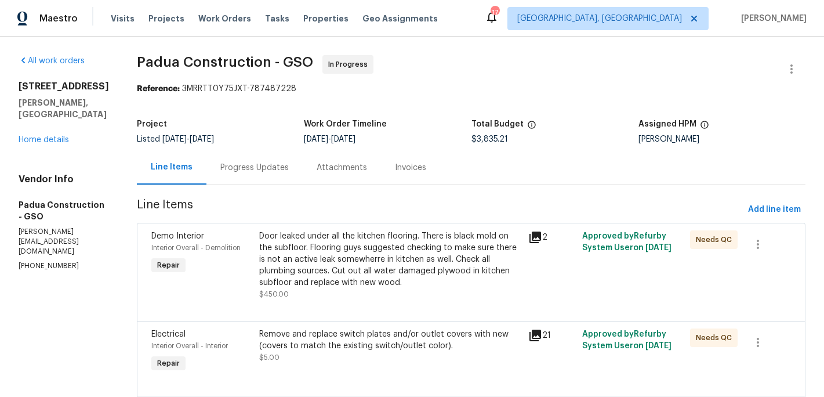
click at [368, 253] on div "Door leaked under all the kitchen flooring. There is black mold on the subfloor…" at bounding box center [390, 259] width 263 height 58
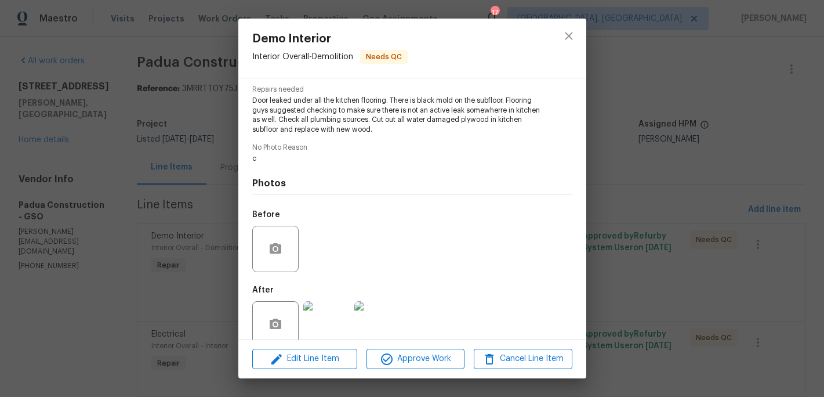
scroll to position [137, 0]
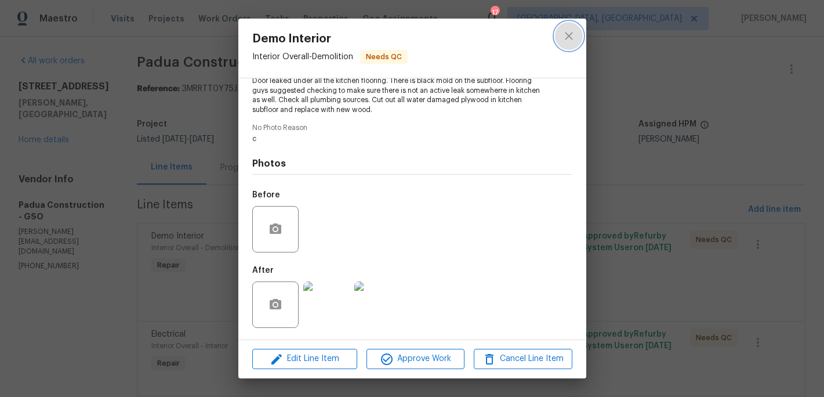
click at [571, 32] on icon "close" at bounding box center [569, 36] width 8 height 8
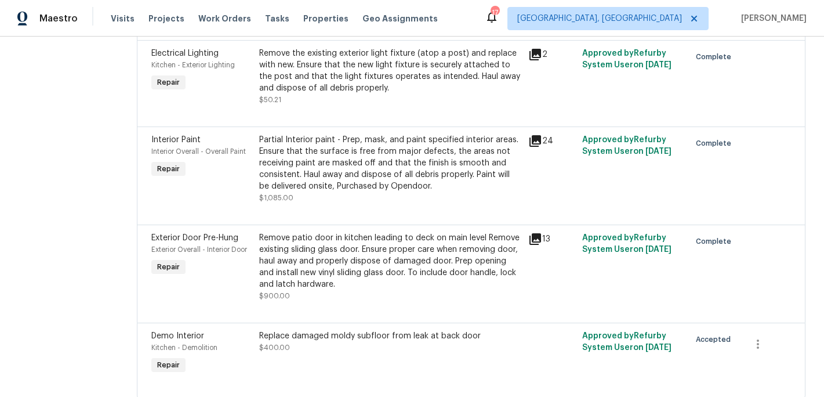
scroll to position [1097, 0]
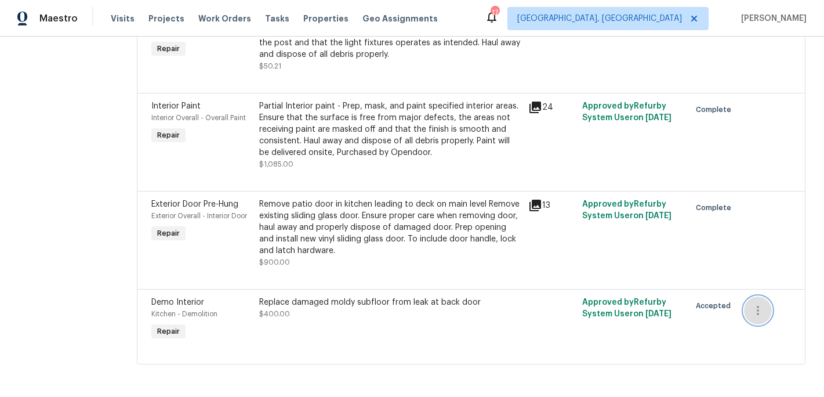
click at [755, 311] on icon "button" at bounding box center [758, 310] width 14 height 14
click at [755, 311] on li "Cancel" at bounding box center [764, 309] width 45 height 19
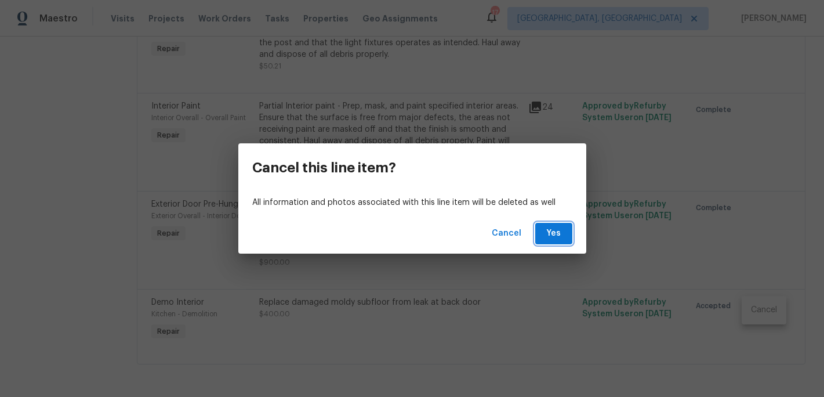
click at [547, 234] on span "Yes" at bounding box center [554, 233] width 19 height 15
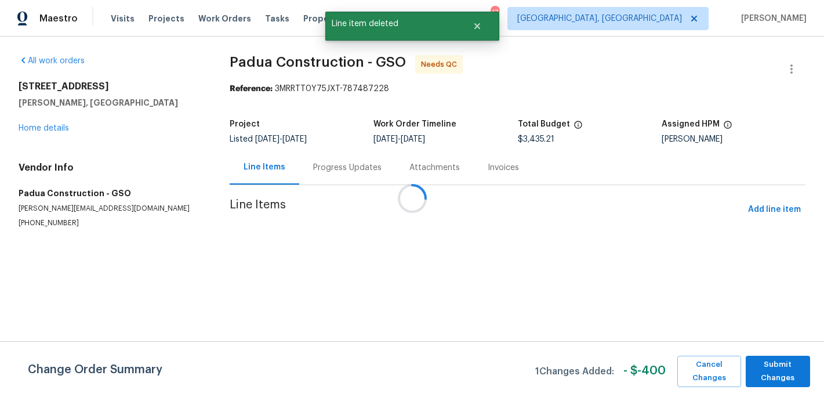
scroll to position [0, 0]
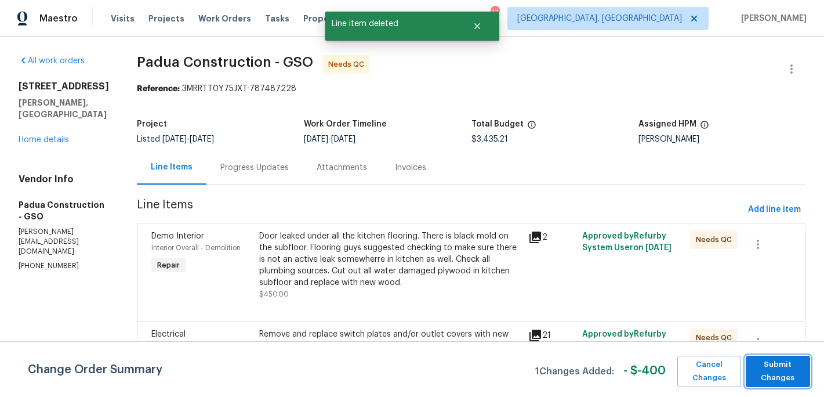
click at [778, 369] on span "Submit Changes" at bounding box center [778, 371] width 53 height 27
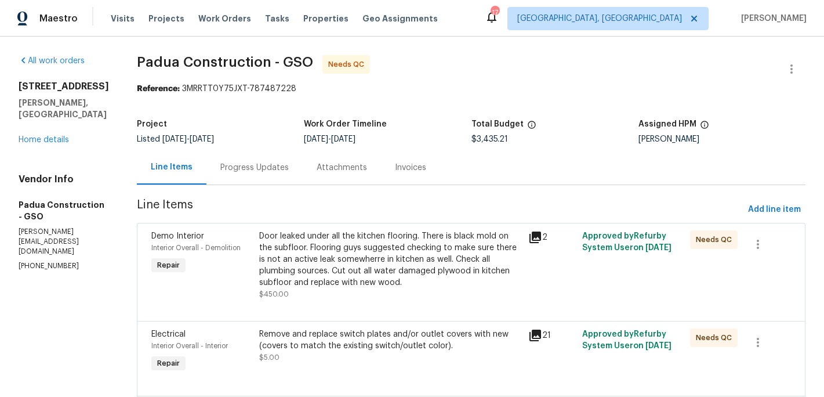
click at [323, 253] on div "Door leaked under all the kitchen flooring. There is black mold on the subfloor…" at bounding box center [390, 259] width 263 height 58
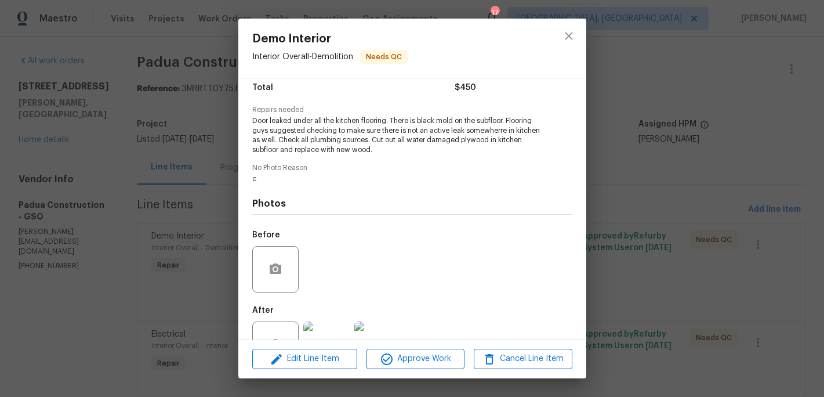
scroll to position [137, 0]
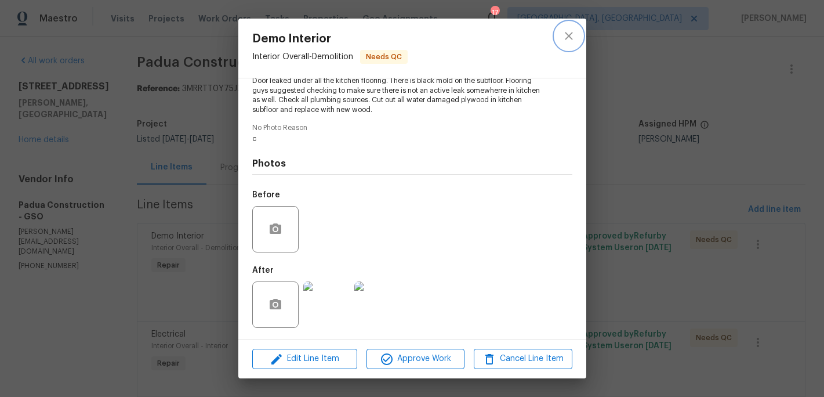
click at [569, 35] on icon "close" at bounding box center [569, 36] width 8 height 8
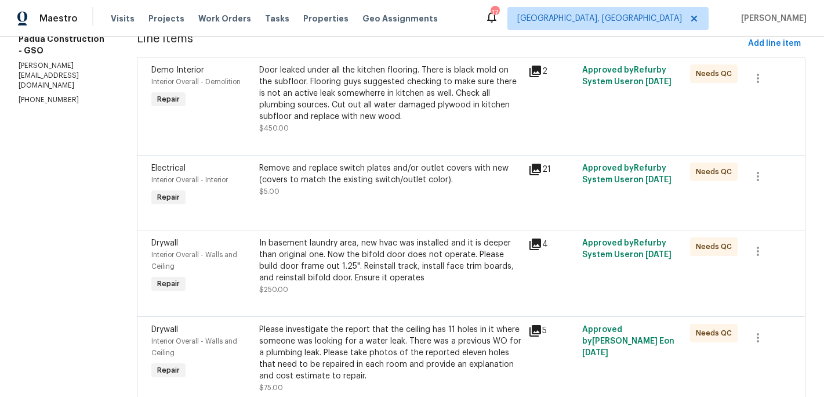
scroll to position [290, 0]
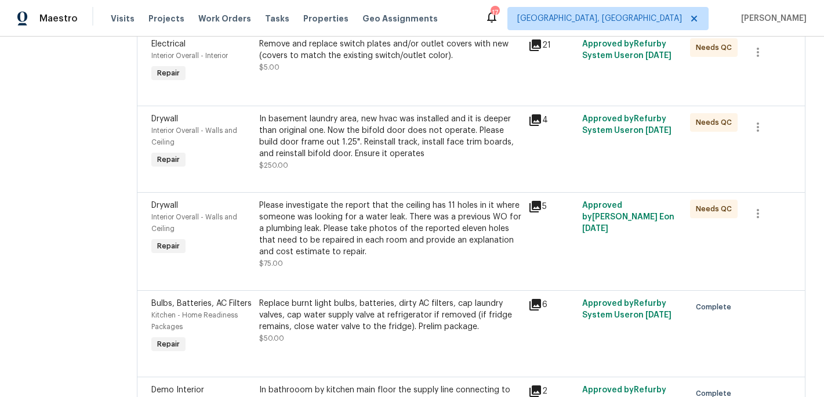
click at [374, 236] on div "Please investigate the report that the ceiling has 11 holes in it where someone…" at bounding box center [390, 229] width 263 height 58
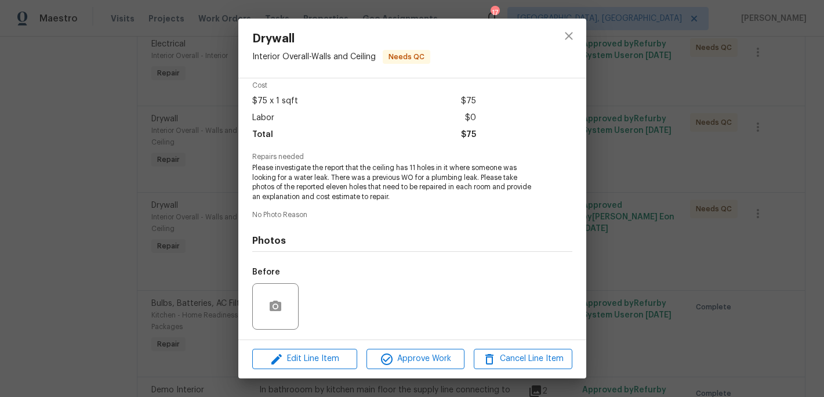
scroll to position [128, 0]
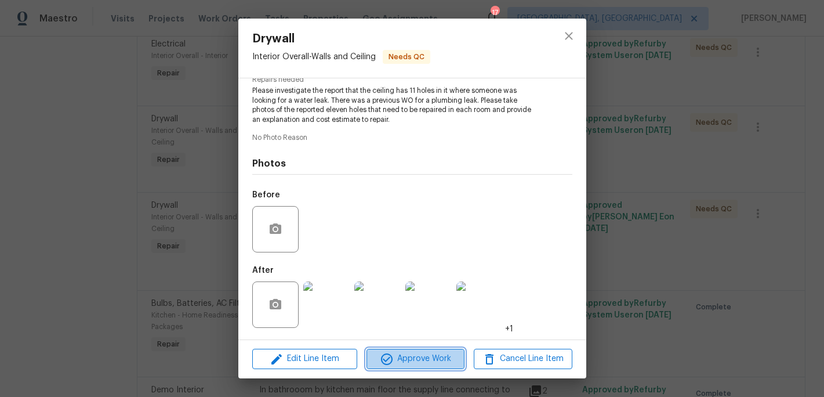
click at [414, 356] on span "Approve Work" at bounding box center [415, 359] width 91 height 15
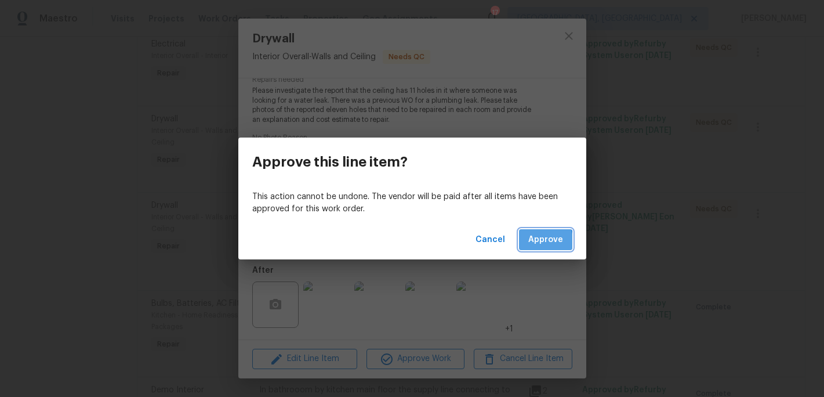
click at [533, 244] on span "Approve" at bounding box center [545, 240] width 35 height 15
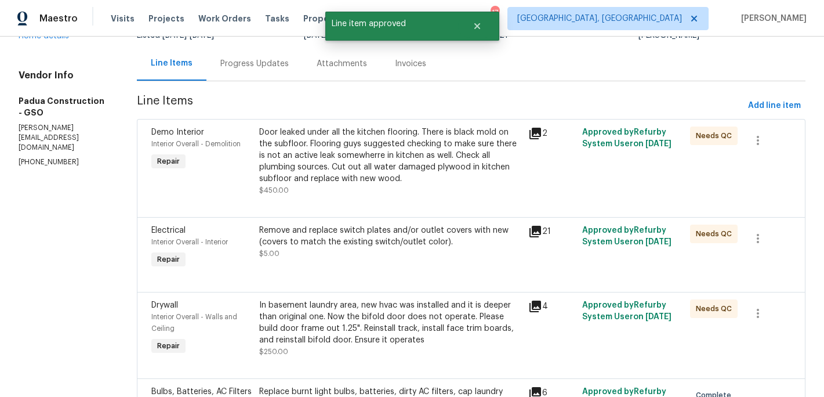
scroll to position [192, 0]
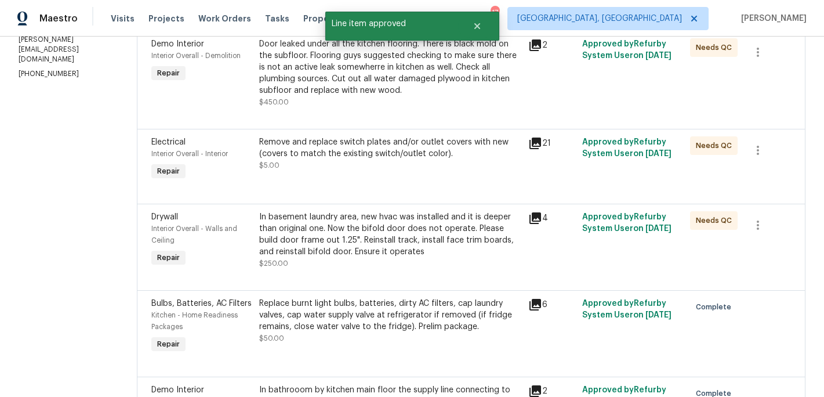
click at [370, 152] on div "Remove and replace switch plates and/or outlet covers with new (covers to match…" at bounding box center [390, 147] width 263 height 23
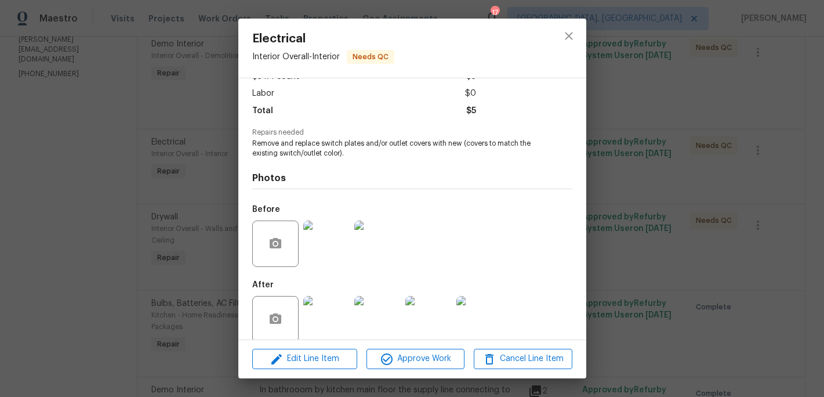
scroll to position [89, 0]
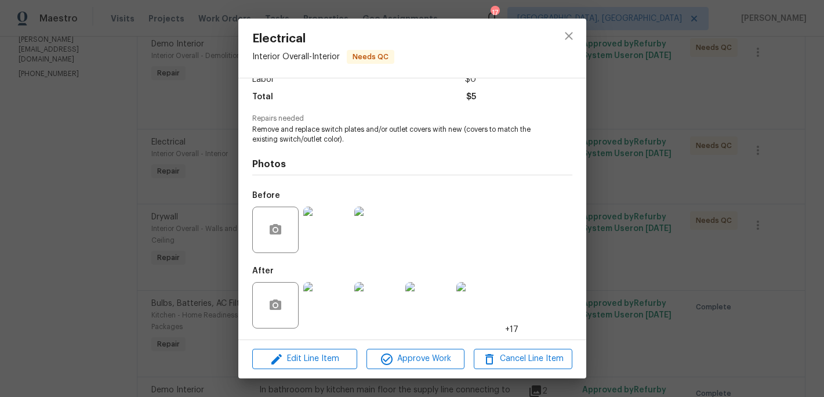
click at [334, 302] on img at bounding box center [326, 305] width 46 height 46
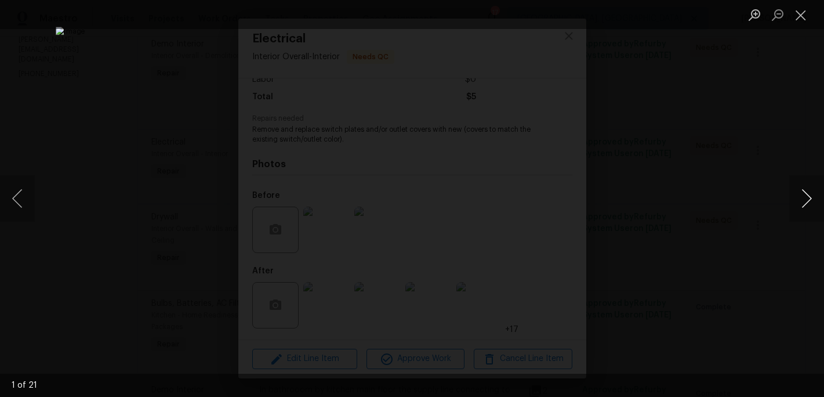
click at [803, 198] on button "Next image" at bounding box center [807, 198] width 35 height 46
click at [805, 16] on button "Close lightbox" at bounding box center [801, 15] width 23 height 20
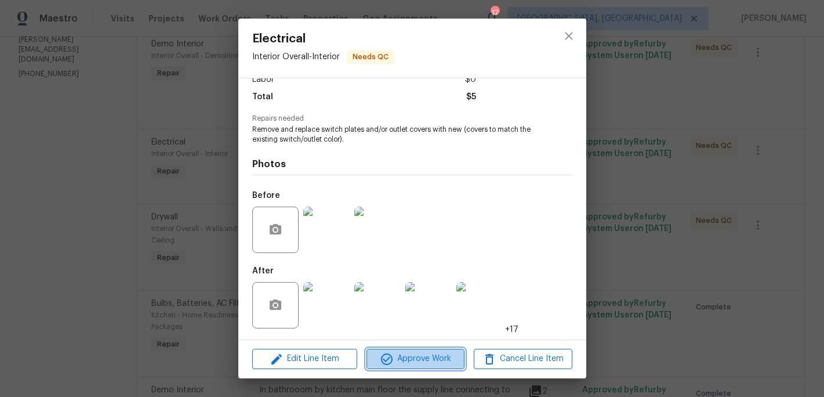
click at [430, 356] on span "Approve Work" at bounding box center [415, 359] width 91 height 15
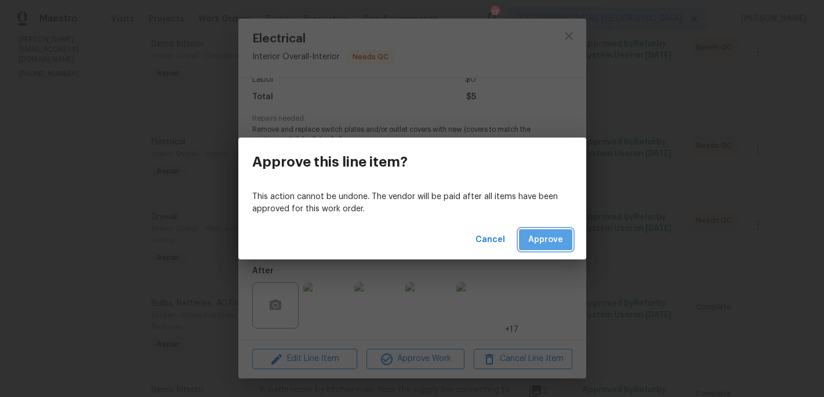
click at [557, 246] on span "Approve" at bounding box center [545, 240] width 35 height 15
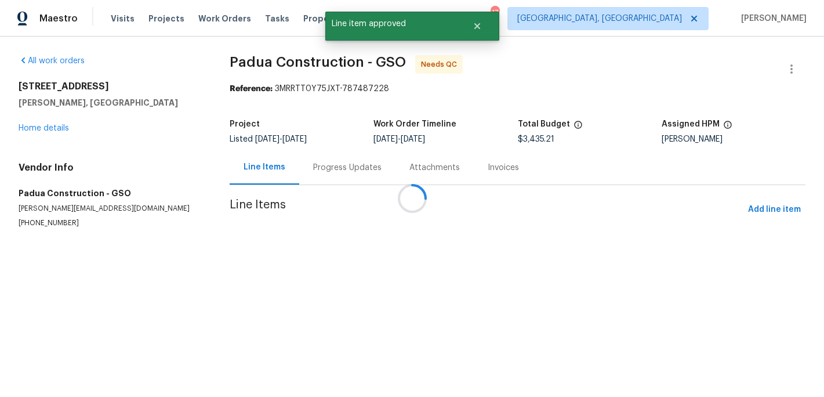
scroll to position [0, 0]
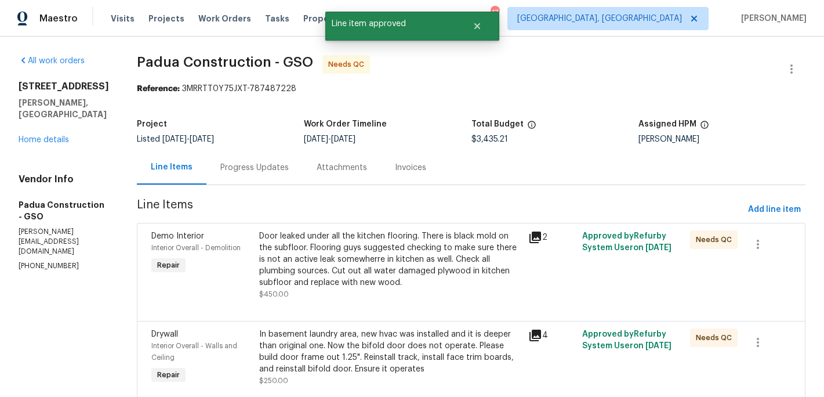
click at [353, 339] on div "In basement laundry area, new hvac was installed and it is deeper than original…" at bounding box center [390, 351] width 263 height 46
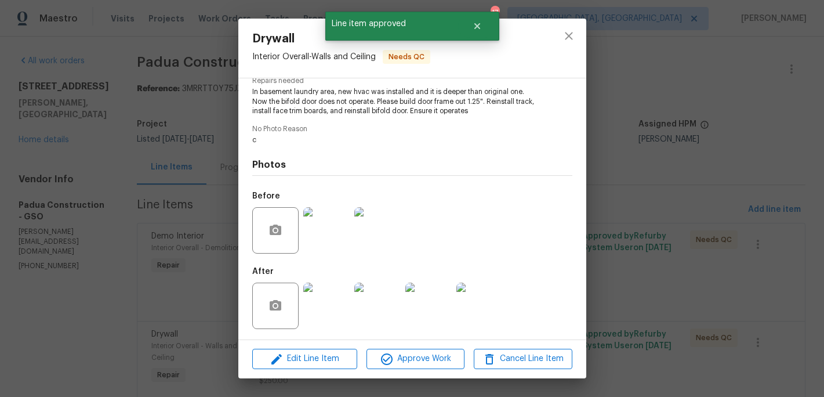
scroll to position [128, 0]
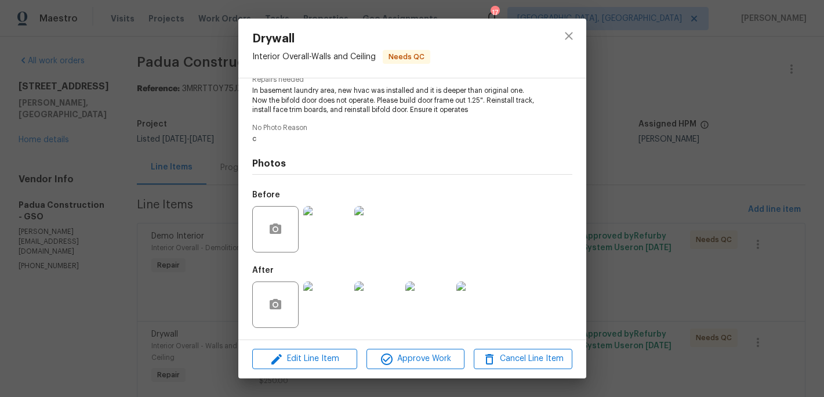
click at [338, 306] on img at bounding box center [326, 304] width 46 height 46
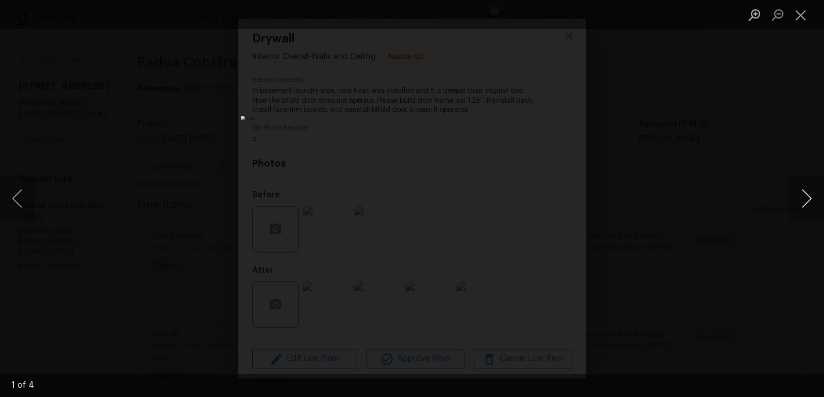
click at [801, 200] on button "Next image" at bounding box center [807, 198] width 35 height 46
click at [798, 13] on button "Close lightbox" at bounding box center [801, 15] width 23 height 20
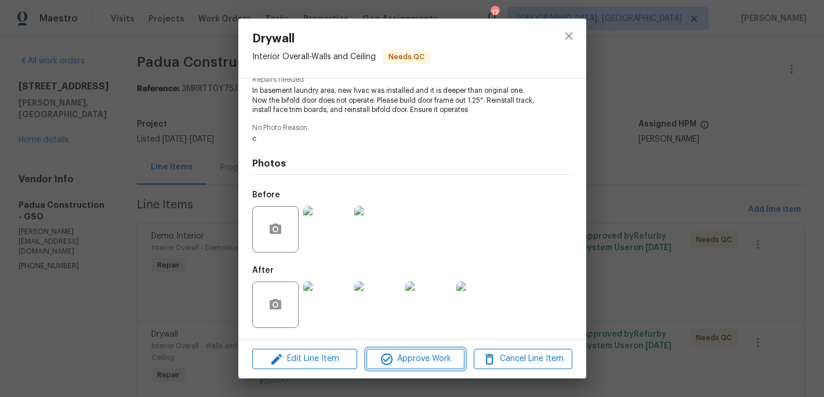
click at [422, 359] on span "Approve Work" at bounding box center [415, 359] width 91 height 15
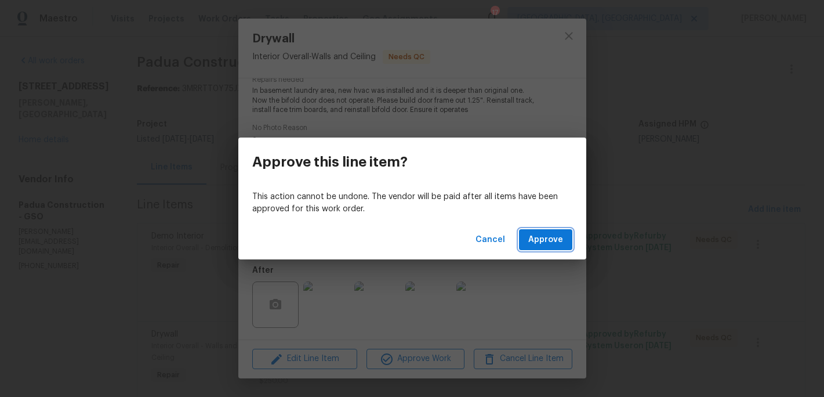
click at [554, 239] on span "Approve" at bounding box center [545, 240] width 35 height 15
